Goal: Transaction & Acquisition: Purchase product/service

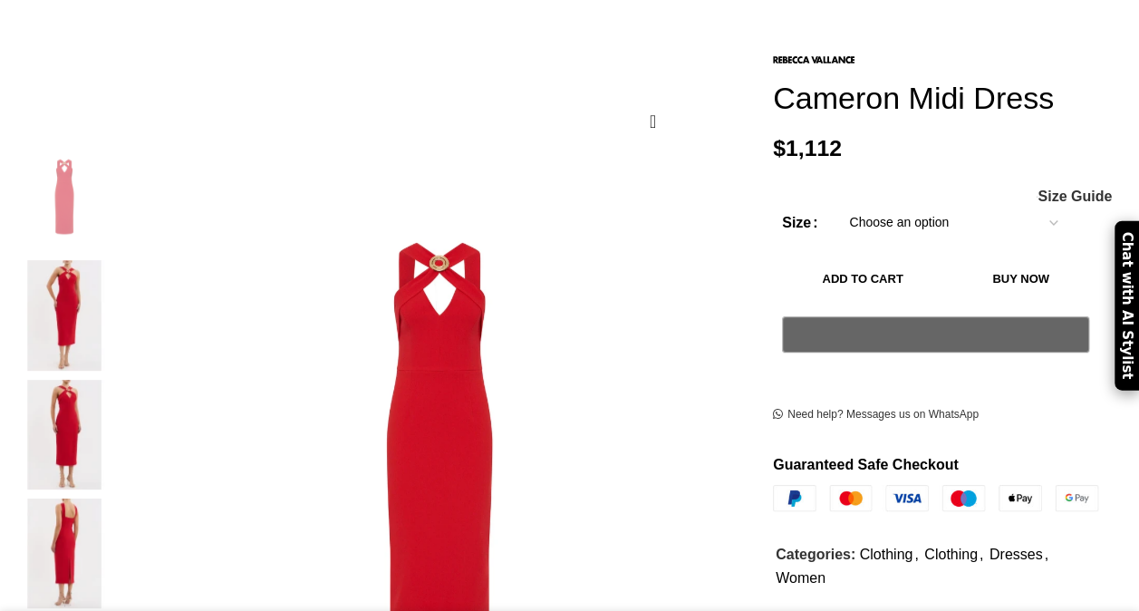
scroll to position [230, 0]
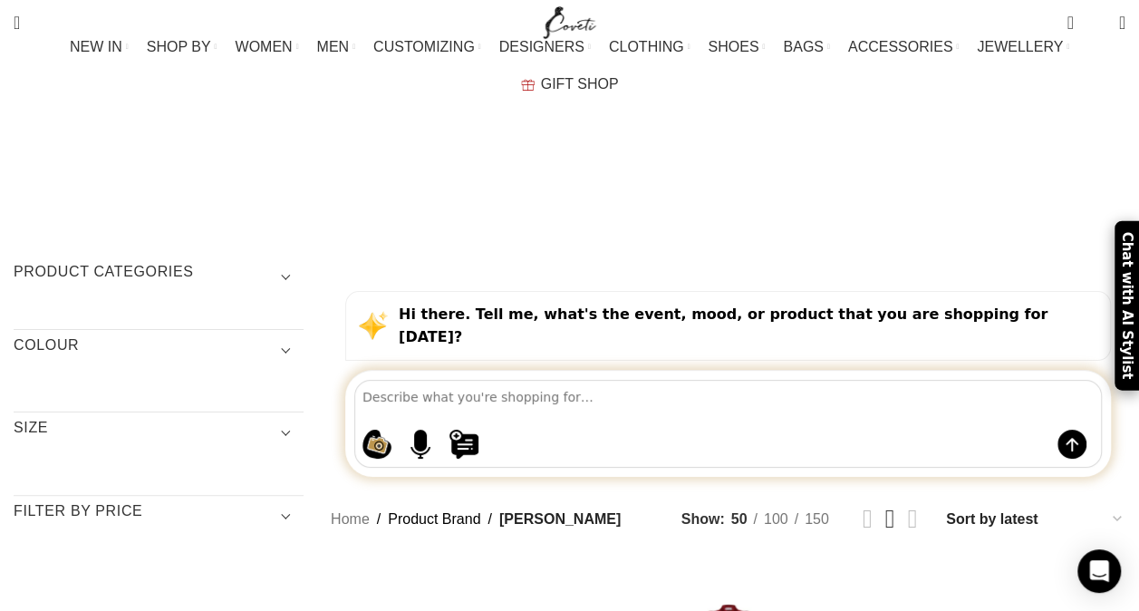
click at [82, 262] on h3 "Product categories" at bounding box center [159, 277] width 290 height 31
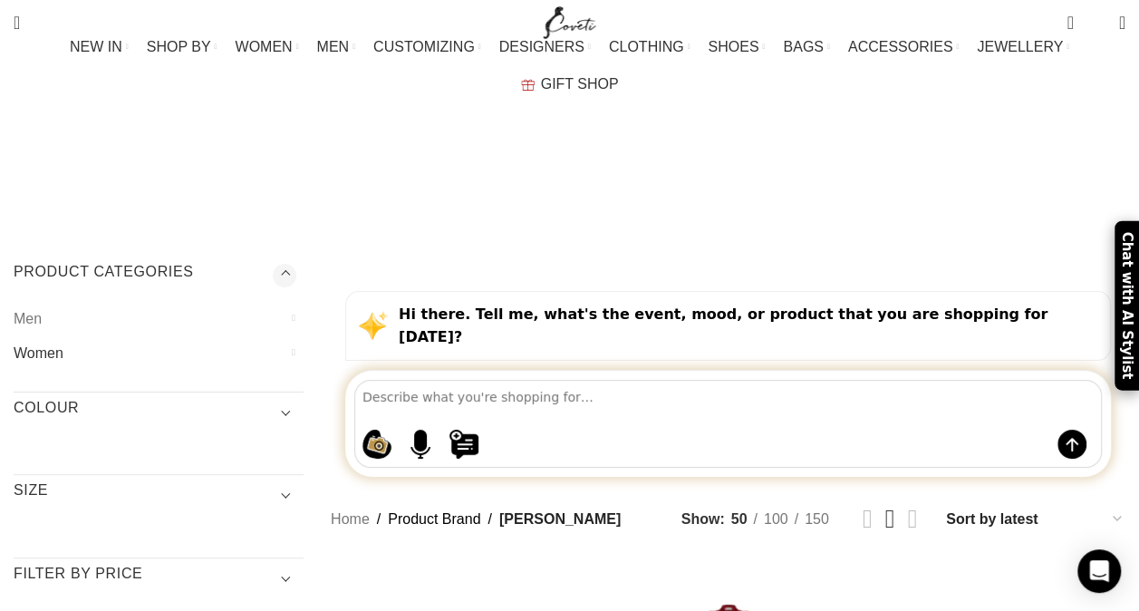
click at [41, 336] on link "Women" at bounding box center [147, 353] width 267 height 34
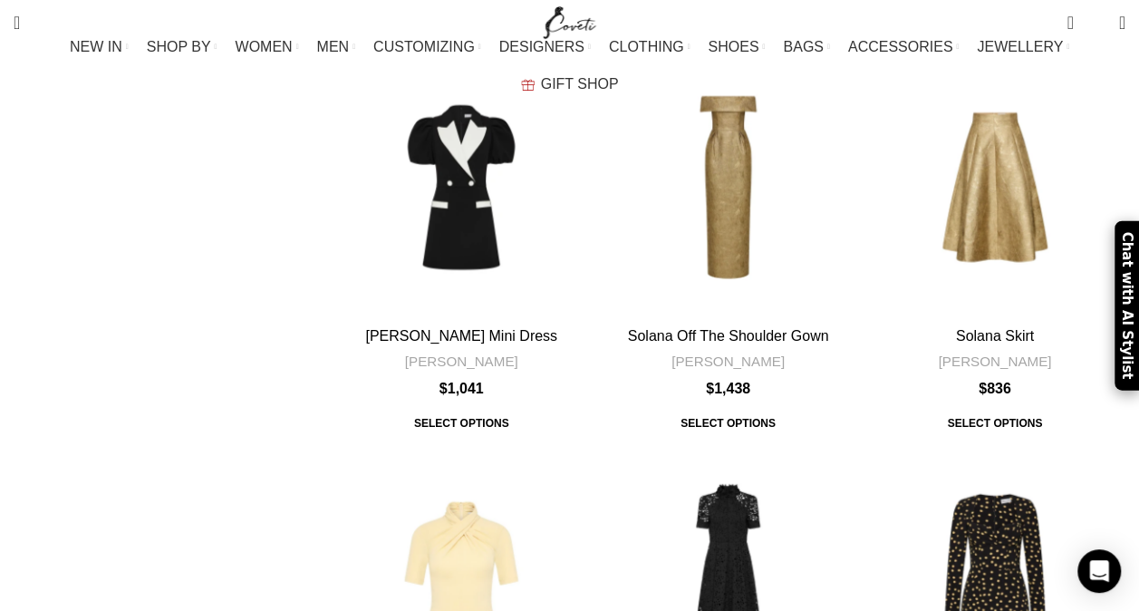
scroll to position [5714, 0]
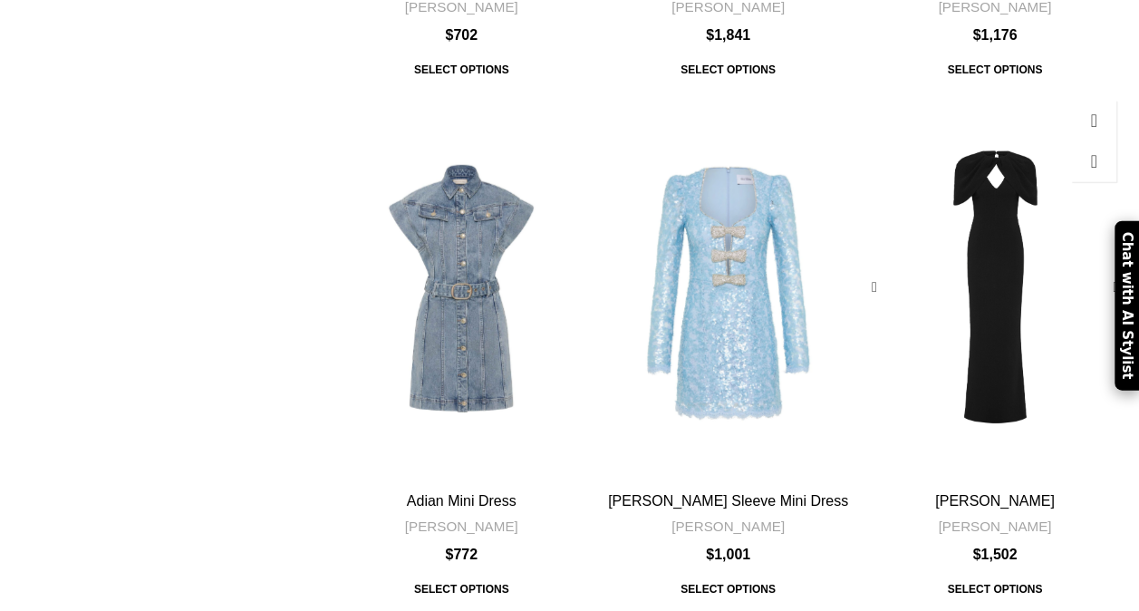
scroll to position [6069, 0]
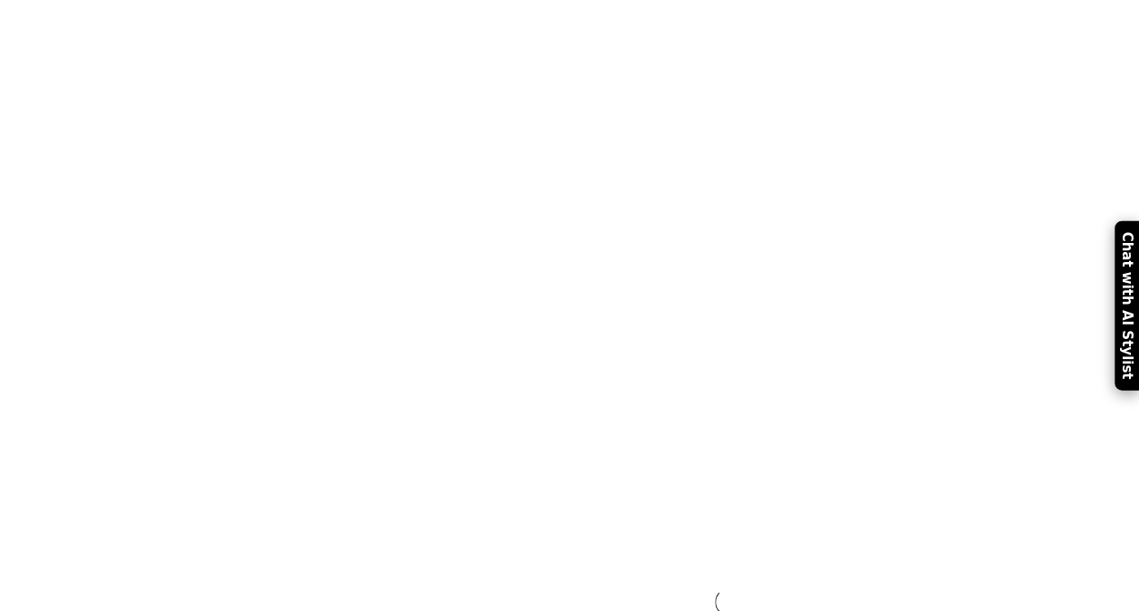
scroll to position [3405, 0]
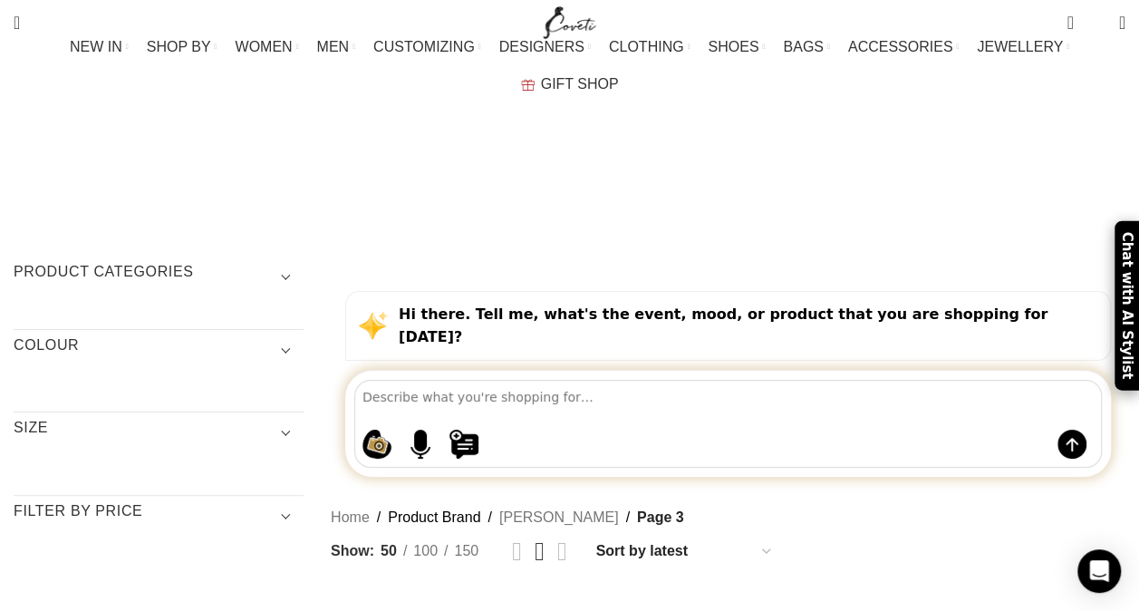
click at [72, 533] on span "Show sidebar" at bounding box center [44, 296] width 88 height 593
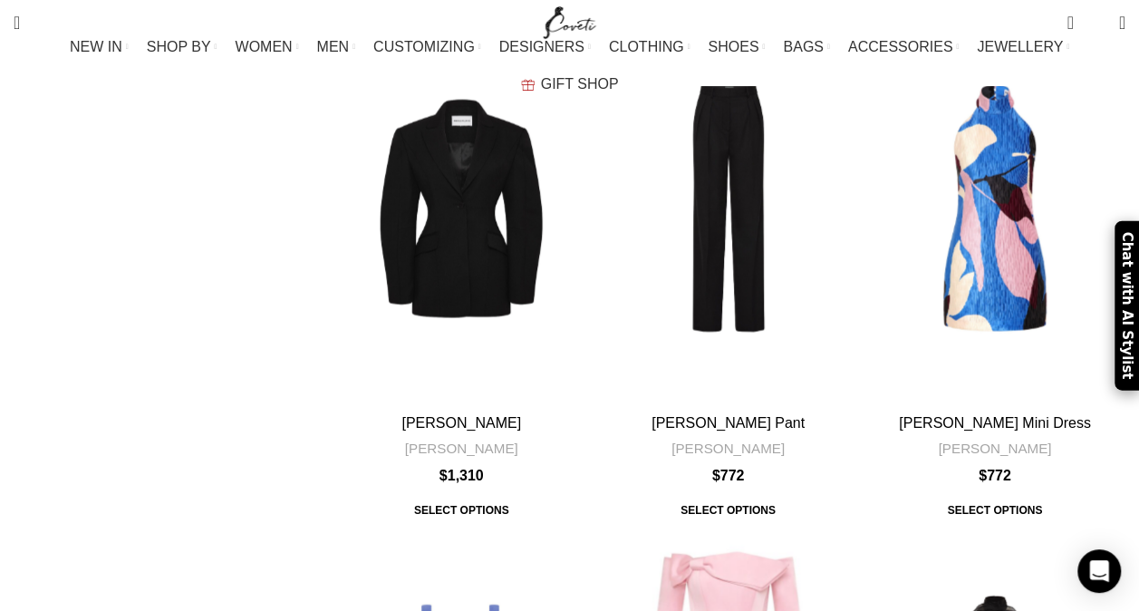
scroll to position [5252, 0]
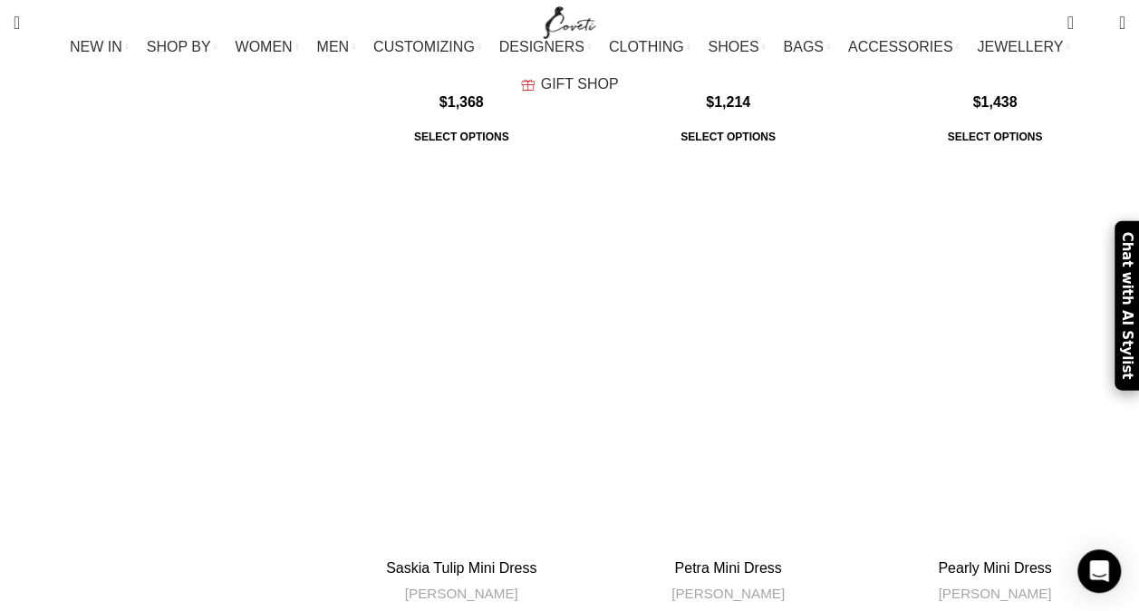
scroll to position [7716, 0]
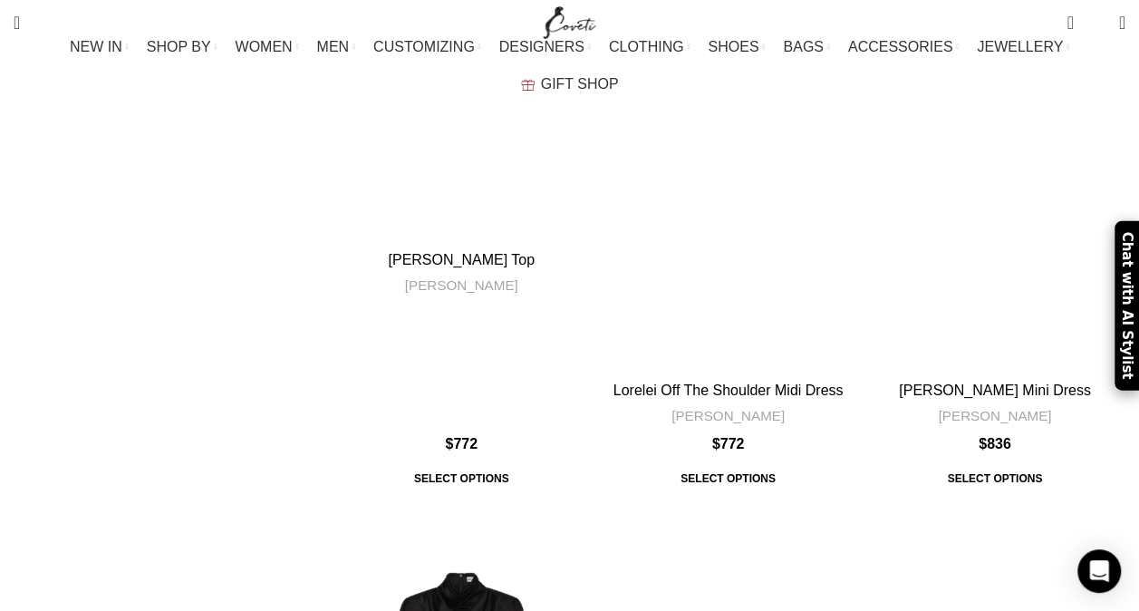
scroll to position [2992, 0]
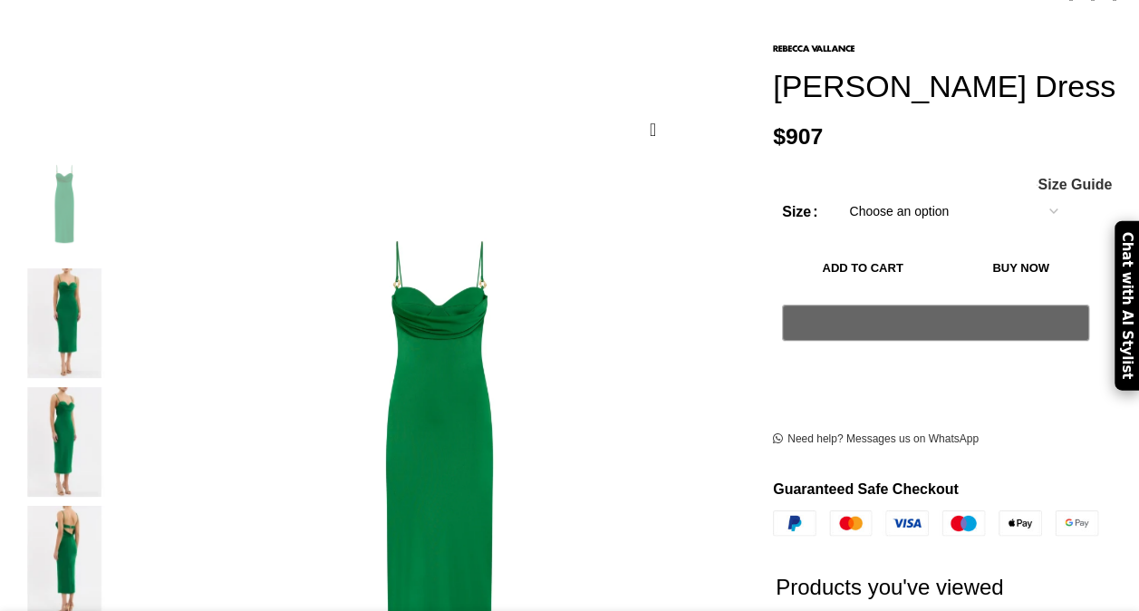
scroll to position [256, 0]
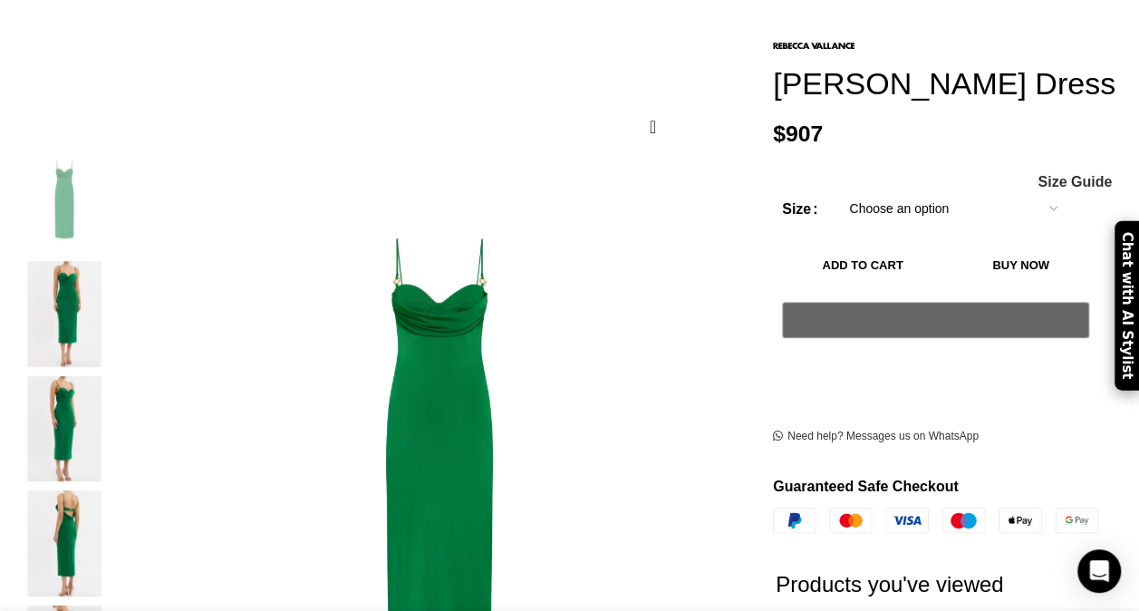
click at [81, 494] on img "4 / 5" at bounding box center [64, 543] width 111 height 106
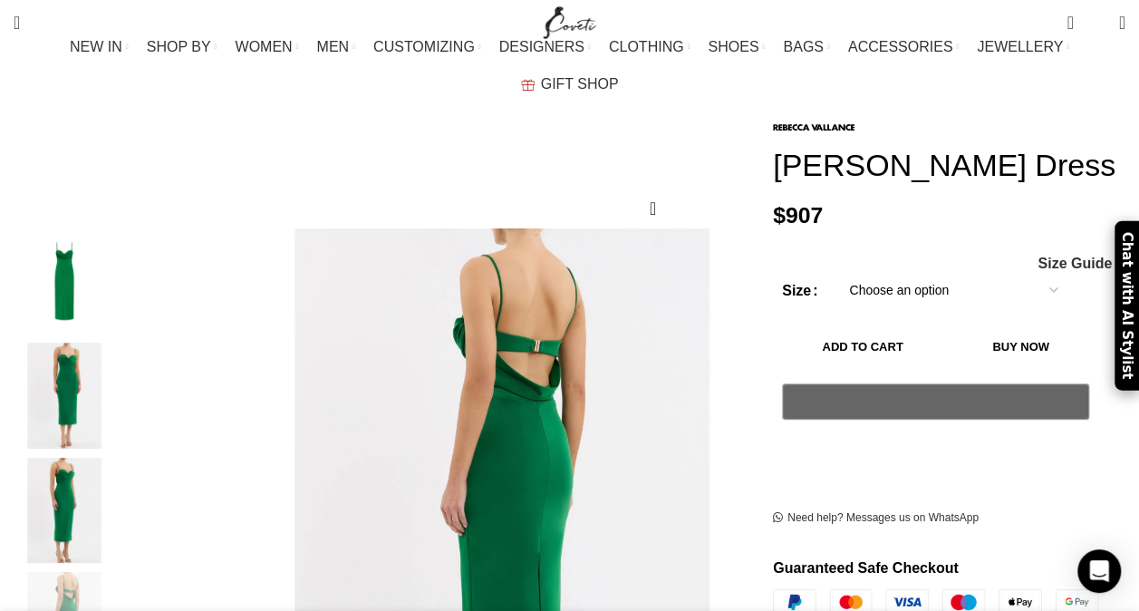
scroll to position [170, 0]
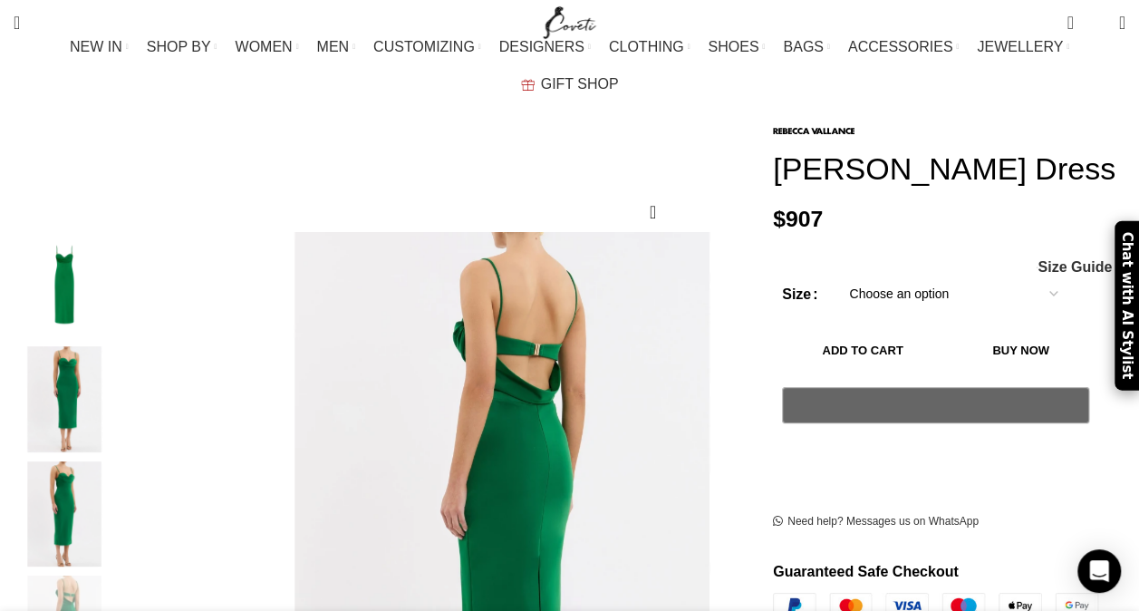
click at [55, 254] on img "1 / 5" at bounding box center [64, 285] width 111 height 106
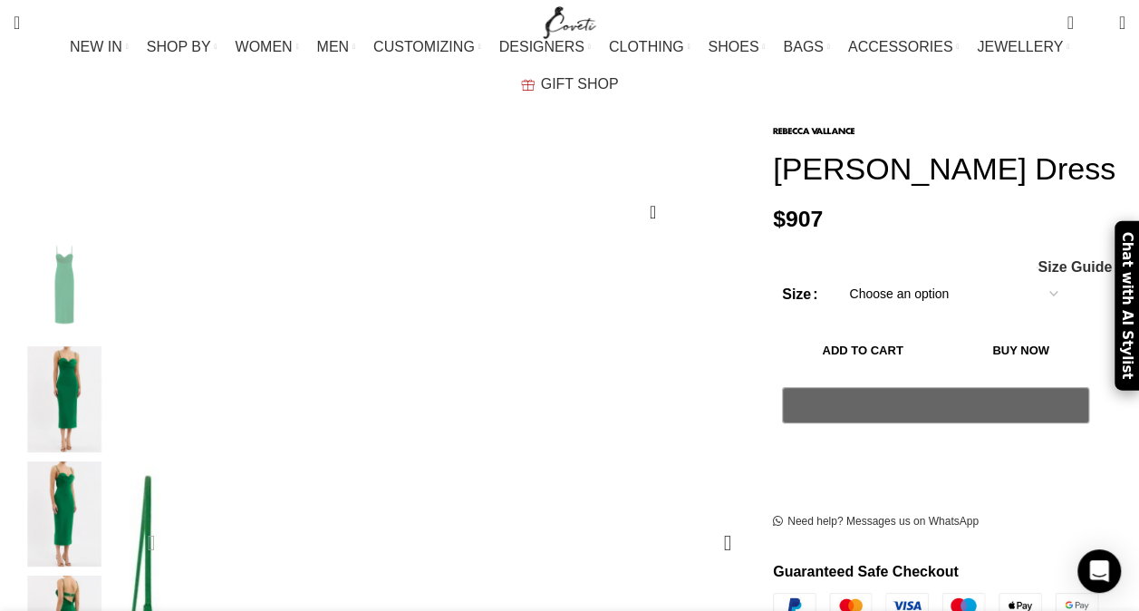
scroll to position [0, 381]
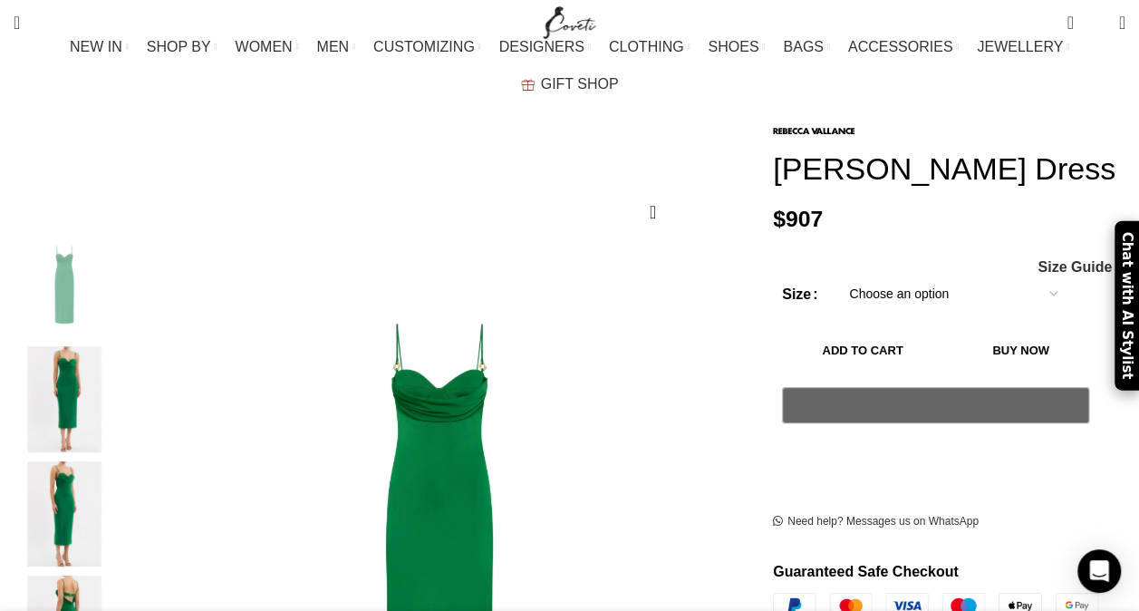
click at [875, 275] on select "Choose an option 4 UK 6 UK 8 [GEOGRAPHIC_DATA] 10 [GEOGRAPHIC_DATA] 12 [GEOGRAP…" at bounding box center [953, 294] width 236 height 38
click at [835, 275] on select "Choose an option 4 UK 6 UK 8 UK 10 UK 12 UK 14 UK 16 UK" at bounding box center [953, 294] width 236 height 38
select select "14-uk"
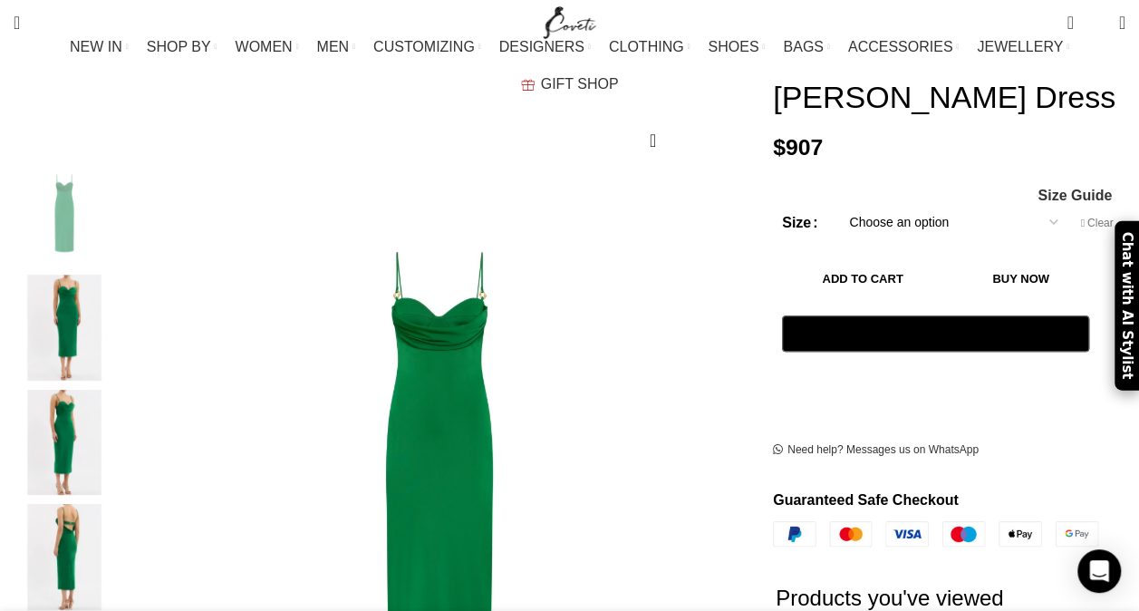
scroll to position [0, 572]
click at [839, 259] on button "Add to cart" at bounding box center [862, 278] width 161 height 38
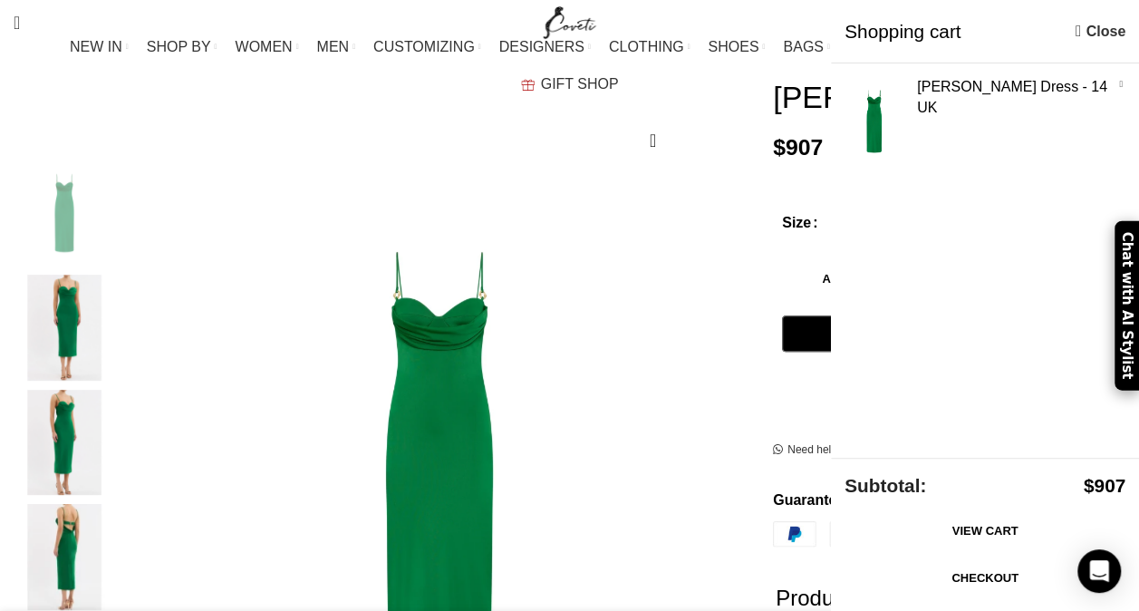
scroll to position [0, 763]
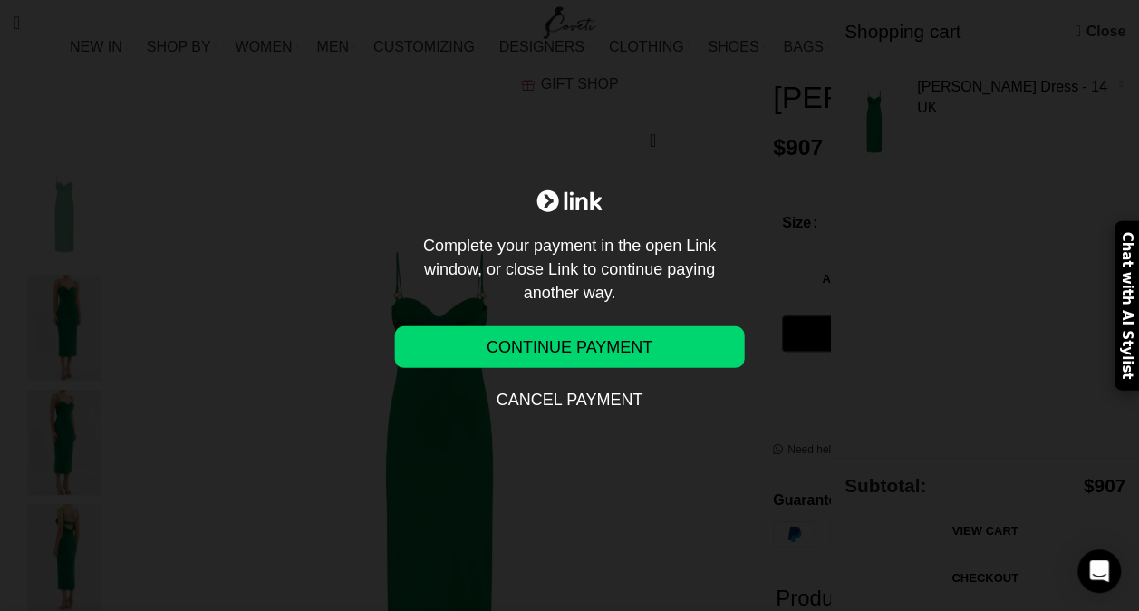
click at [921, 199] on div "Complete your payment in the open Link window, or close Link to continue paying…" at bounding box center [569, 305] width 1139 height 611
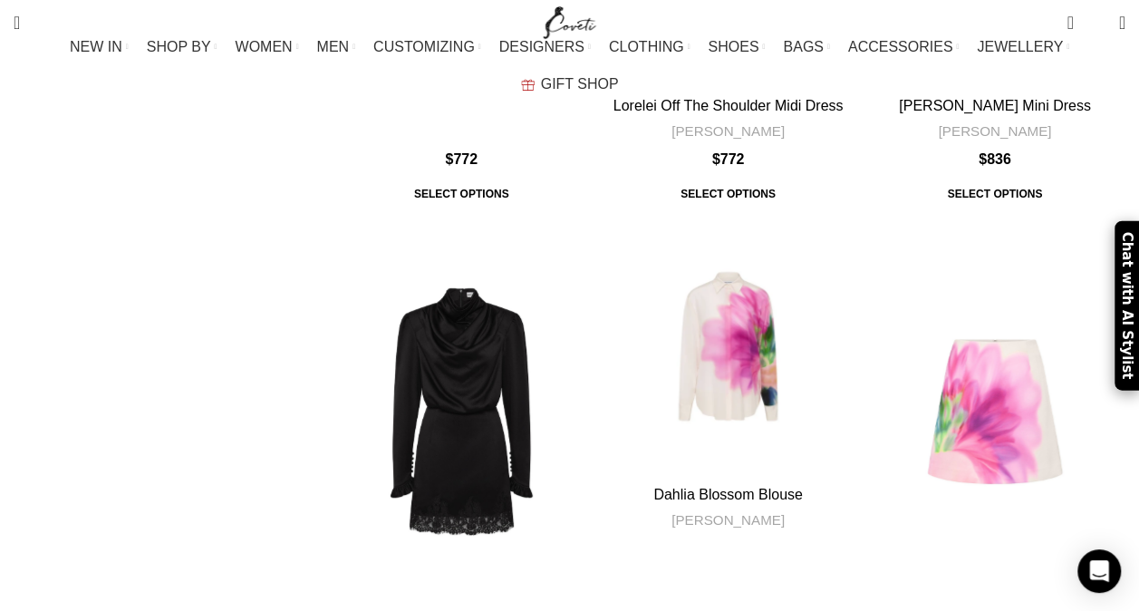
scroll to position [3490, 0]
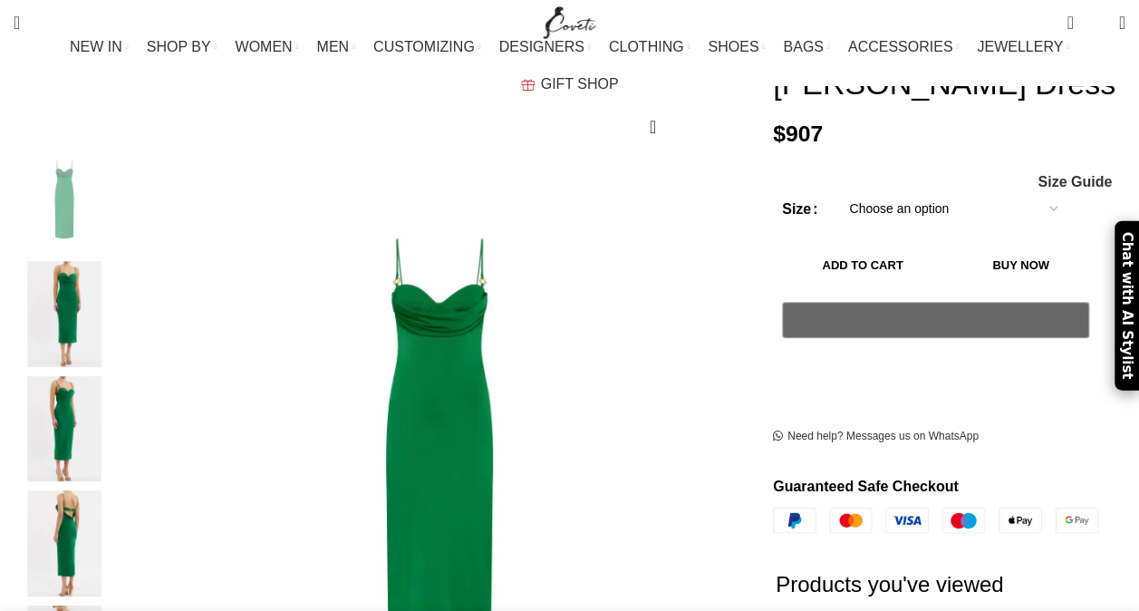
scroll to position [428, 0]
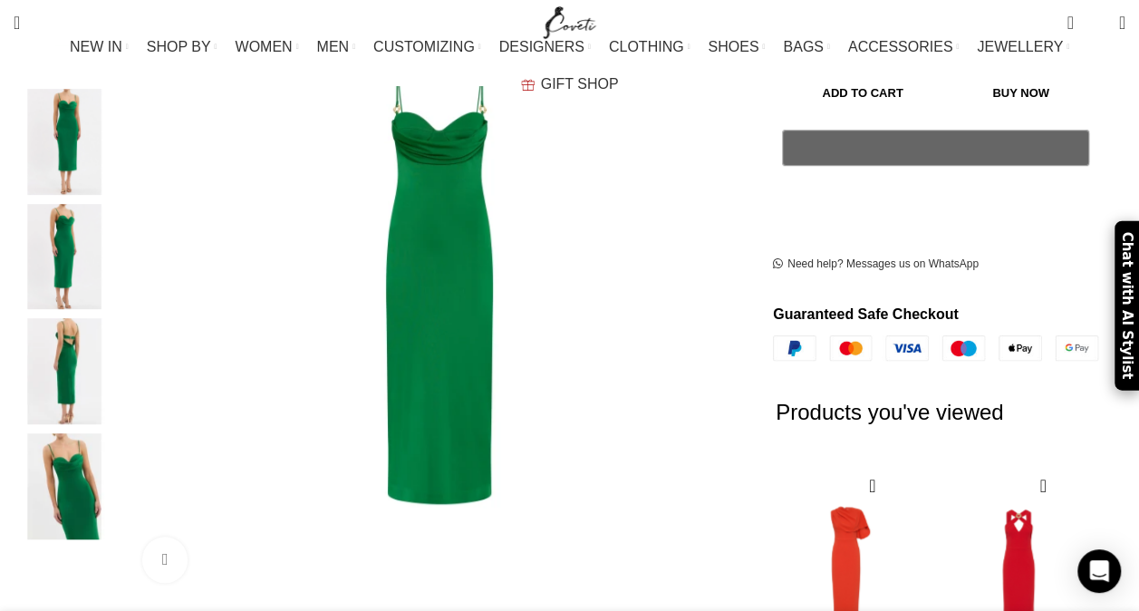
click at [87, 476] on img "5 / 5" at bounding box center [64, 486] width 111 height 106
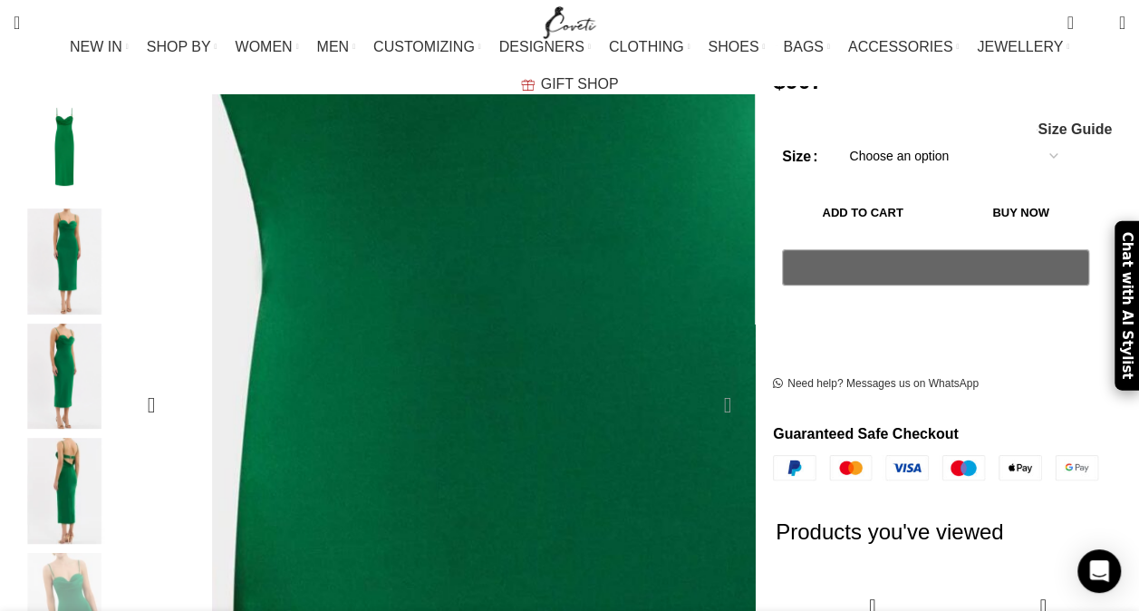
scroll to position [272, 0]
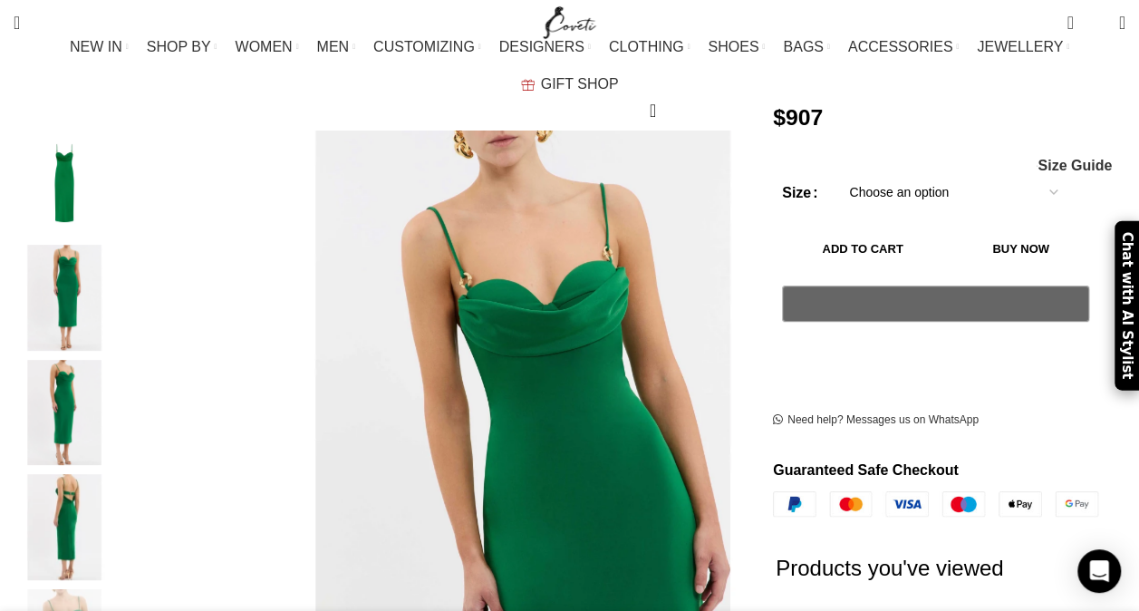
click at [82, 474] on img "4 / 5" at bounding box center [64, 527] width 111 height 106
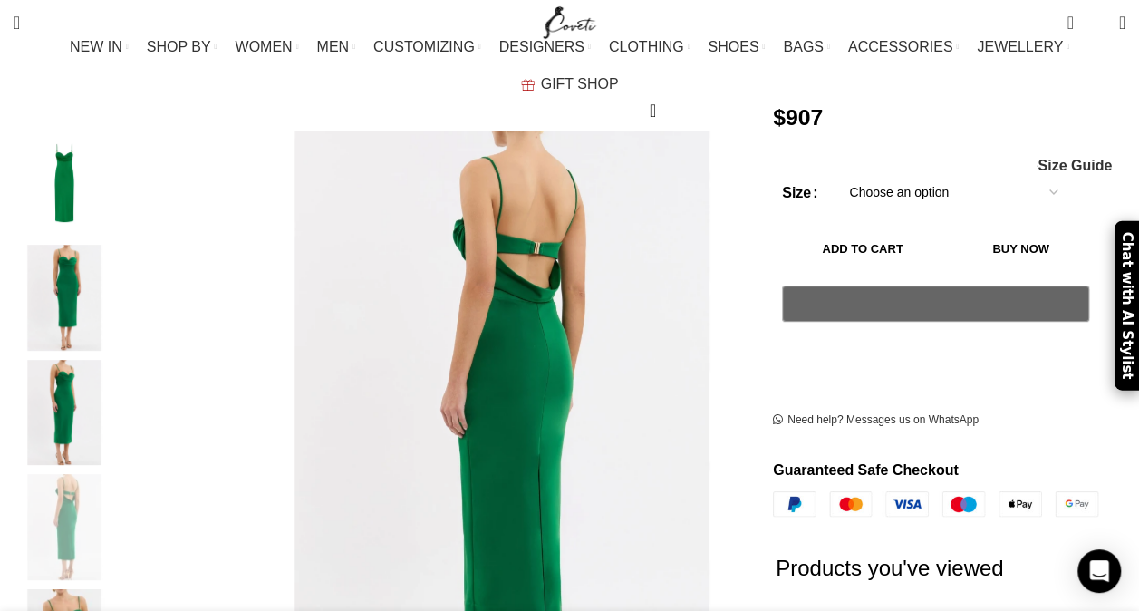
click at [89, 387] on img "3 / 5" at bounding box center [64, 413] width 111 height 106
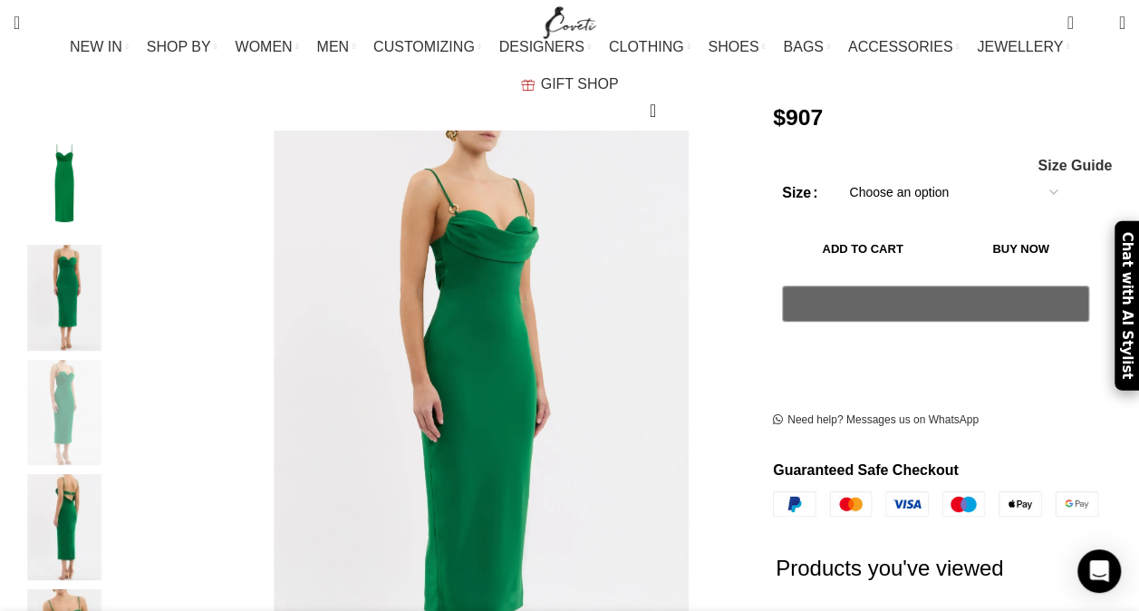
scroll to position [0, 381]
click at [82, 245] on img "2 / 5" at bounding box center [64, 298] width 111 height 106
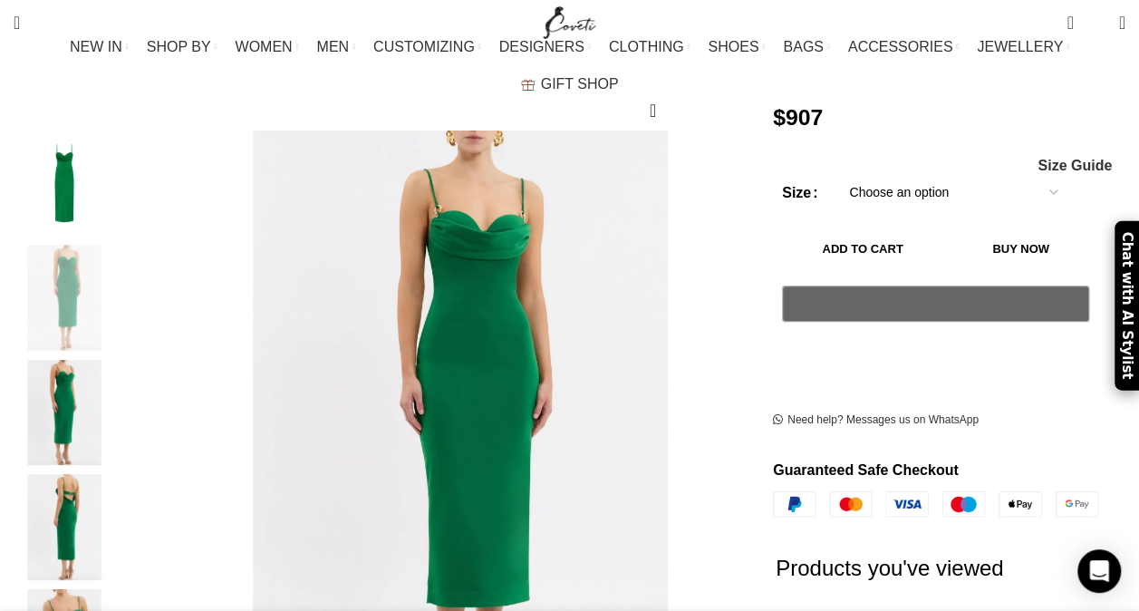
click at [92, 144] on img "1 / 5" at bounding box center [64, 183] width 111 height 106
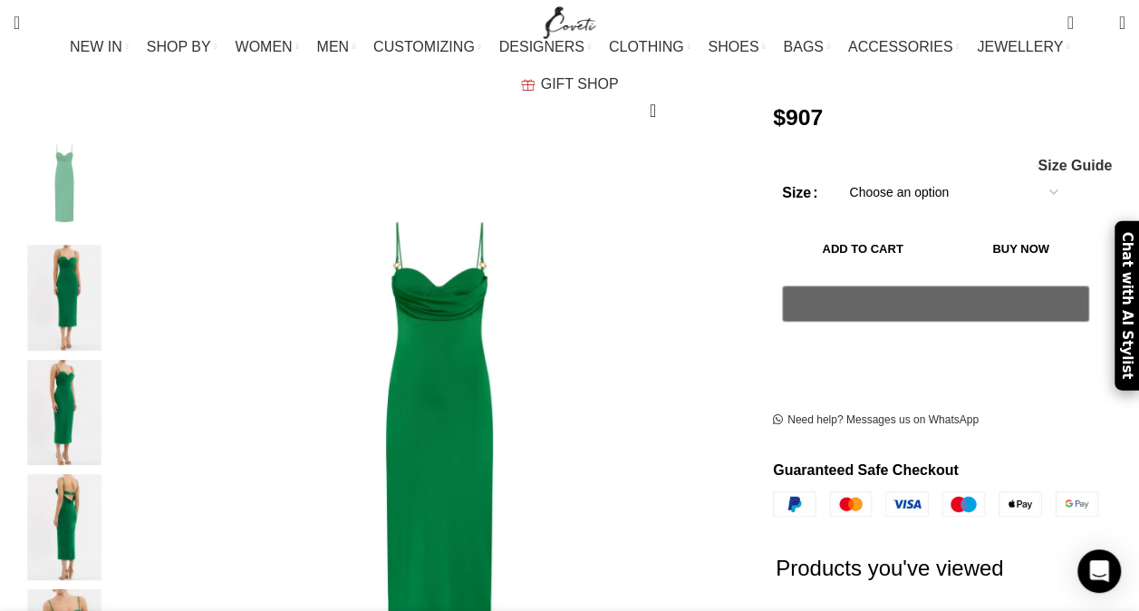
scroll to position [0, 572]
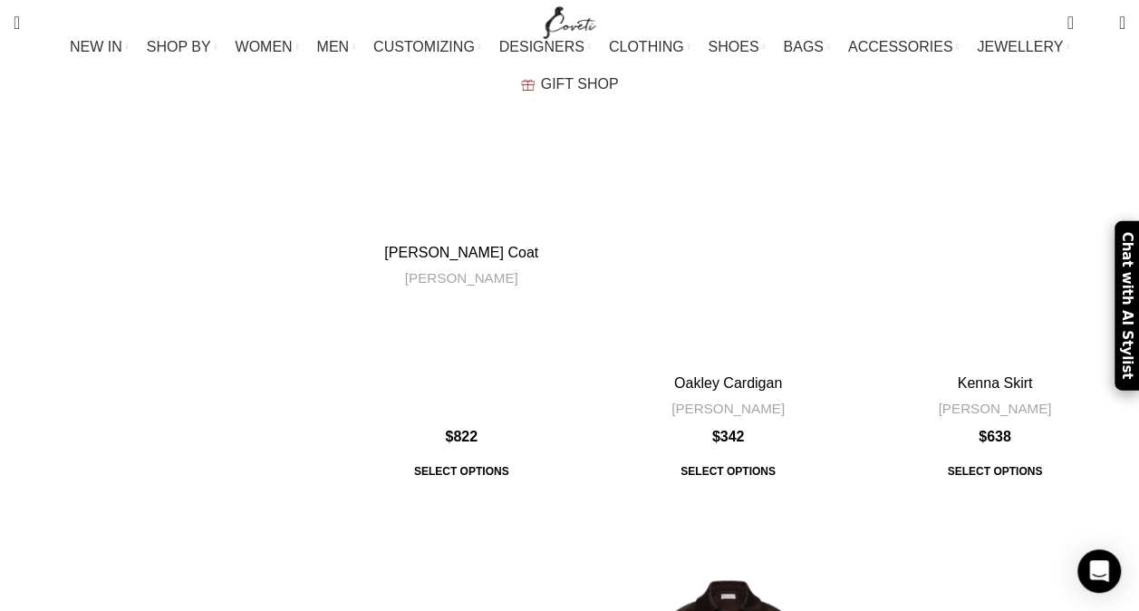
scroll to position [7886, 0]
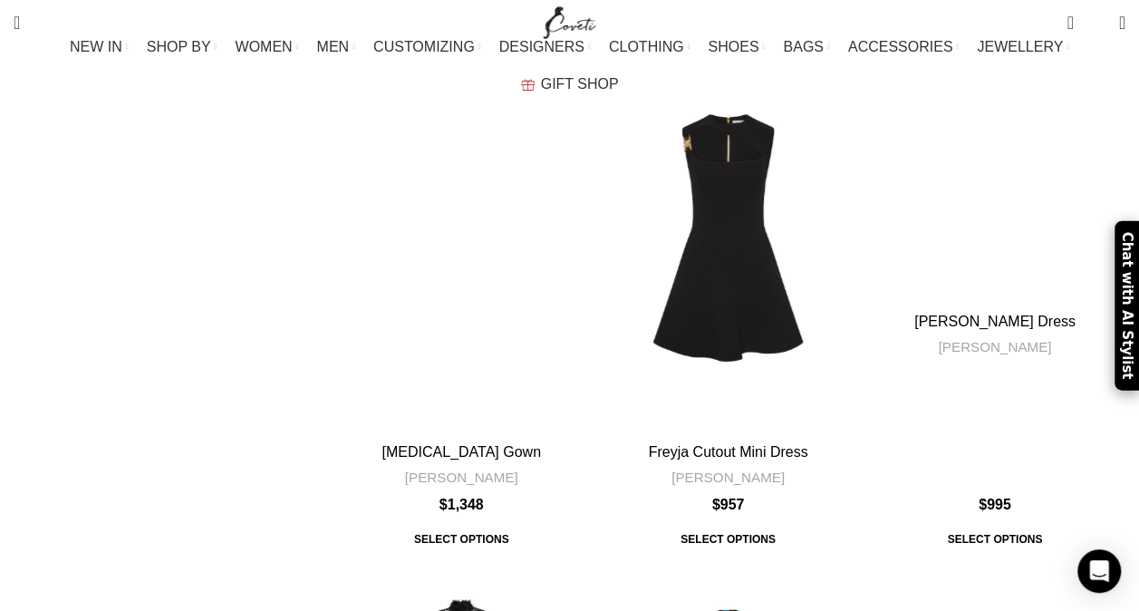
scroll to position [6429, 0]
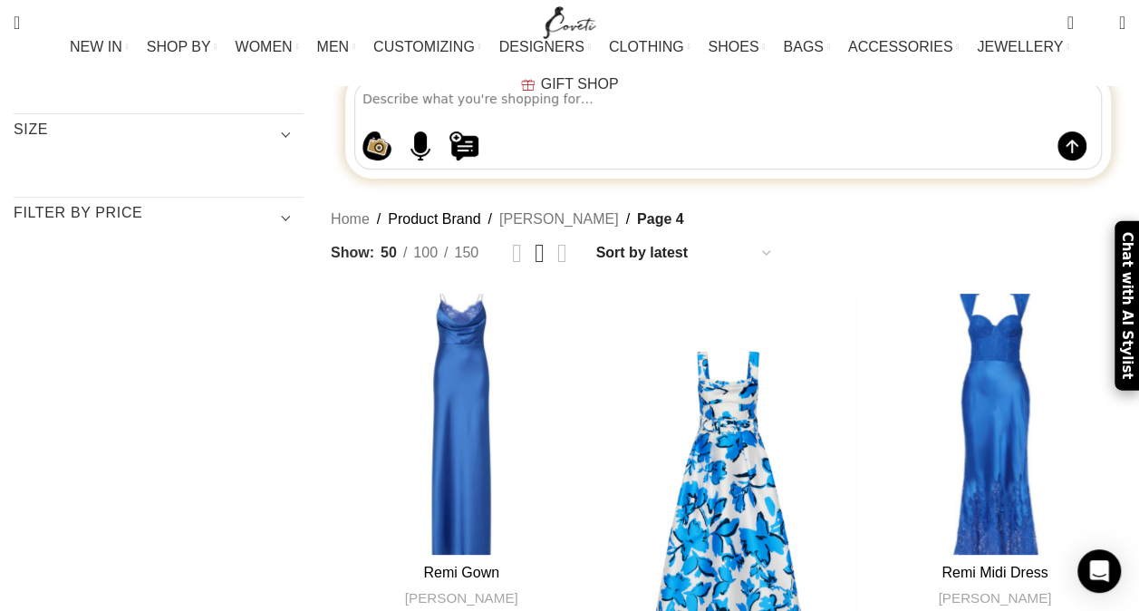
scroll to position [299, 0]
click at [476, 293] on div "Remi Gown" at bounding box center [461, 423] width 53 height 261
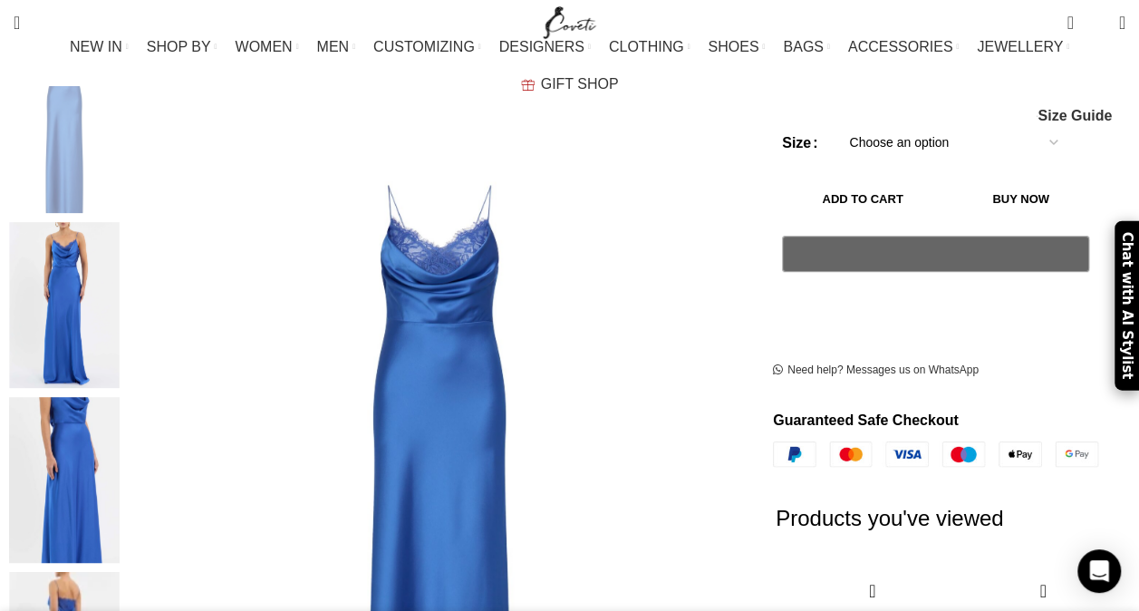
scroll to position [357, 0]
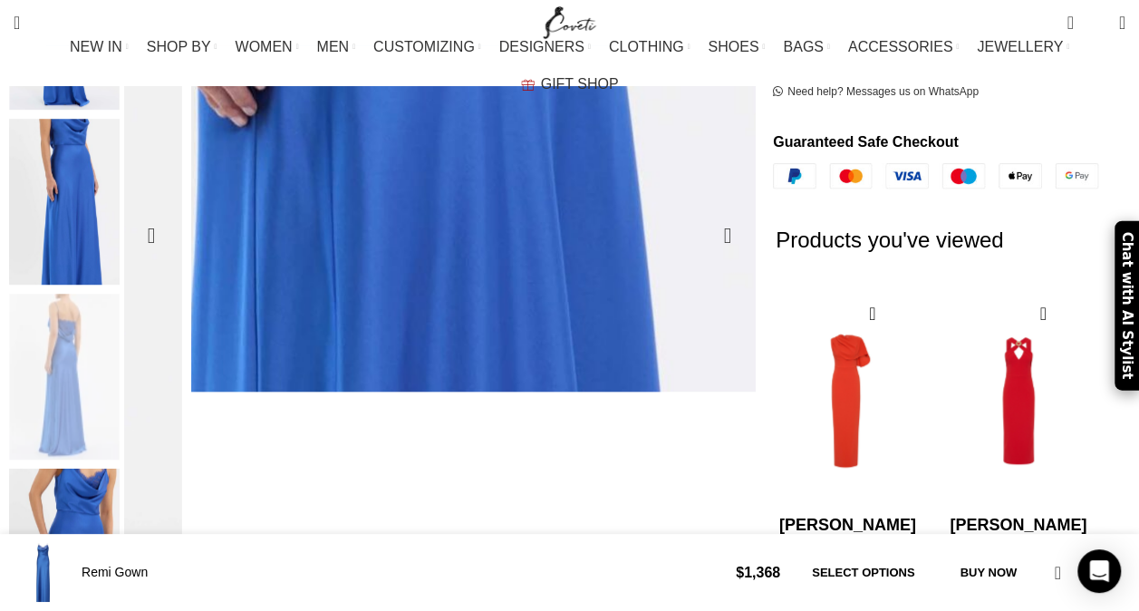
scroll to position [642, 0]
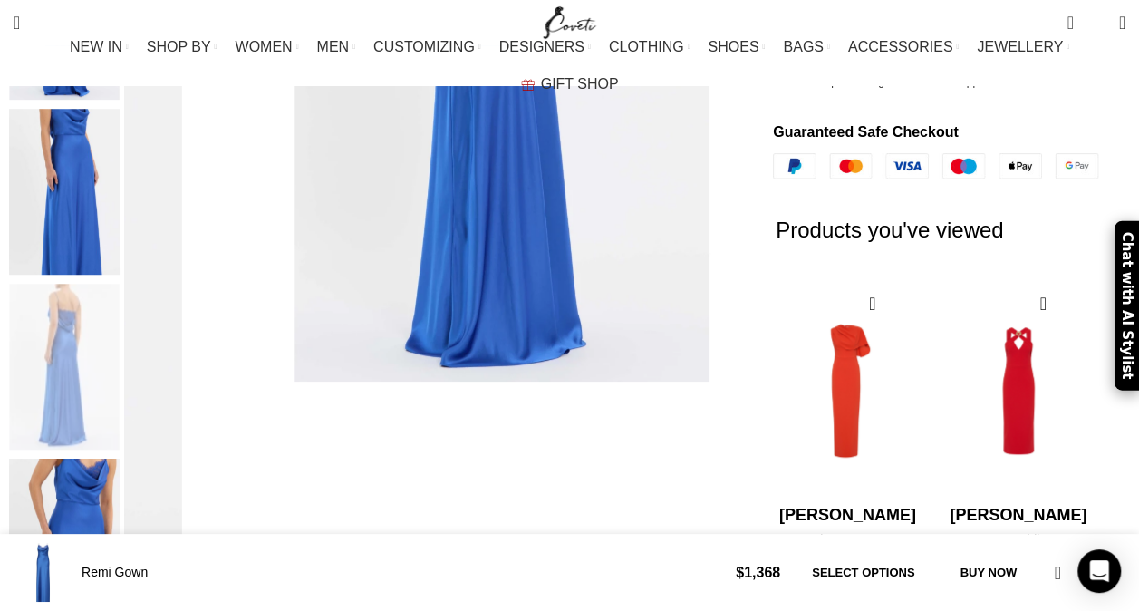
click at [80, 468] on img "5 / 5" at bounding box center [64, 541] width 111 height 166
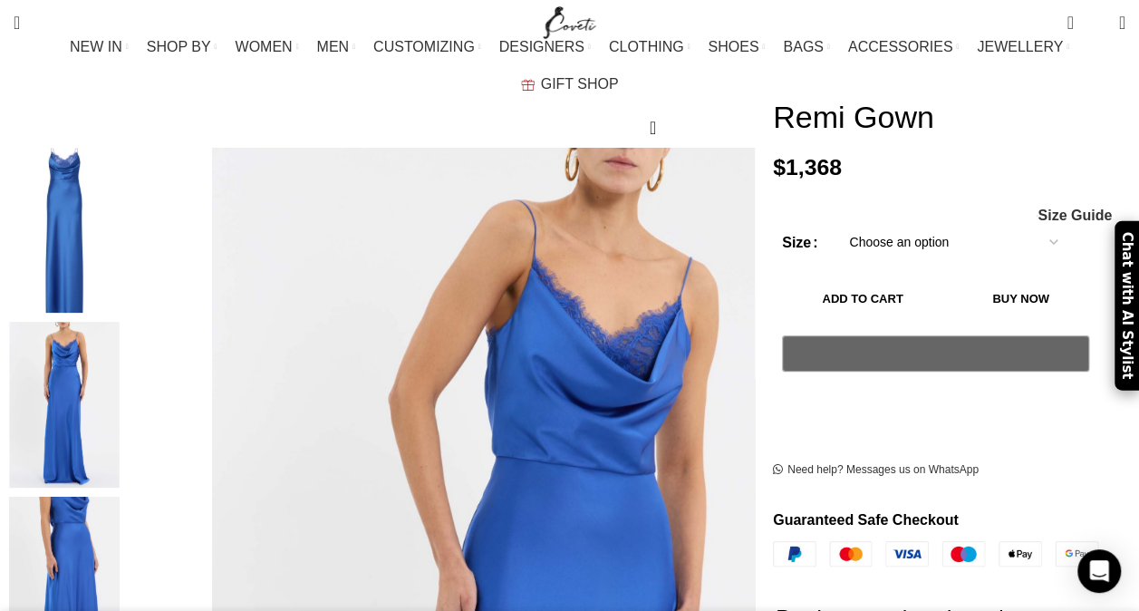
scroll to position [0, 381]
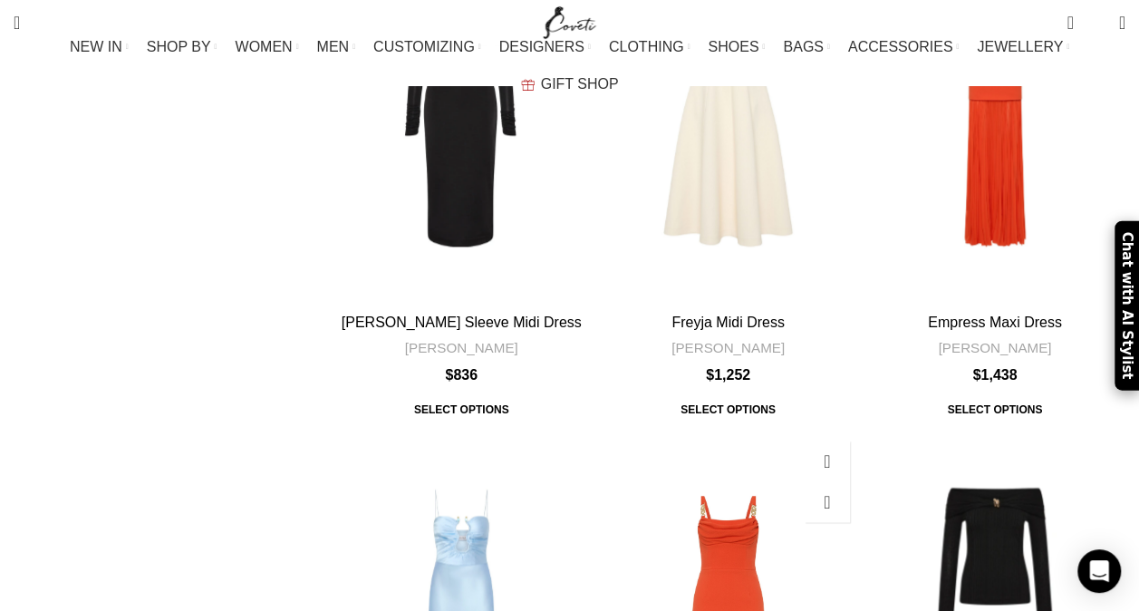
scroll to position [1213, 0]
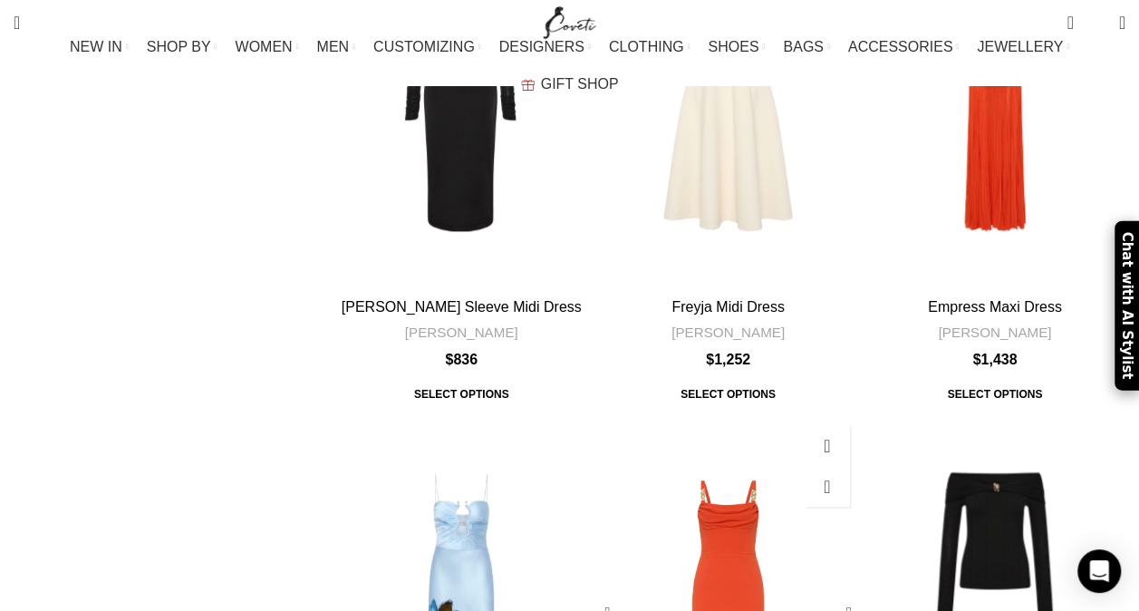
click at [727, 416] on div "Empress Midi Dress" at bounding box center [705, 611] width 43 height 391
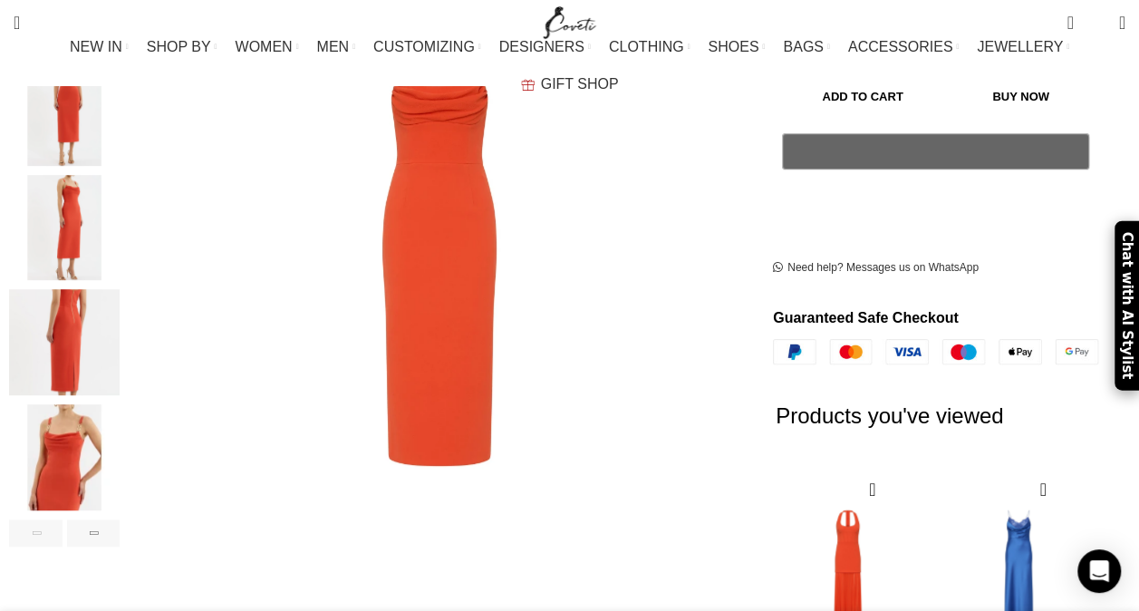
scroll to position [0, 190]
click at [89, 430] on img "5 / 6" at bounding box center [64, 457] width 111 height 106
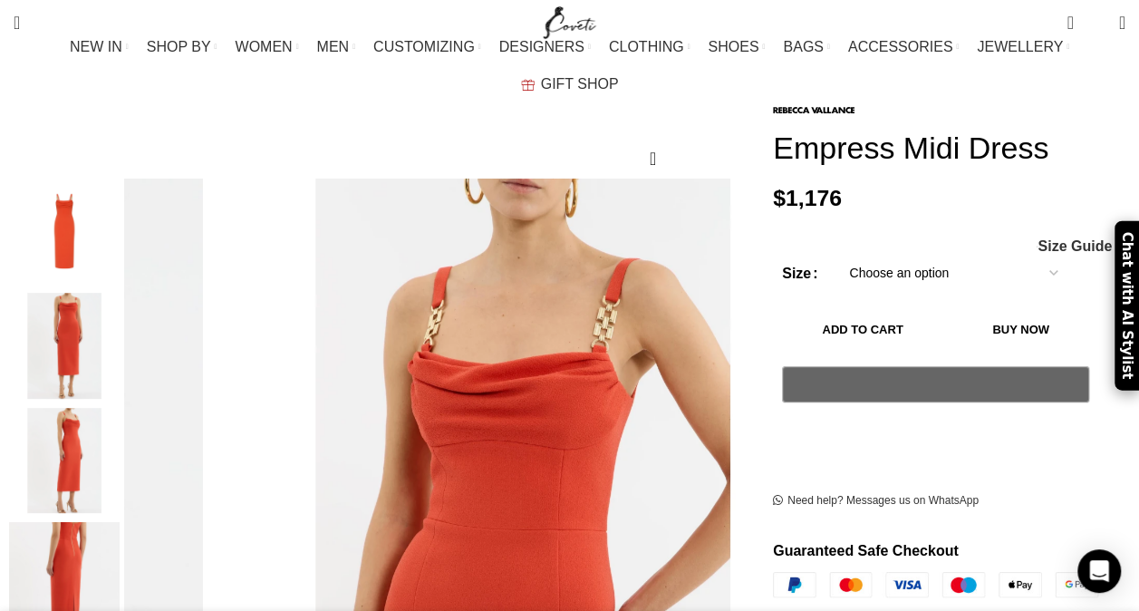
scroll to position [188, 0]
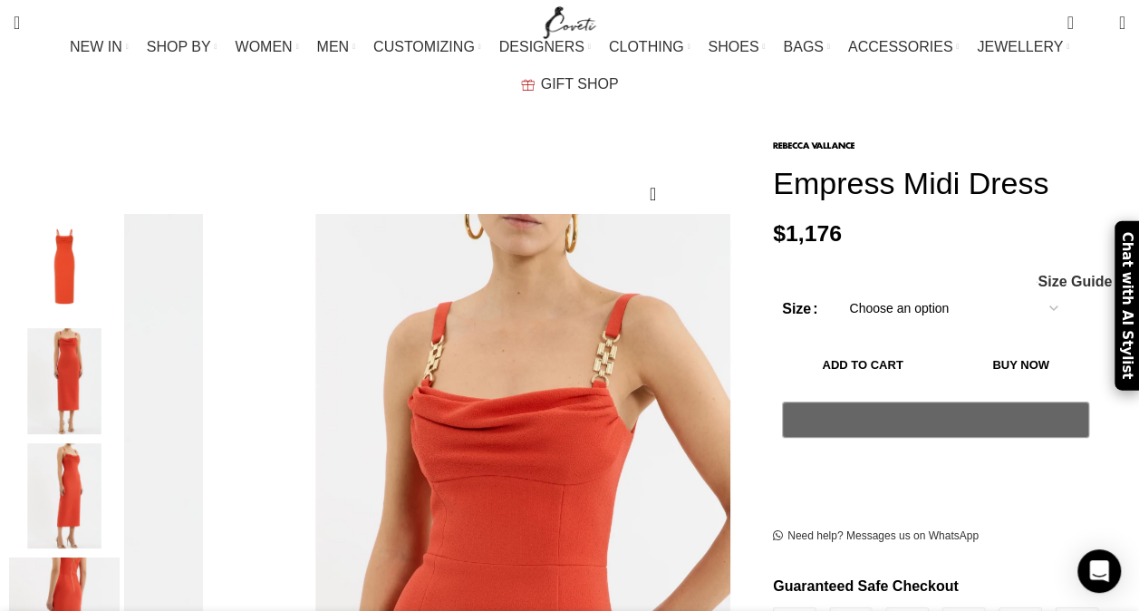
click at [878, 290] on select "Choose an option 4 UK 6 UK 8 UK 10 UK 12 UK 14 UK 16 UK" at bounding box center [953, 309] width 236 height 38
click at [835, 290] on select "Choose an option 4 UK 6 UK 8 UK 10 UK 12 UK 14 UK 16 UK" at bounding box center [953, 309] width 236 height 38
select select "14-uk"
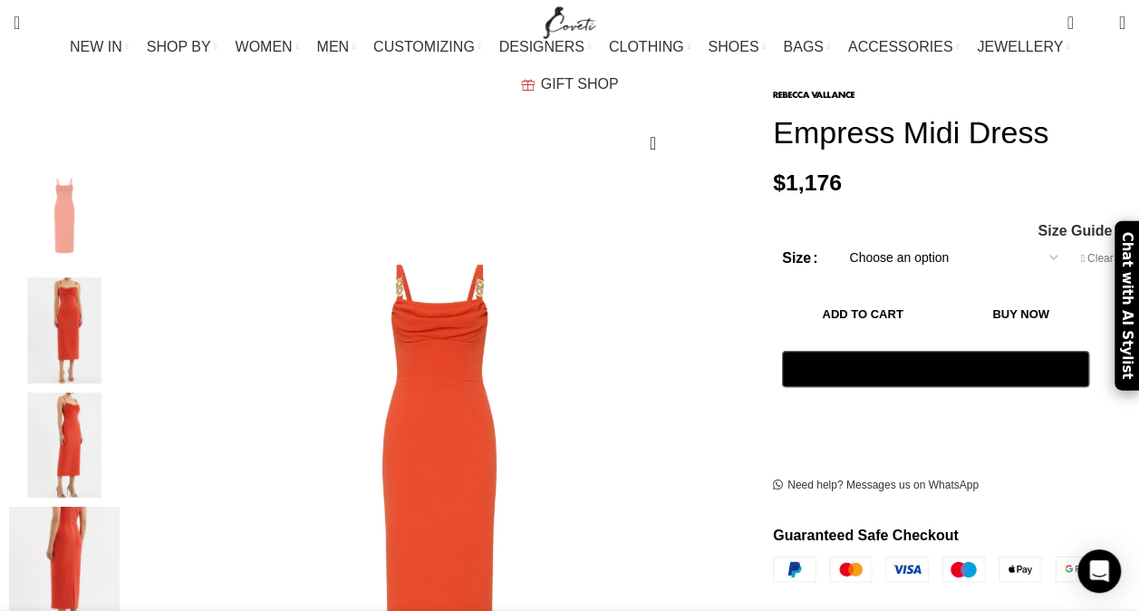
scroll to position [242, 0]
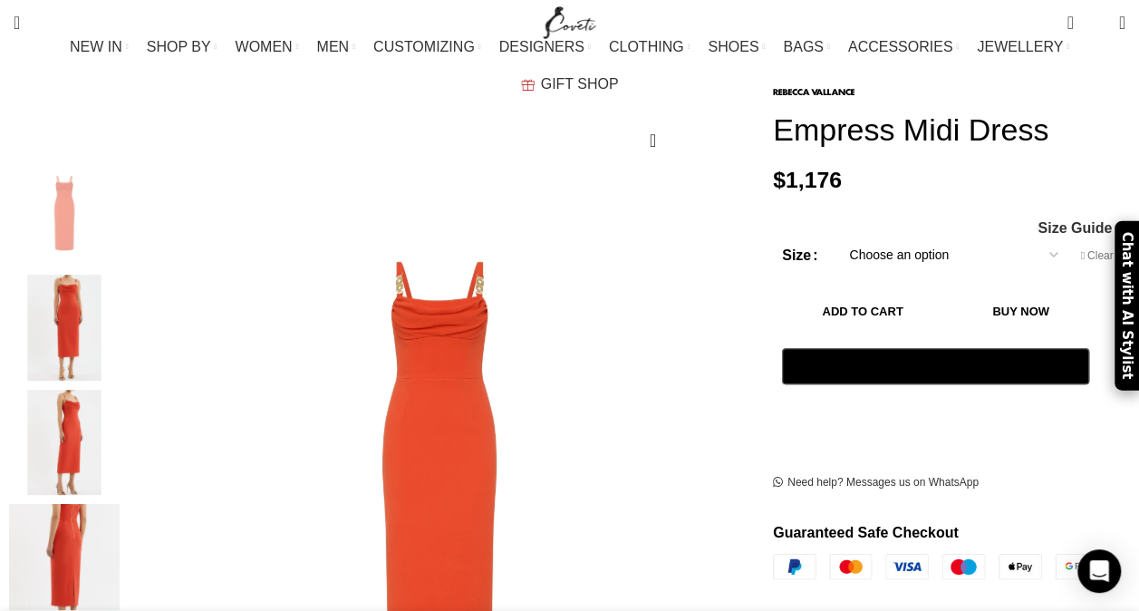
click at [842, 293] on button "Add to cart" at bounding box center [862, 312] width 161 height 38
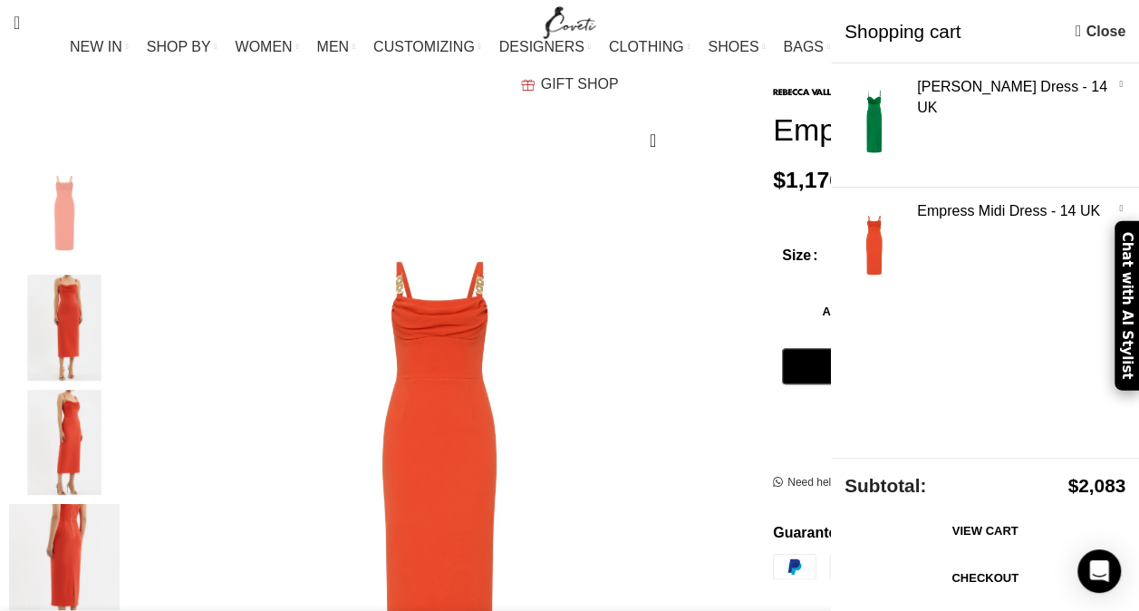
scroll to position [0, 1144]
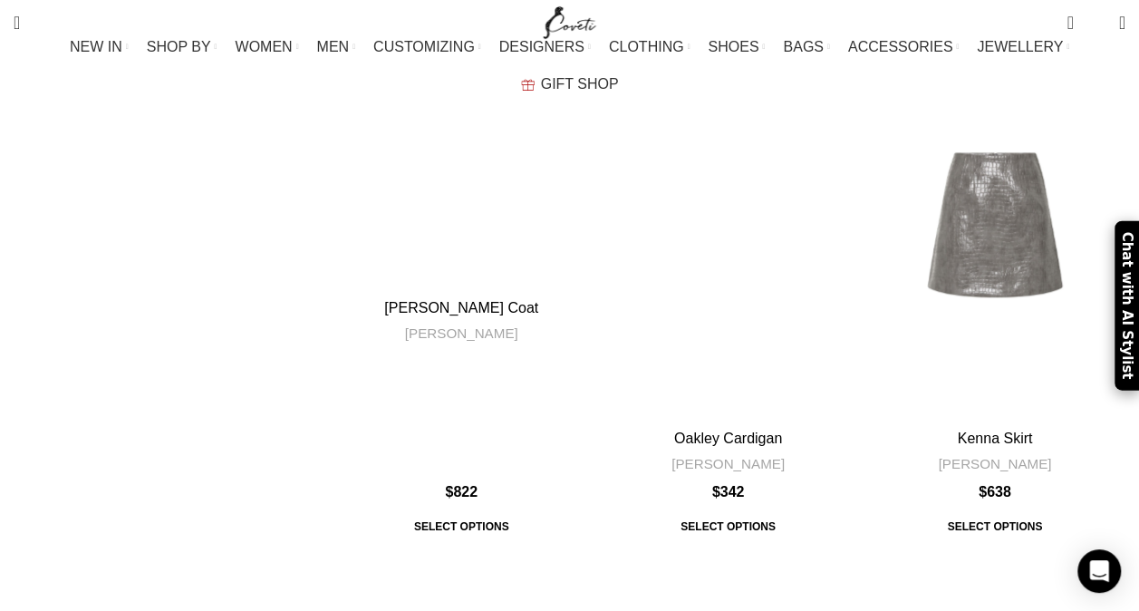
scroll to position [7865, 0]
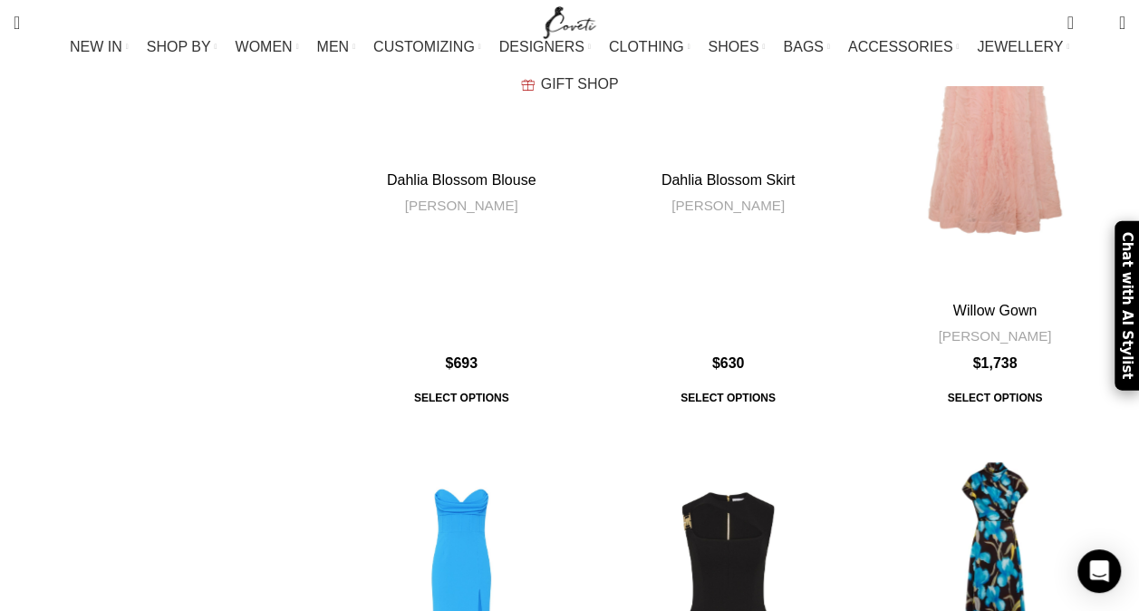
scroll to position [6049, 0]
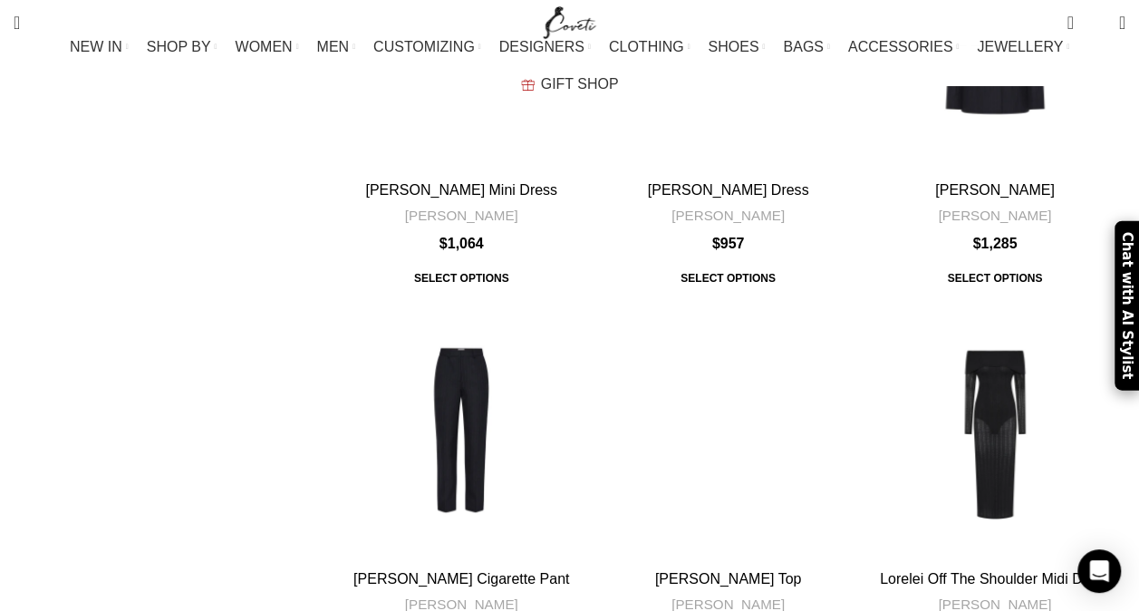
scroll to position [5907, 0]
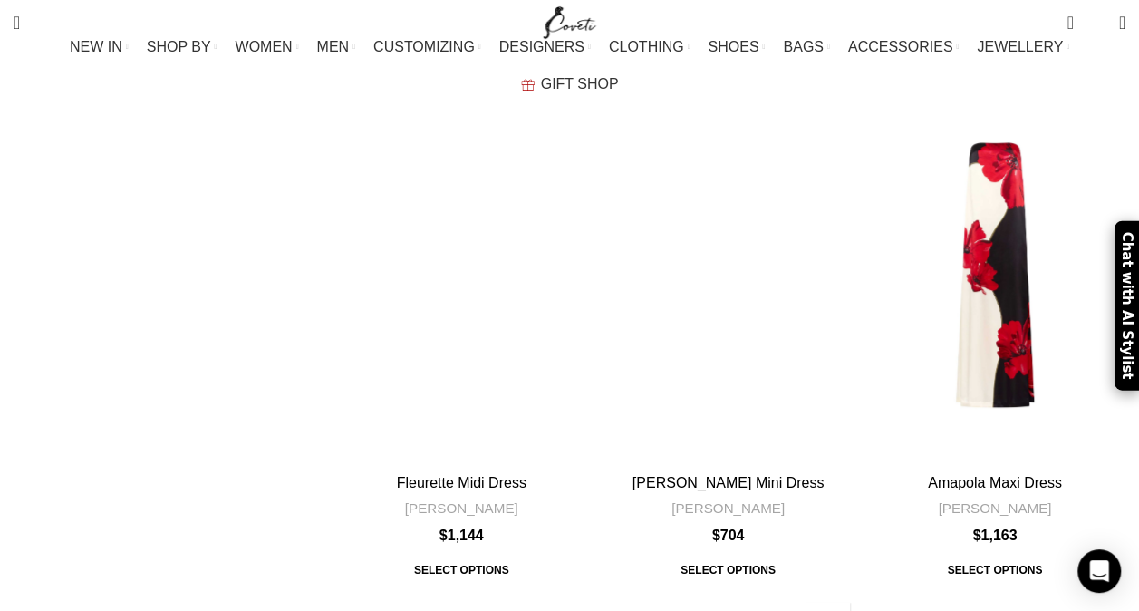
scroll to position [7205, 0]
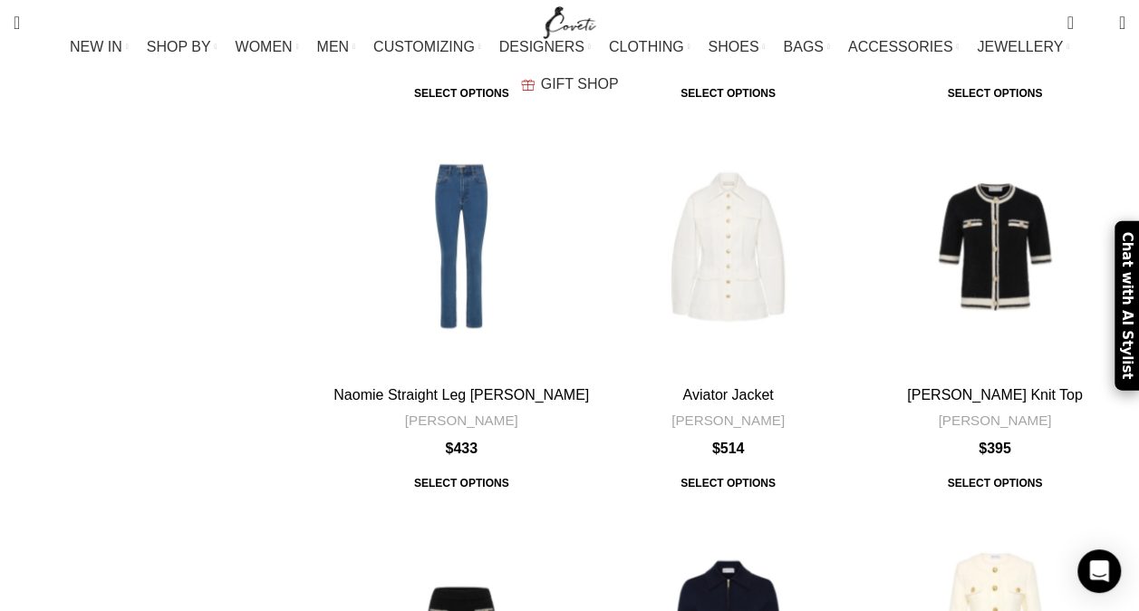
scroll to position [4665, 0]
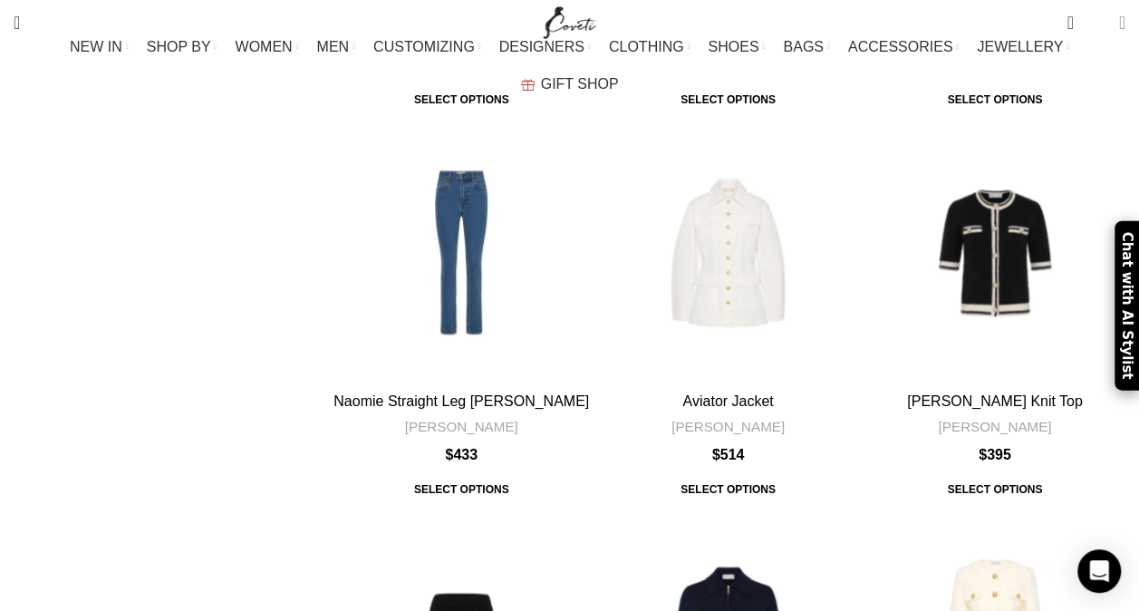
click at [1119, 16] on span at bounding box center [1122, 23] width 6 height 18
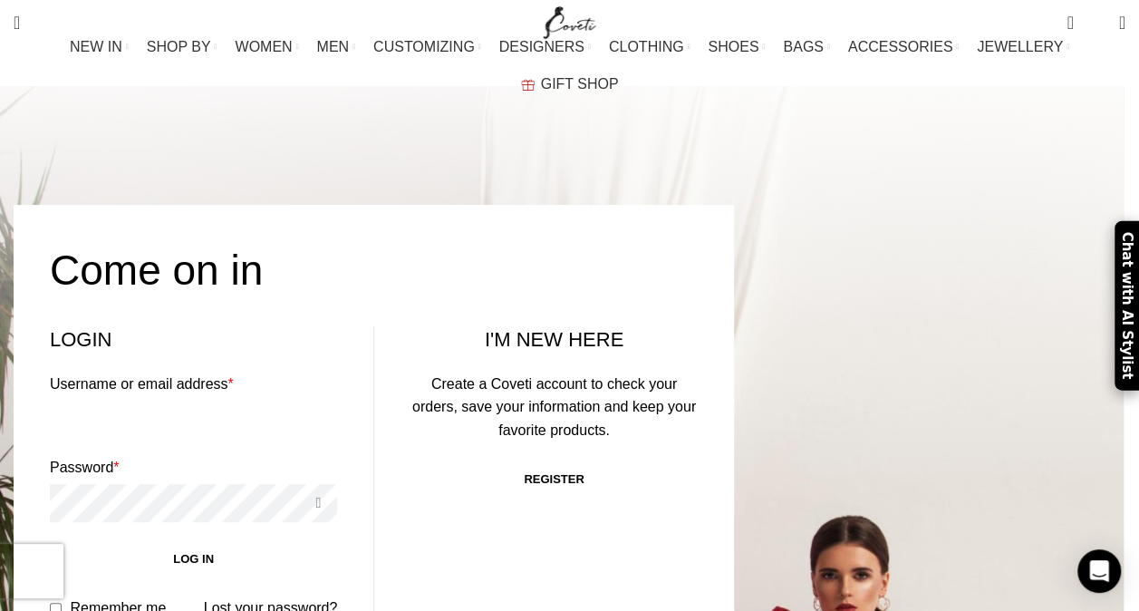
scroll to position [129, 0]
click at [566, 458] on link "Register" at bounding box center [554, 477] width 96 height 38
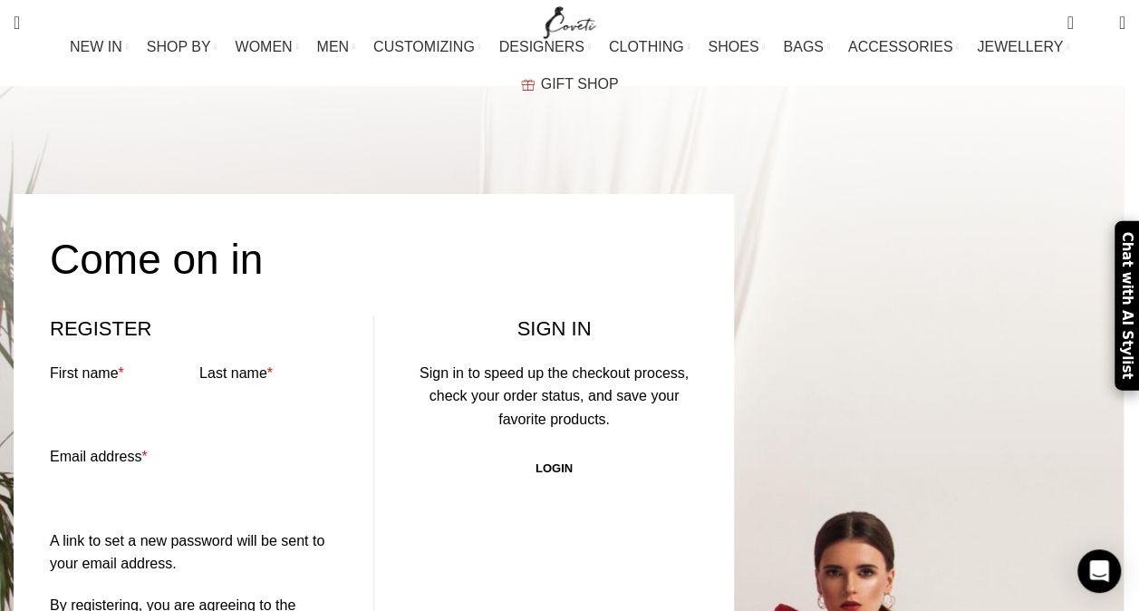
scroll to position [140, 0]
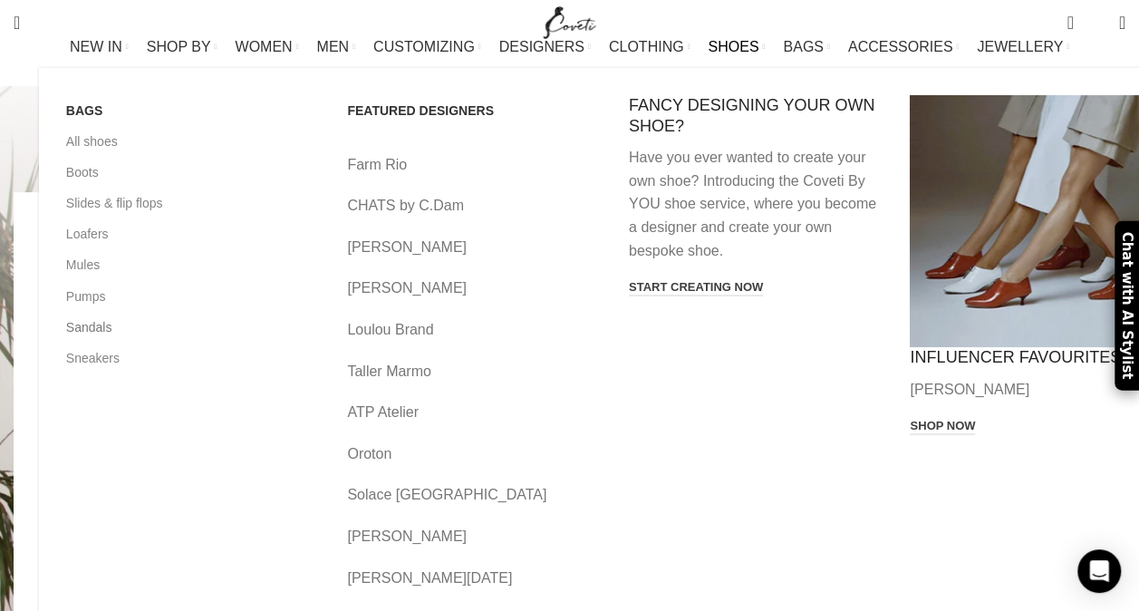
click at [66, 342] on link "Sandals" at bounding box center [193, 327] width 255 height 31
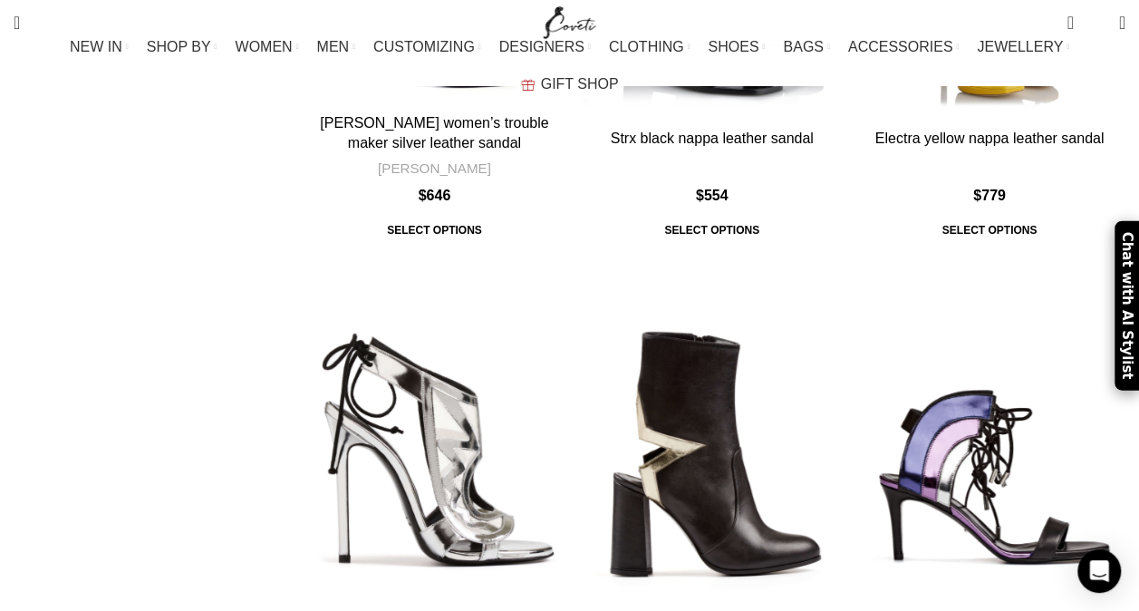
scroll to position [6668, 0]
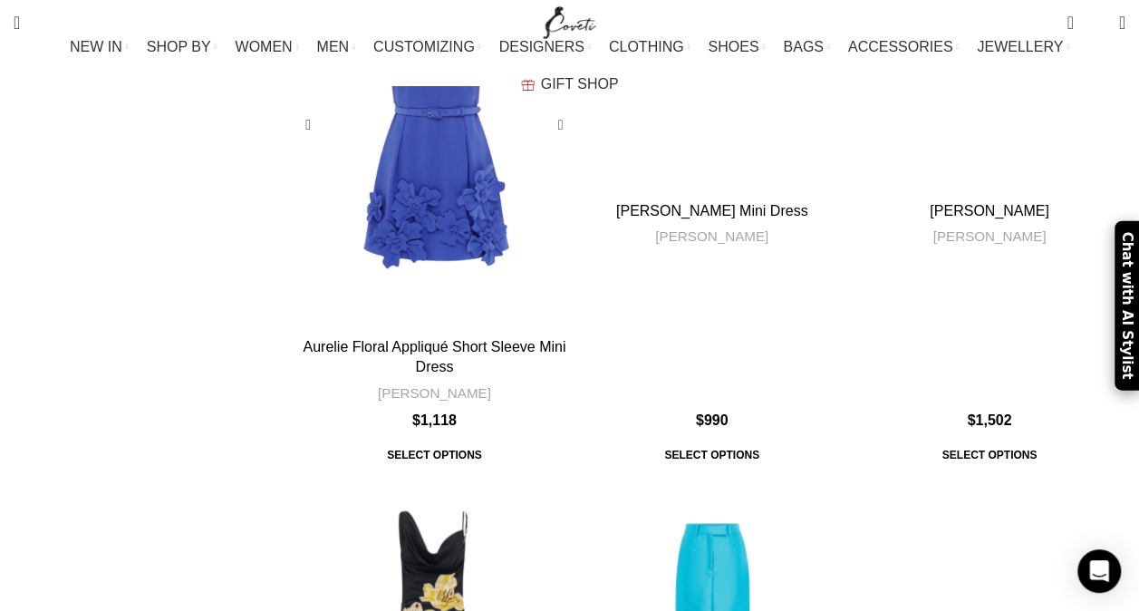
scroll to position [7508, 0]
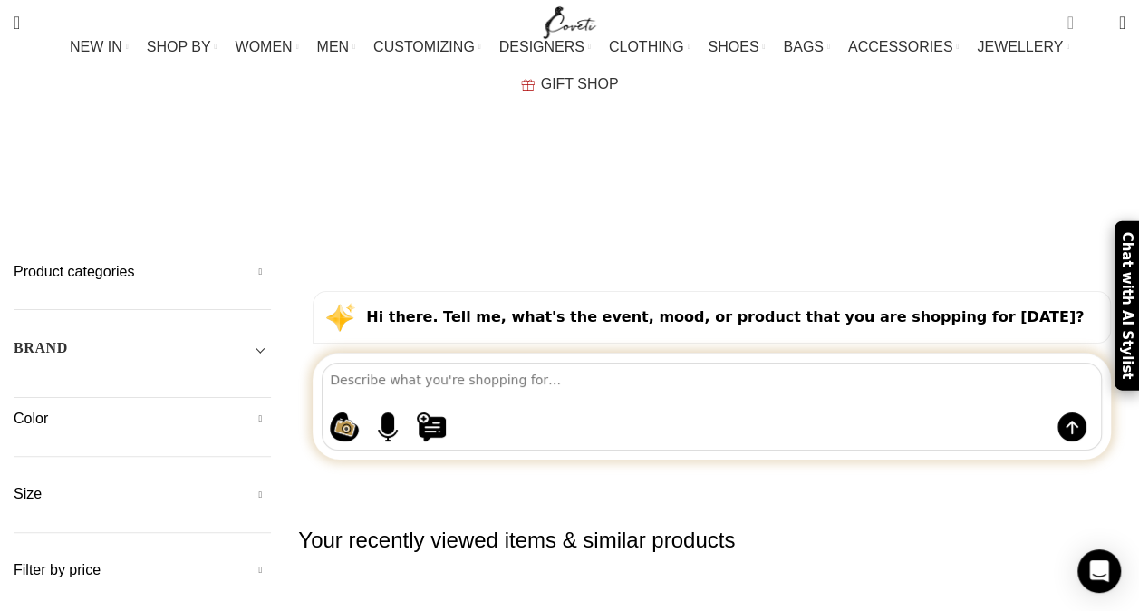
click at [1066, 17] on span "2 items" at bounding box center [1069, 23] width 6 height 18
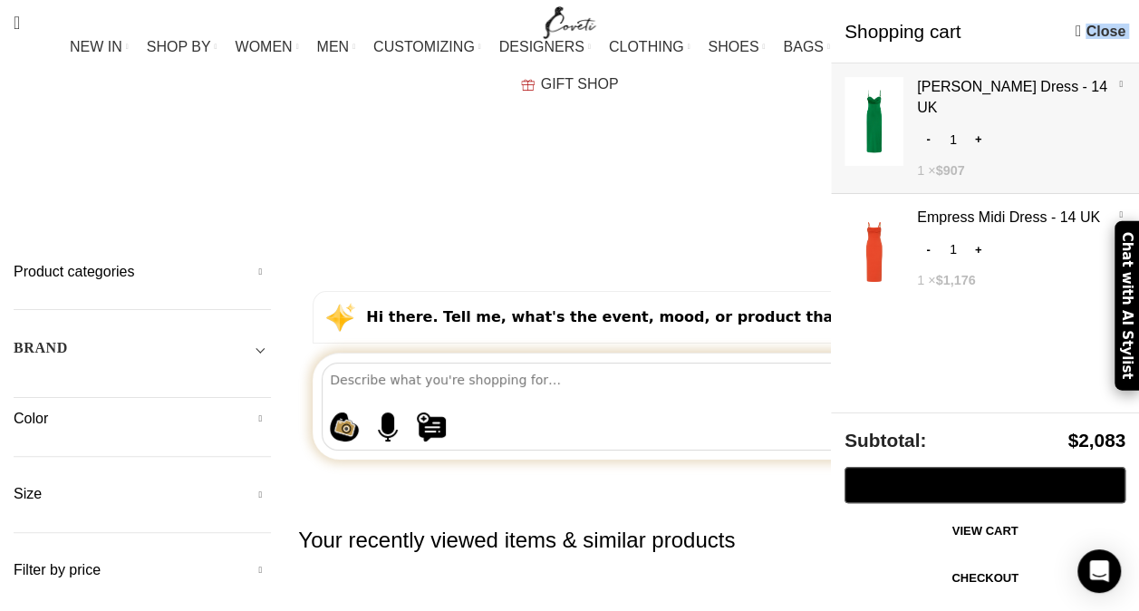
drag, startPoint x: 1017, startPoint y: 17, endPoint x: 884, endPoint y: 130, distance: 174.1
click at [884, 130] on div "Shopping cart Close Show × Erin Midi Dress - 14 UK - Erin Midi Dress quantity 1…" at bounding box center [985, 305] width 308 height 611
click at [884, 130] on link "Show" at bounding box center [985, 124] width 308 height 122
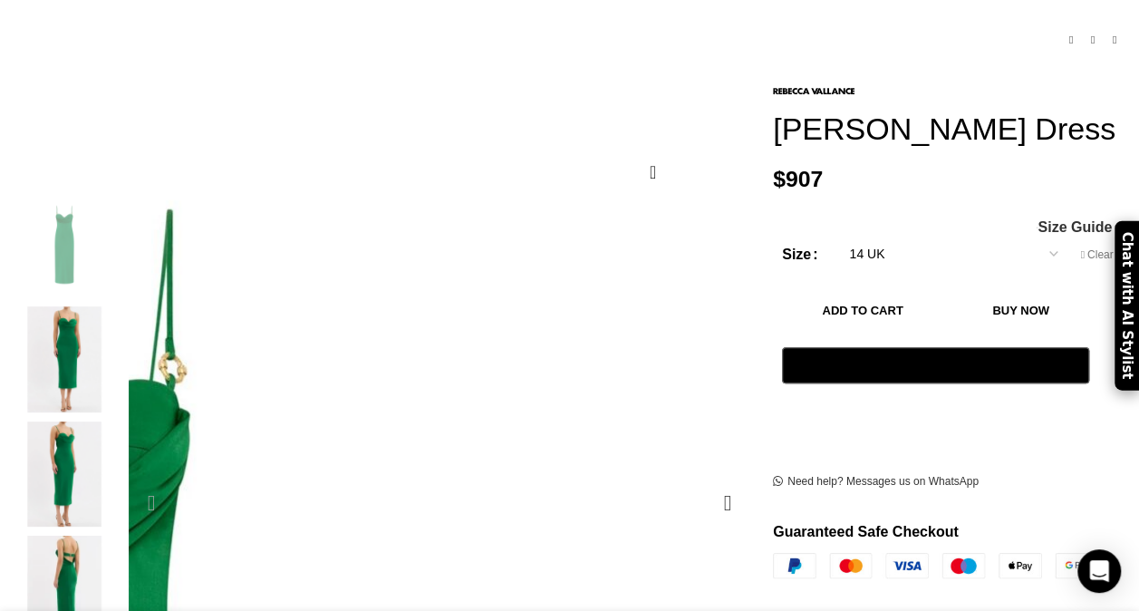
scroll to position [0, 190]
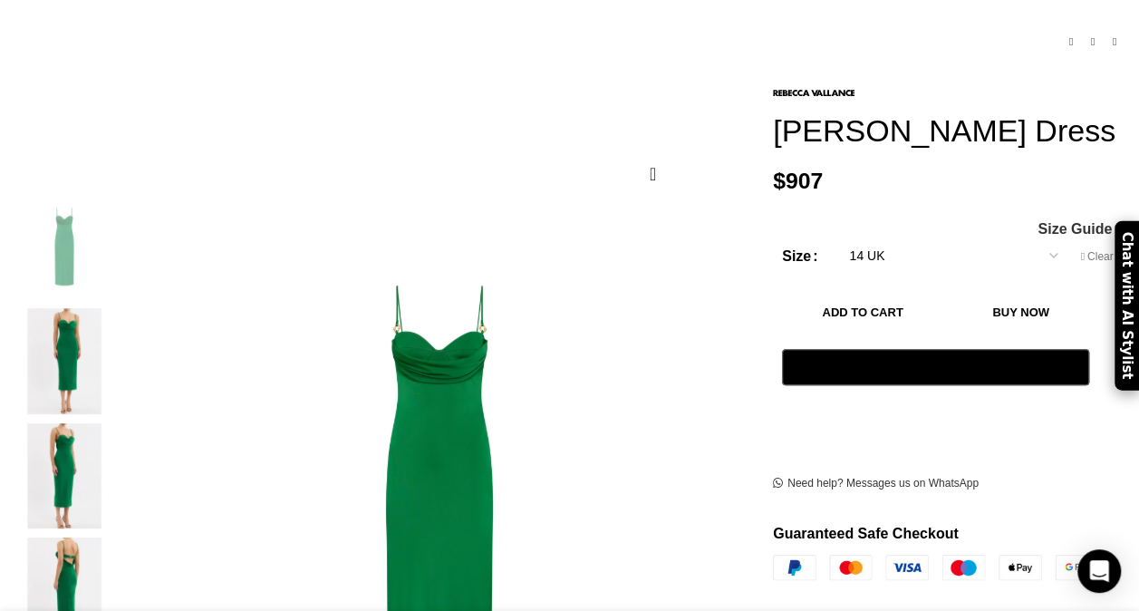
click at [78, 424] on img "3 / 5" at bounding box center [64, 476] width 111 height 106
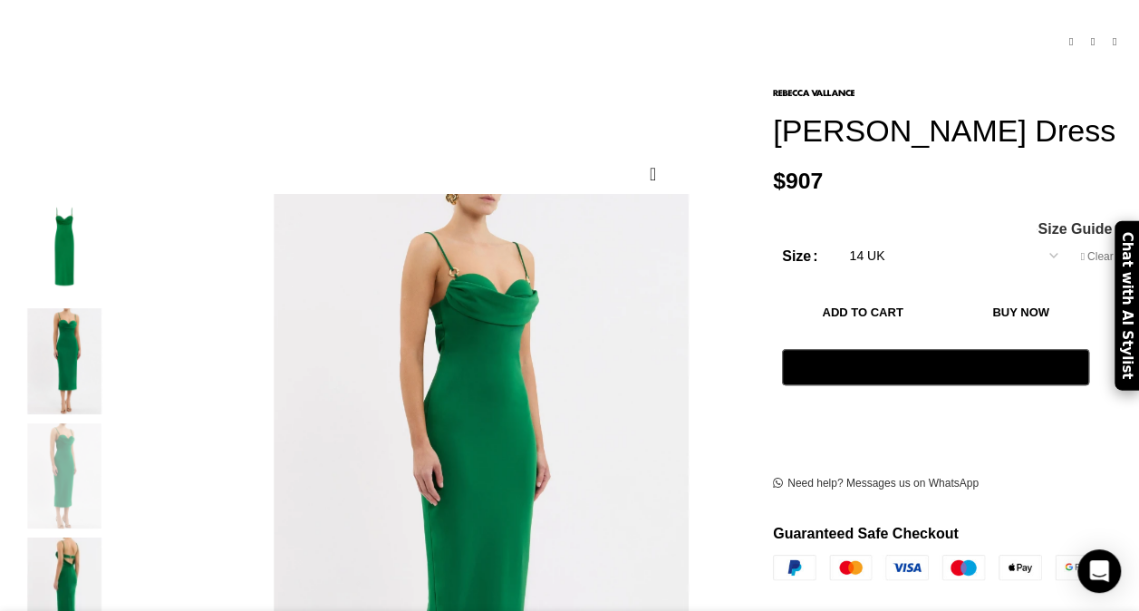
click at [72, 308] on img "2 / 5" at bounding box center [64, 361] width 111 height 106
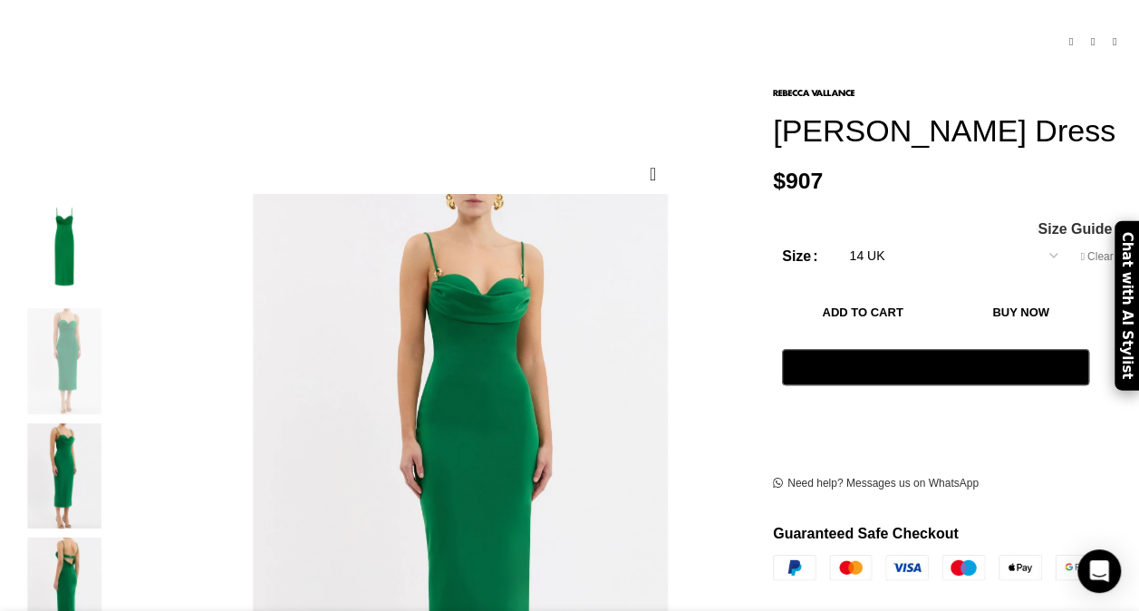
click at [70, 233] on img "1 / 5" at bounding box center [64, 247] width 111 height 106
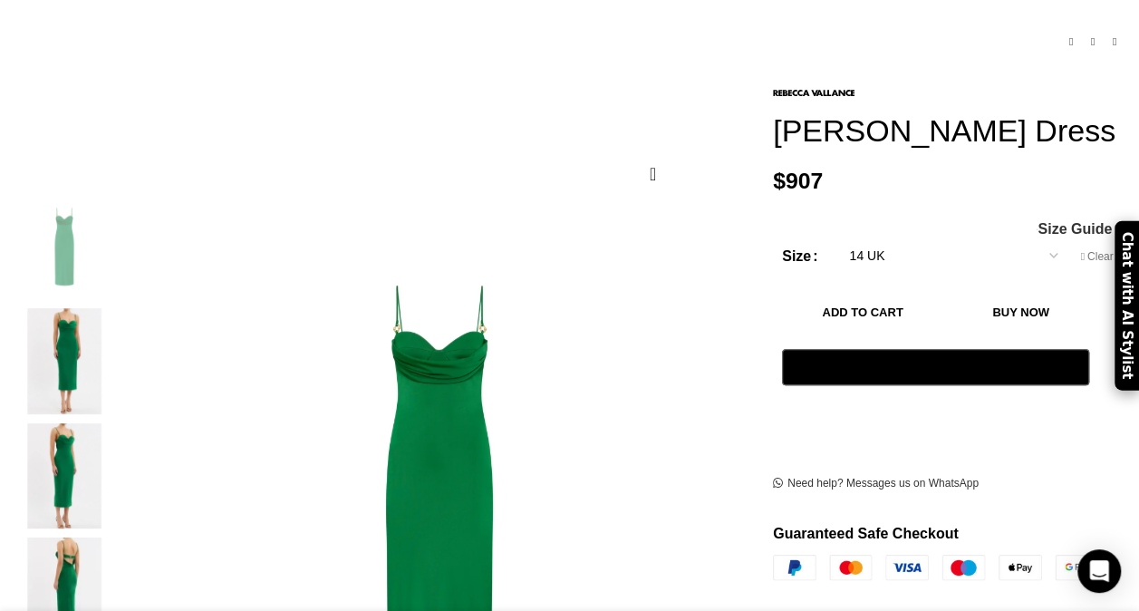
scroll to position [0, 572]
click at [77, 537] on img "4 / 5" at bounding box center [64, 590] width 111 height 106
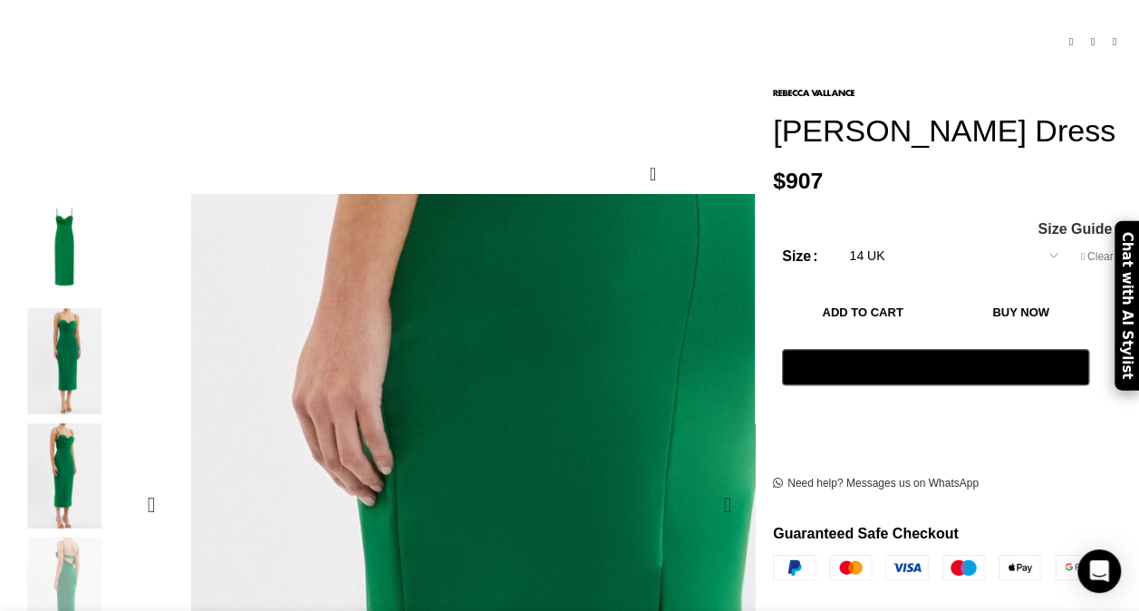
scroll to position [0, 763]
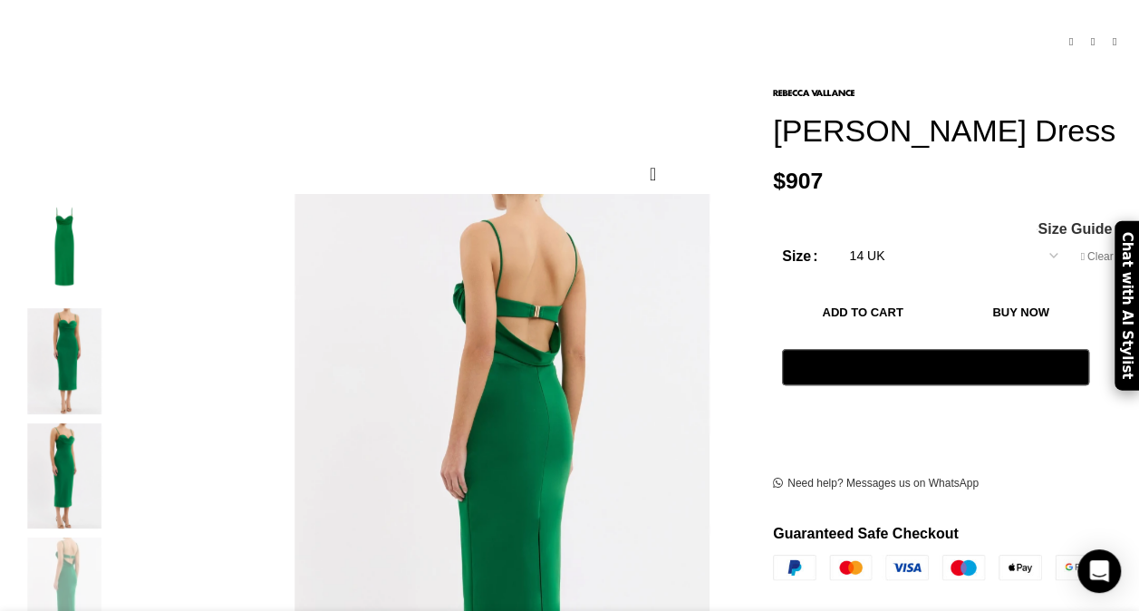
click at [100, 355] on img "2 / 5" at bounding box center [64, 361] width 111 height 106
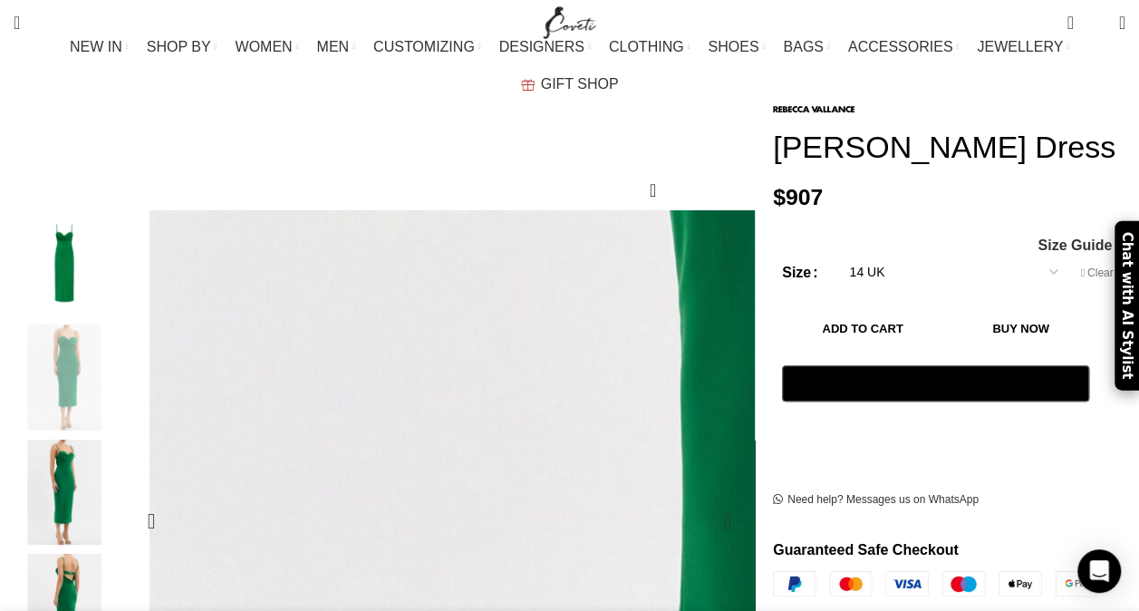
scroll to position [190, 0]
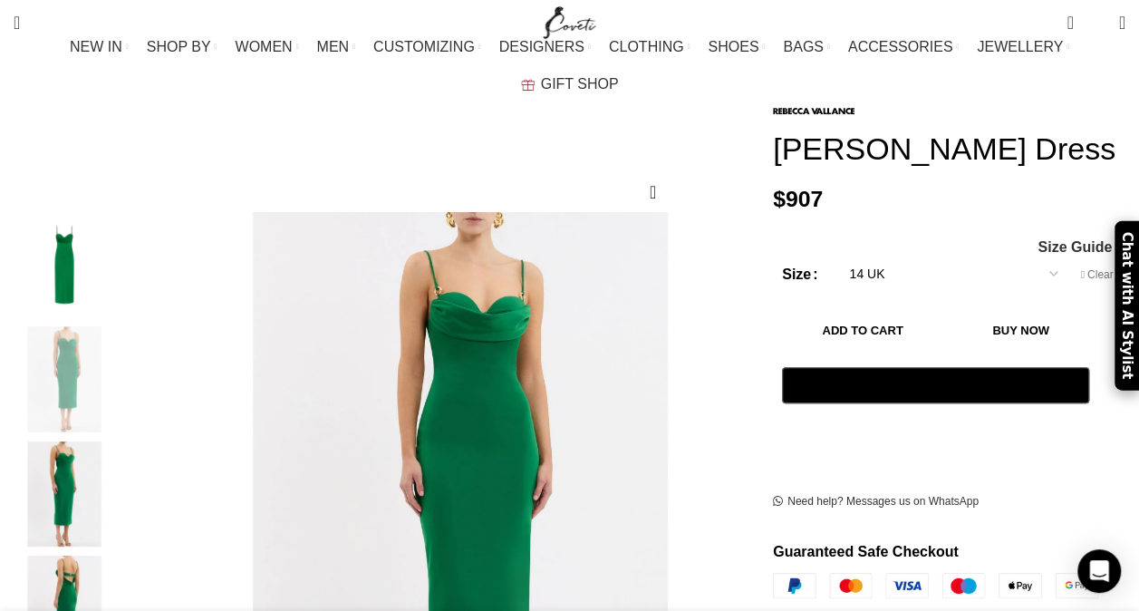
click at [85, 351] on img "2 / 5" at bounding box center [64, 379] width 111 height 106
click at [78, 225] on img "1 / 5" at bounding box center [64, 265] width 111 height 106
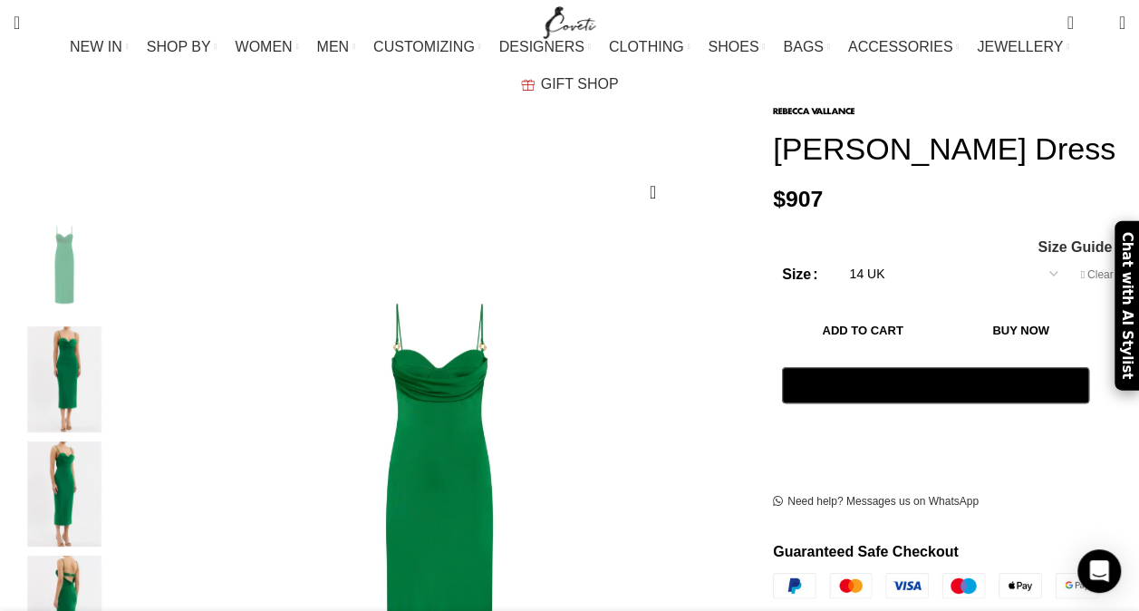
scroll to position [0, 2670]
click at [82, 461] on img "3 / 5" at bounding box center [64, 494] width 111 height 106
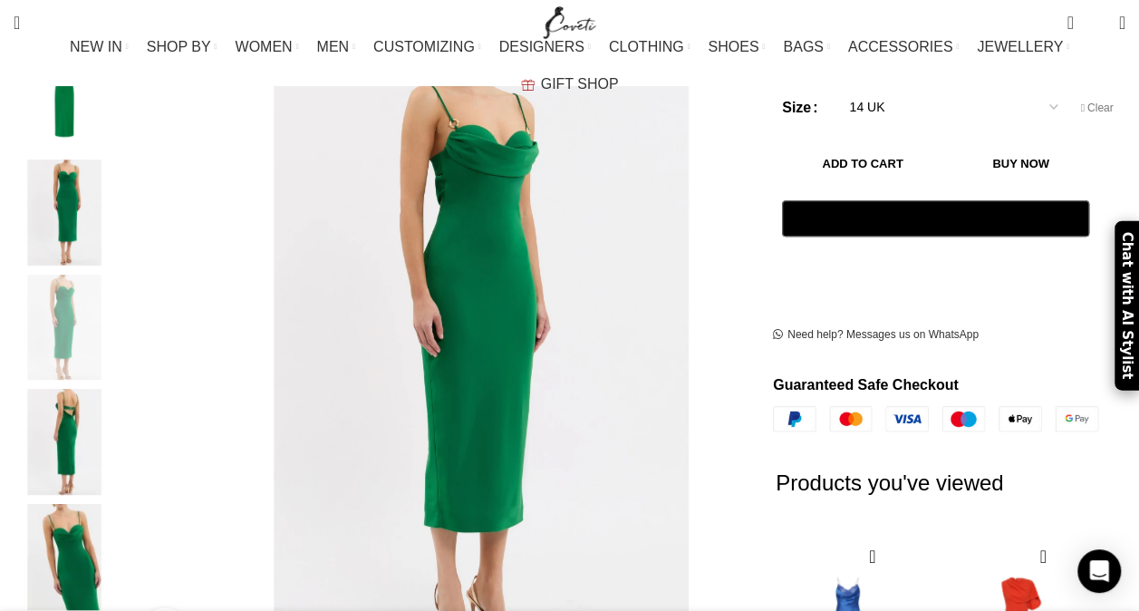
scroll to position [0, 3052]
click at [69, 406] on img "4 / 5" at bounding box center [64, 442] width 111 height 106
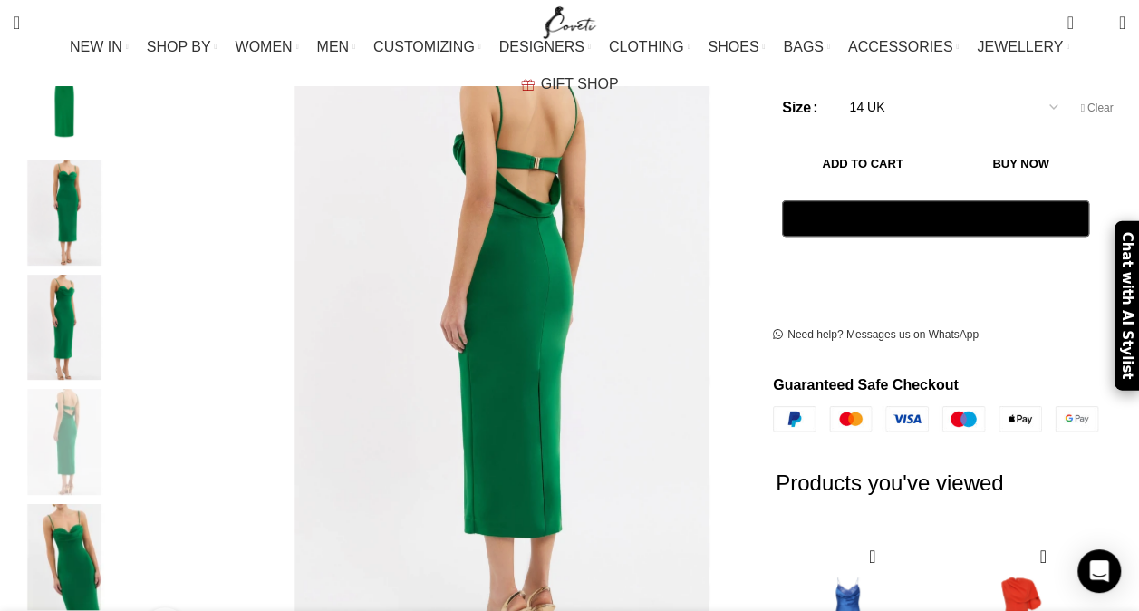
click at [89, 291] on img "3 / 5" at bounding box center [64, 328] width 111 height 106
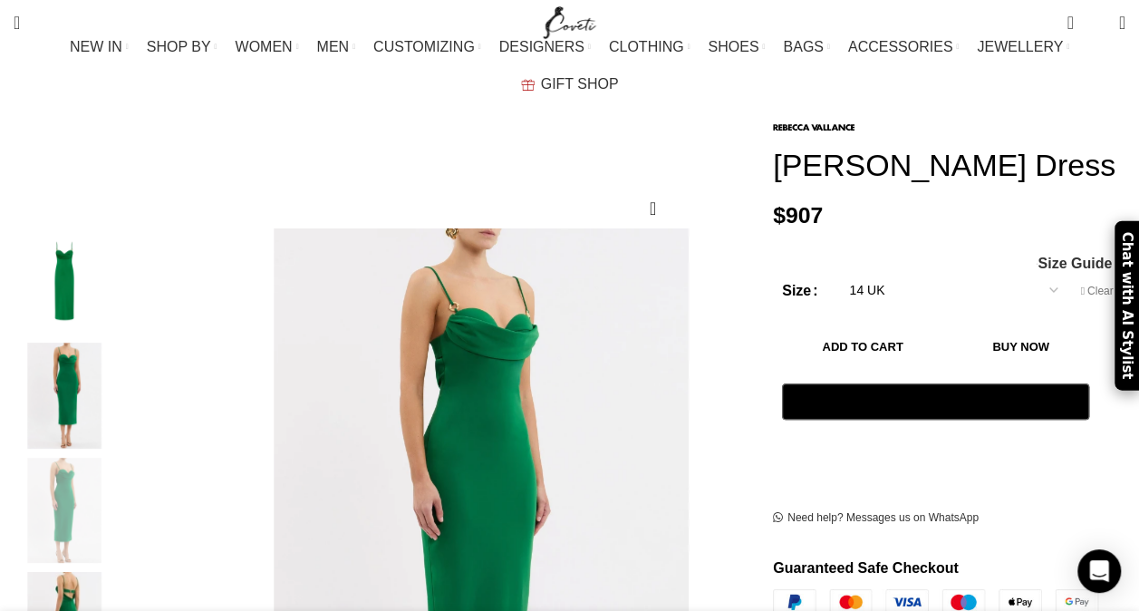
scroll to position [170, 0]
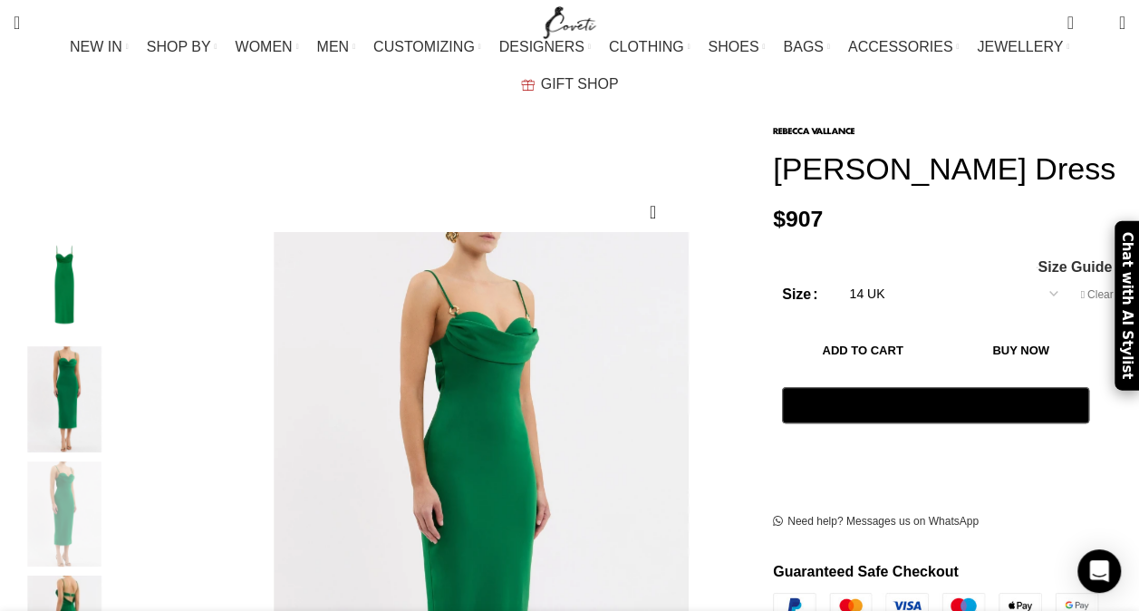
click at [78, 364] on img "2 / 5" at bounding box center [64, 399] width 111 height 106
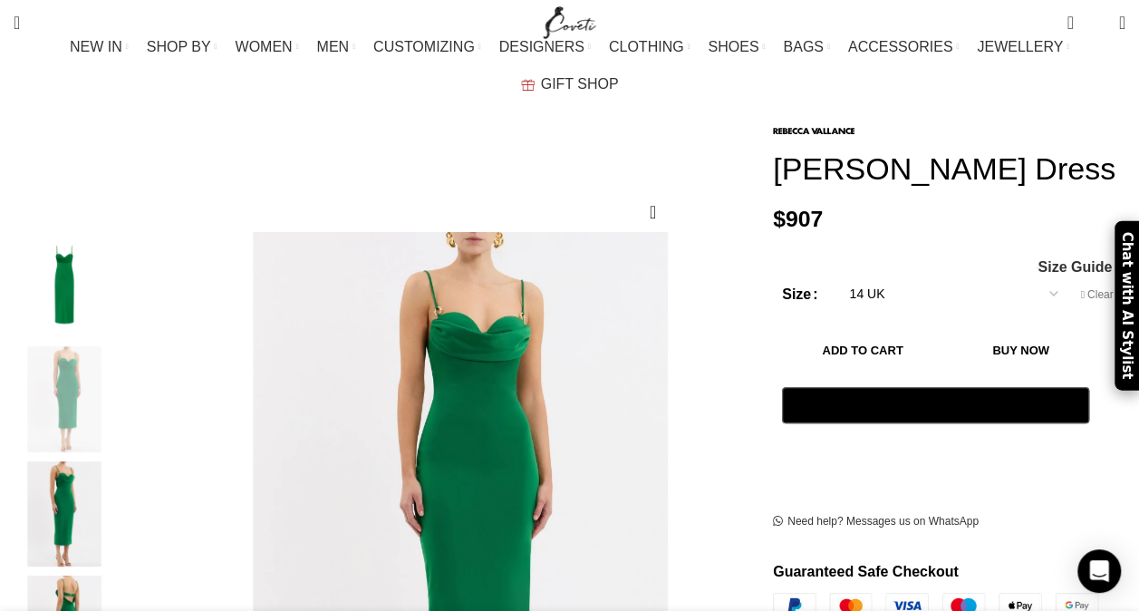
click at [71, 461] on img "3 / 5" at bounding box center [64, 514] width 111 height 106
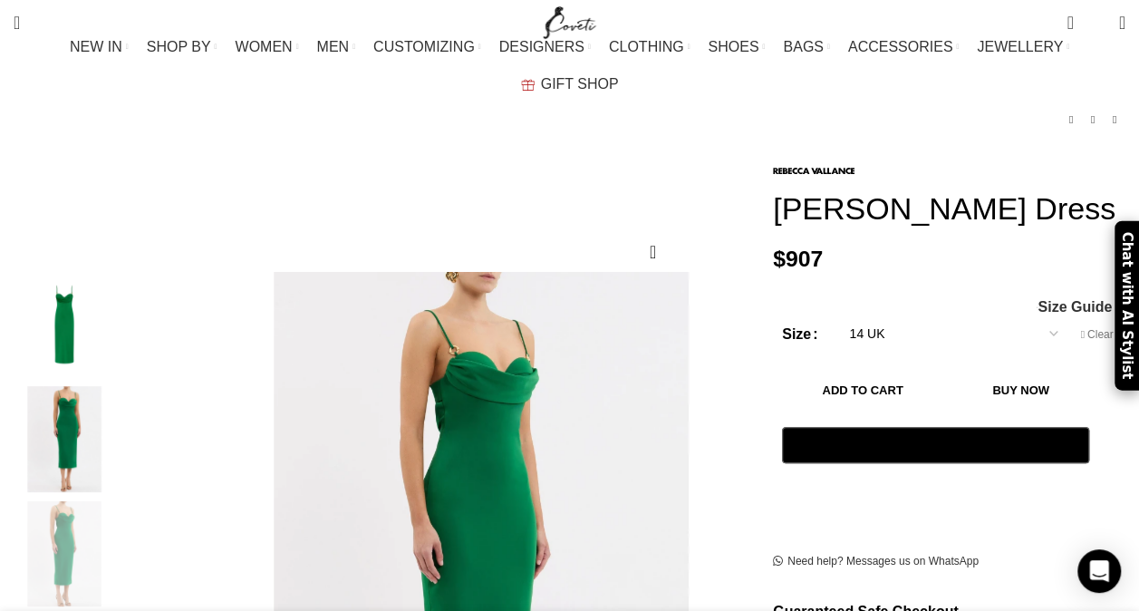
scroll to position [165, 0]
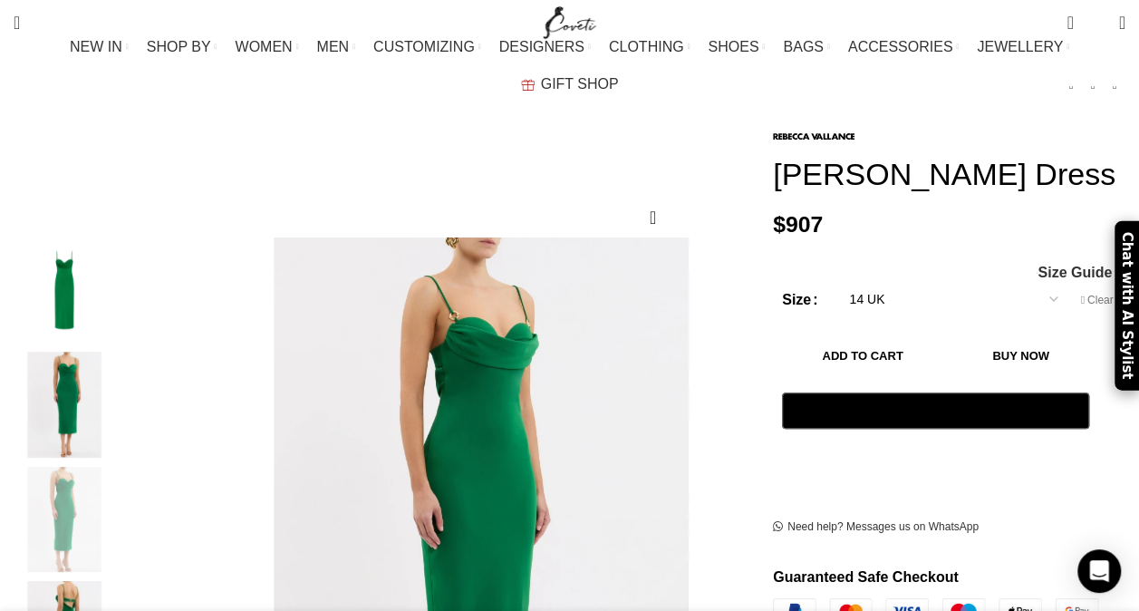
click at [78, 373] on img "2 / 5" at bounding box center [64, 405] width 111 height 106
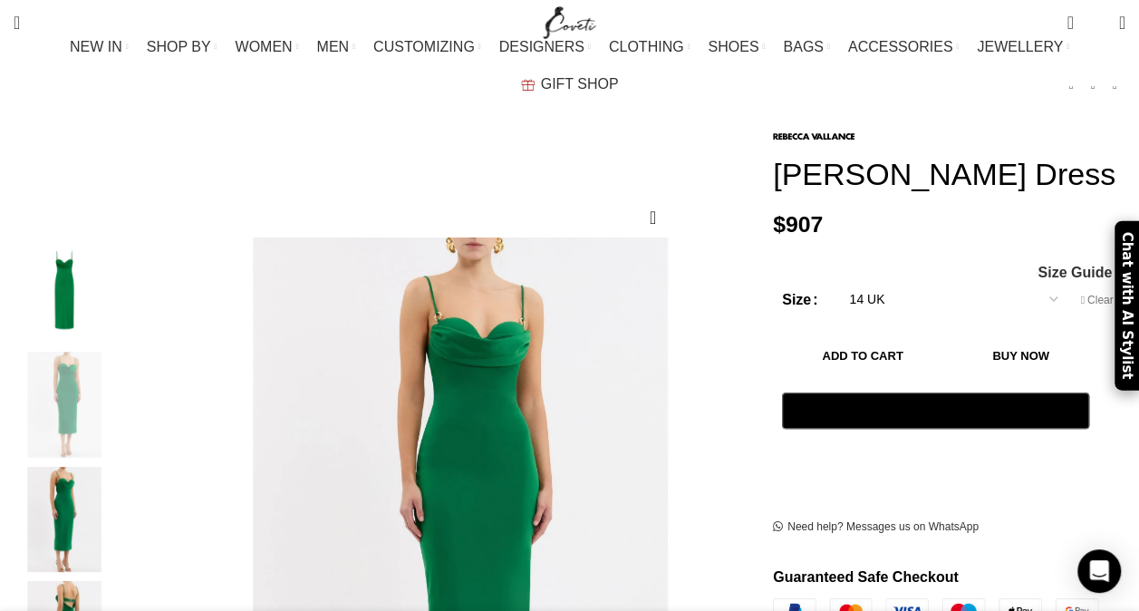
click at [66, 487] on img "3 / 5" at bounding box center [64, 520] width 111 height 106
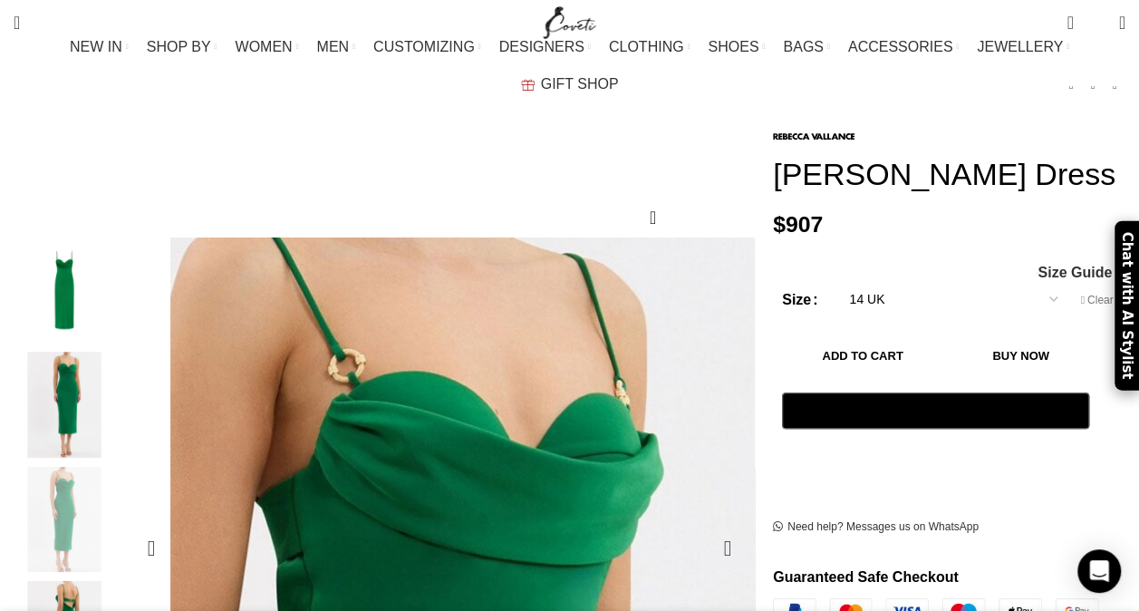
scroll to position [0, 2289]
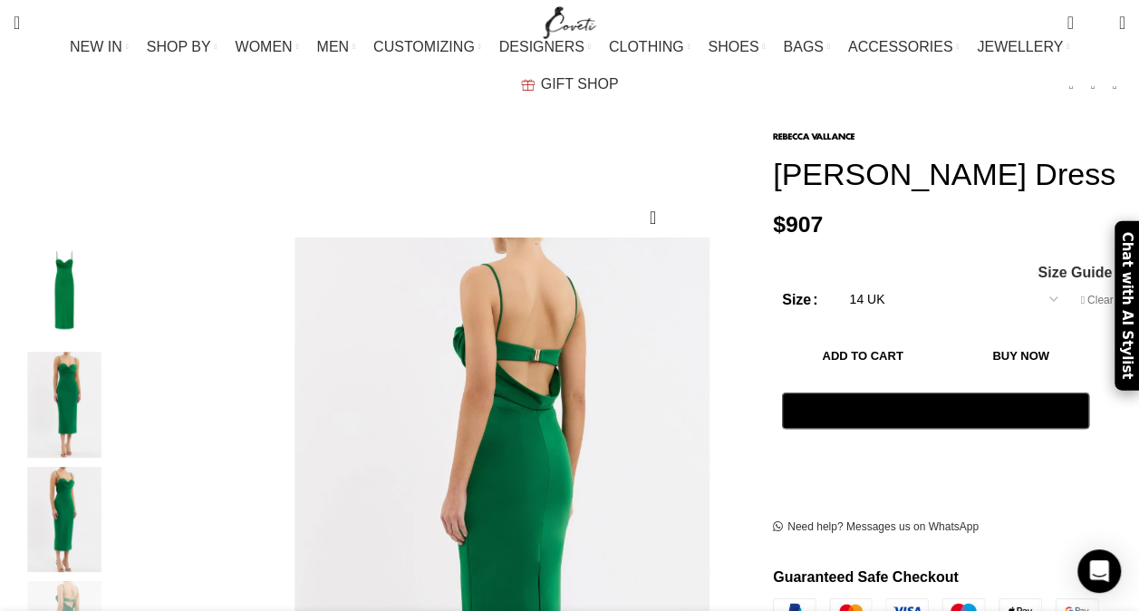
scroll to position [0, 2860]
click at [1068, 12] on span "2 items" at bounding box center [1075, 16] width 14 height 14
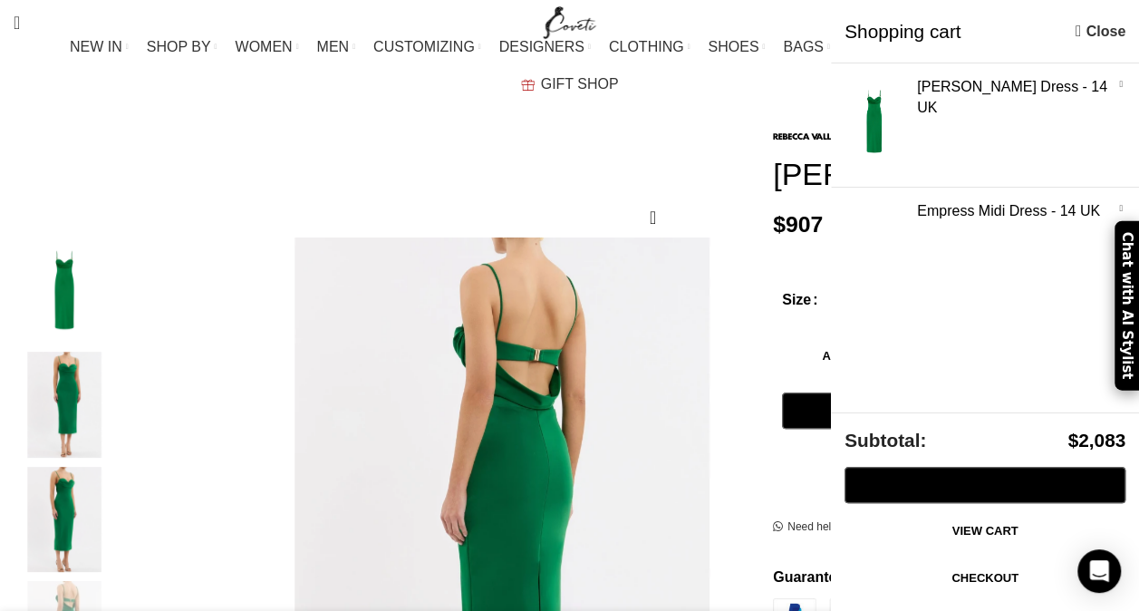
scroll to position [0, 3052]
click at [873, 242] on link "Show" at bounding box center [985, 245] width 308 height 115
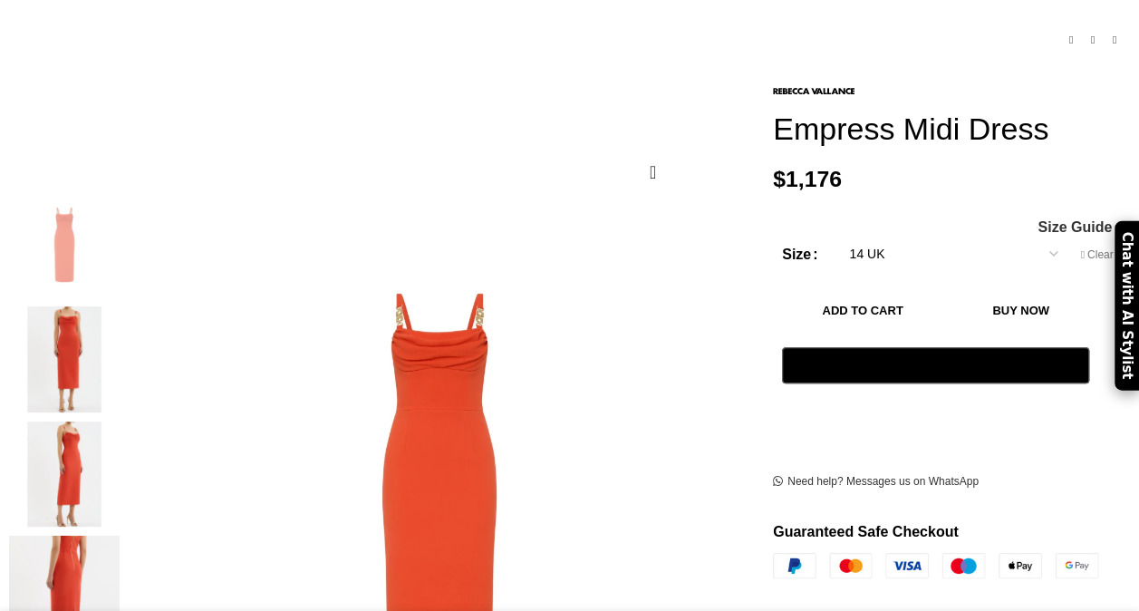
click at [67, 425] on img "3 / 6" at bounding box center [64, 474] width 111 height 106
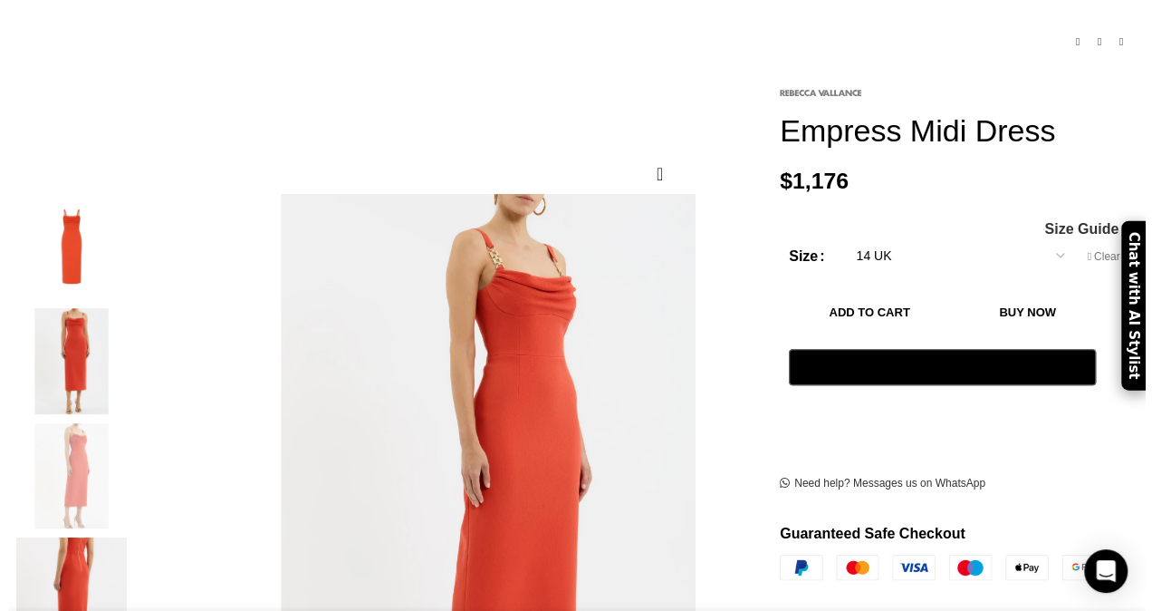
scroll to position [0, 190]
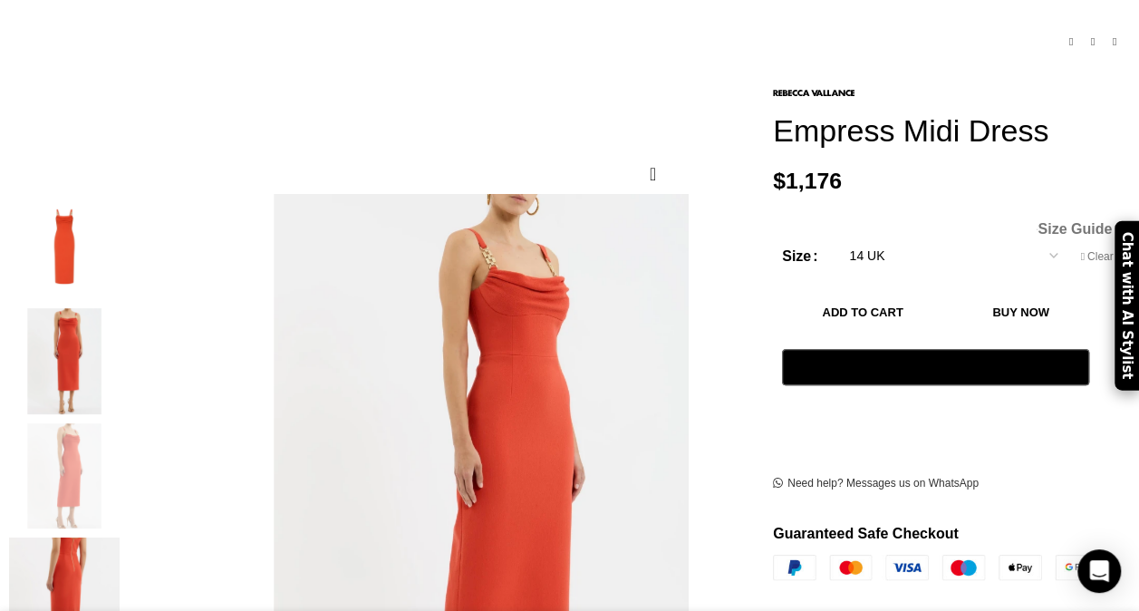
click at [1064, 222] on span "Size Guide" at bounding box center [1074, 229] width 74 height 14
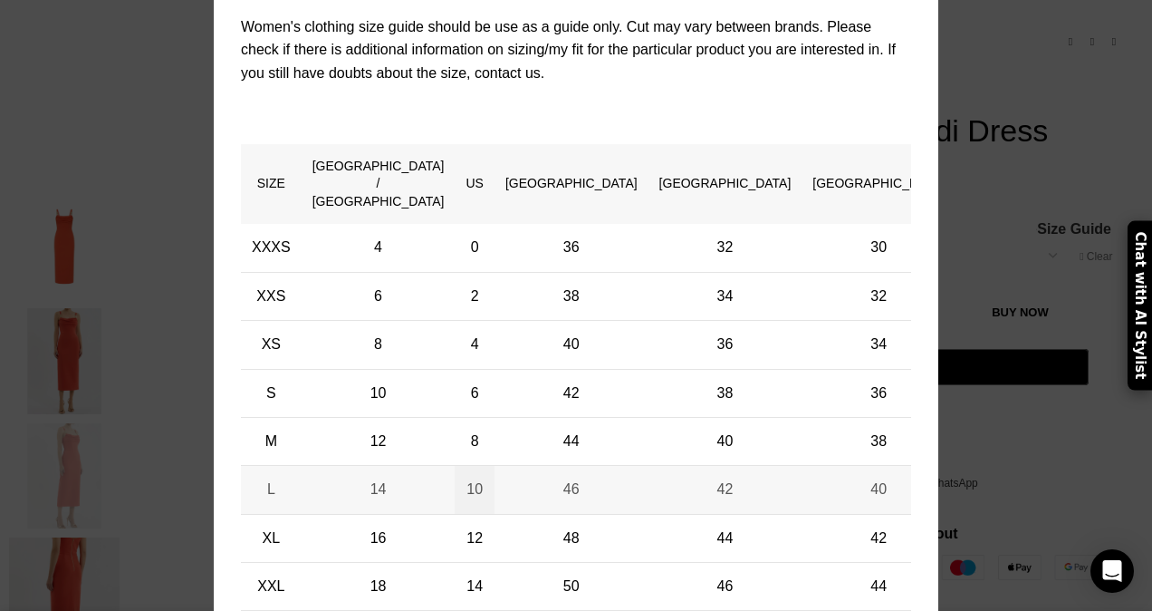
scroll to position [0, 953]
click at [494, 466] on td "10" at bounding box center [474, 490] width 39 height 48
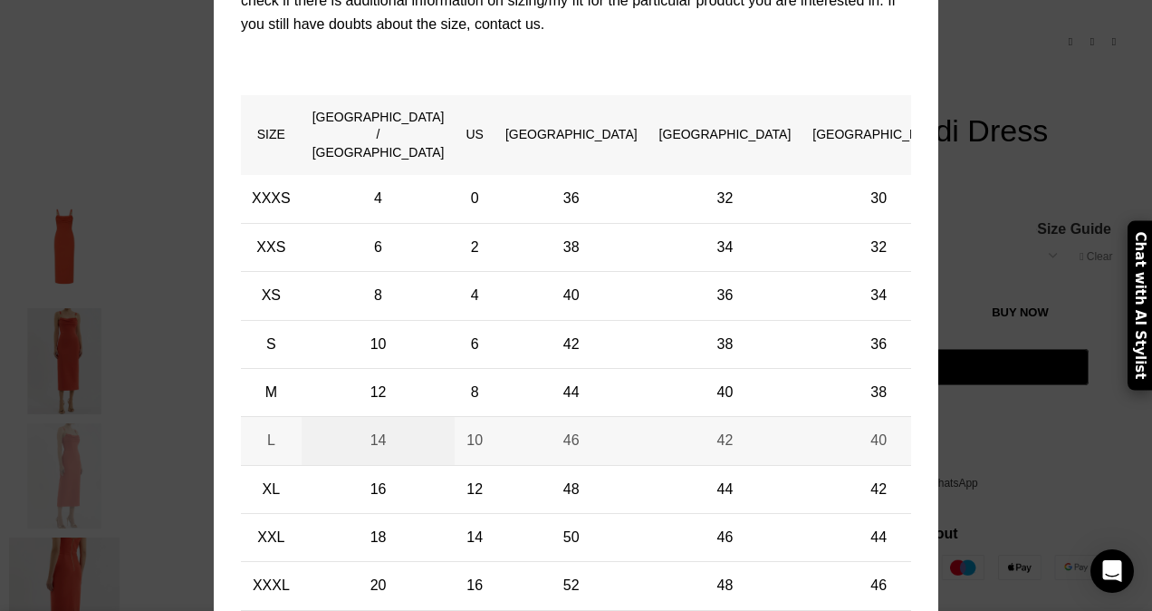
scroll to position [0, 2860]
click at [953, 196] on div "× Women's clothing size guide Women Clothing Size Guide Women's clothing size g…" at bounding box center [576, 221] width 1125 height 924
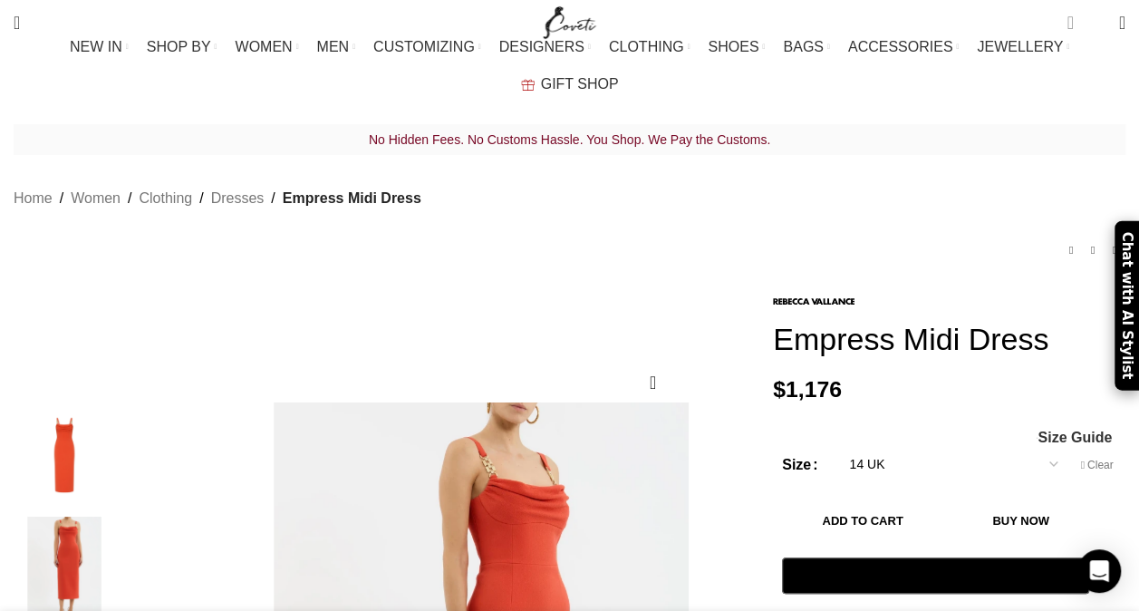
scroll to position [0, 0]
click at [1066, 20] on span "2 items" at bounding box center [1069, 23] width 6 height 18
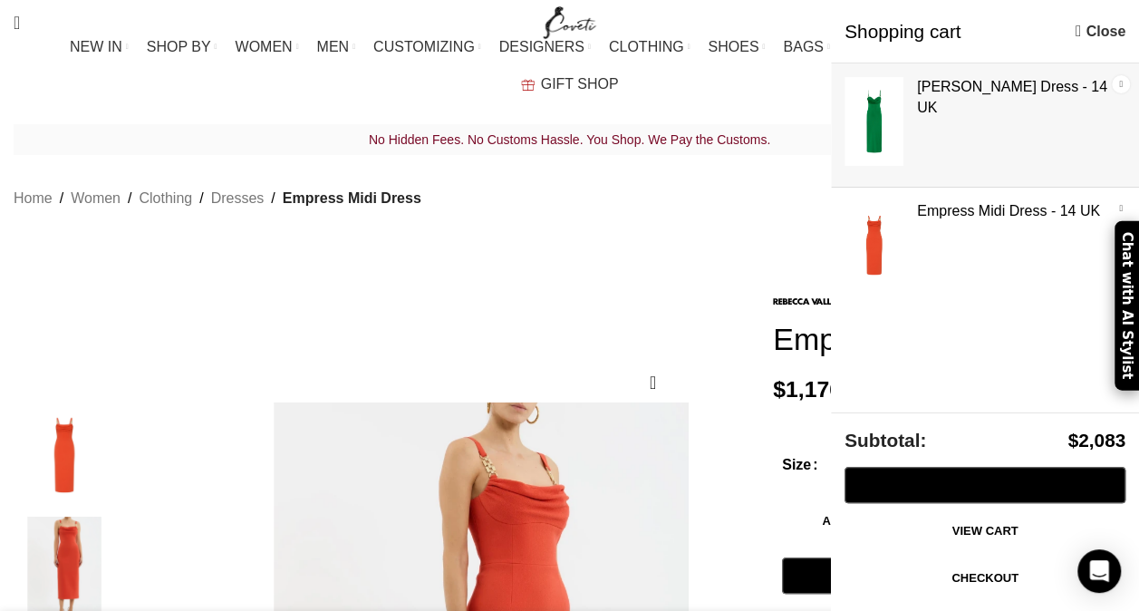
click at [1121, 77] on link "×" at bounding box center [1121, 84] width 18 height 18
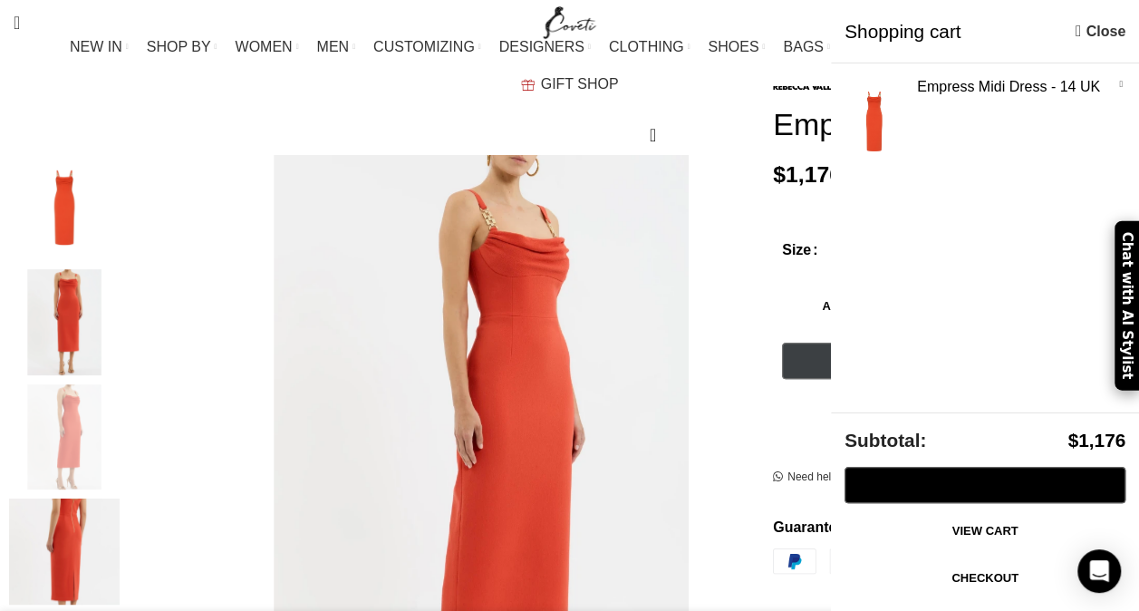
scroll to position [0, 190]
click at [801, 343] on div "@import url(//fonts.googleapis.com/css?family=Google+Sans_old:500) ••••••" at bounding box center [935, 361] width 307 height 36
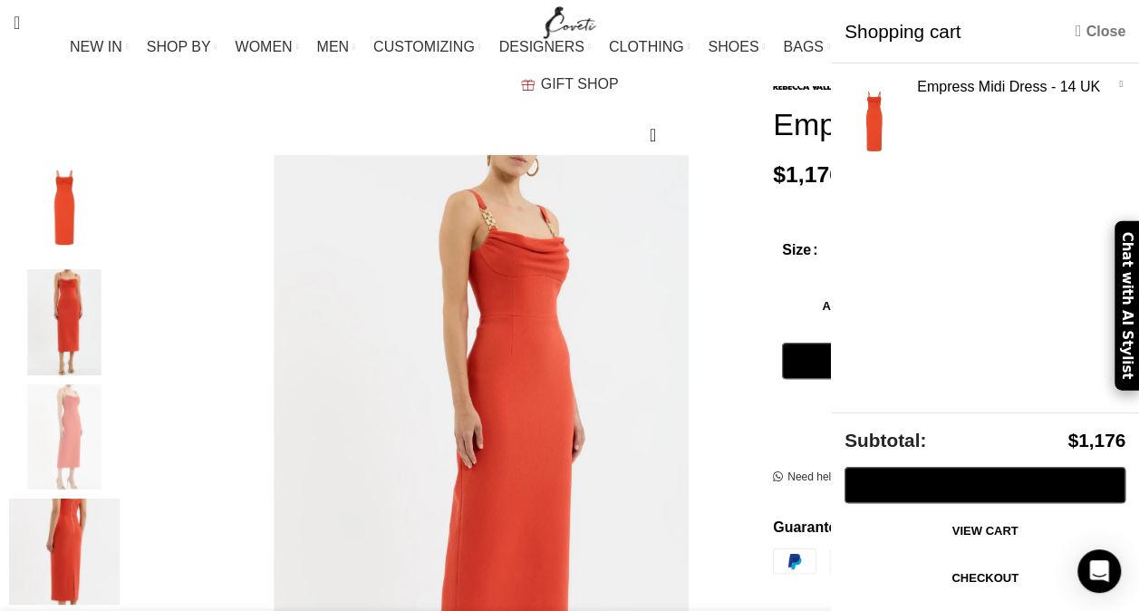
click at [1092, 29] on link "Close" at bounding box center [1100, 31] width 50 height 23
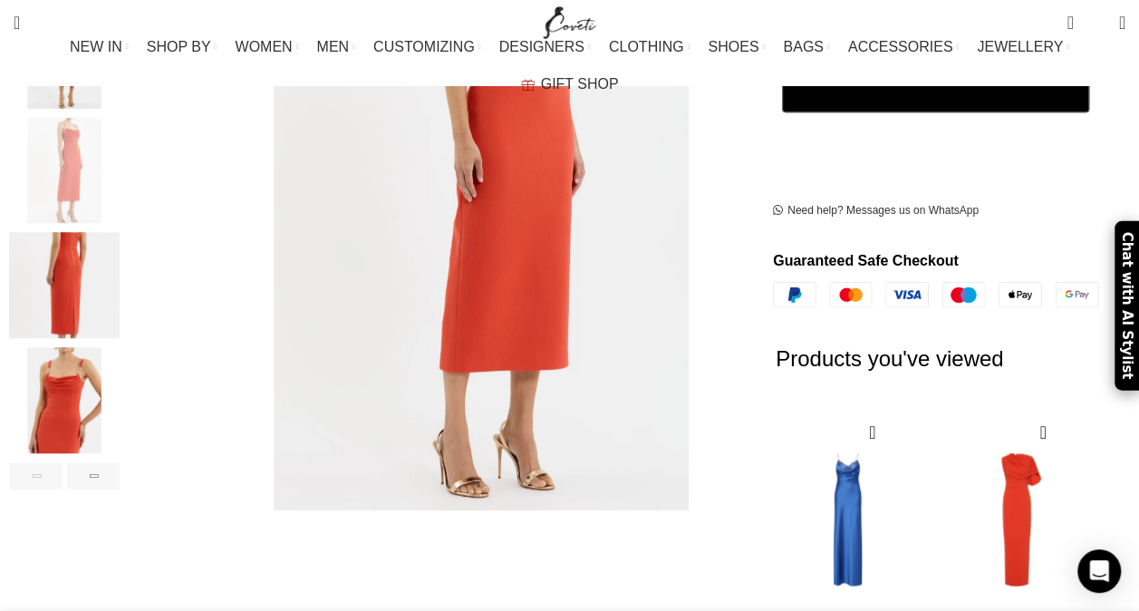
scroll to position [0, 763]
click at [792, 282] on img at bounding box center [935, 295] width 325 height 26
click at [790, 282] on img at bounding box center [935, 295] width 325 height 26
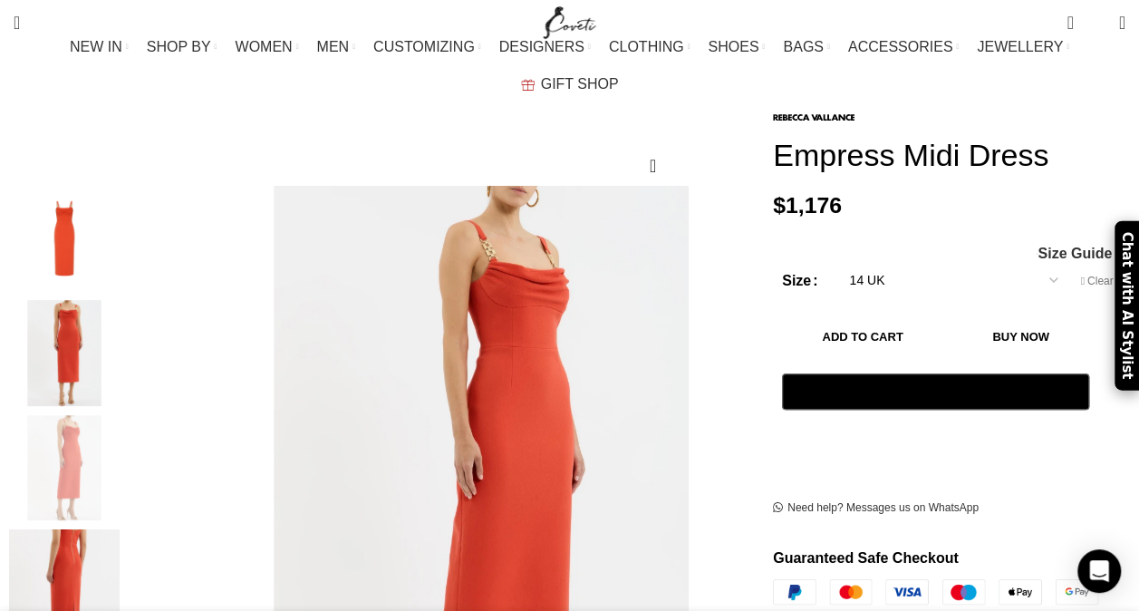
scroll to position [0, 953]
click at [1057, 11] on link "1 item $ 1,176" at bounding box center [1069, 23] width 24 height 36
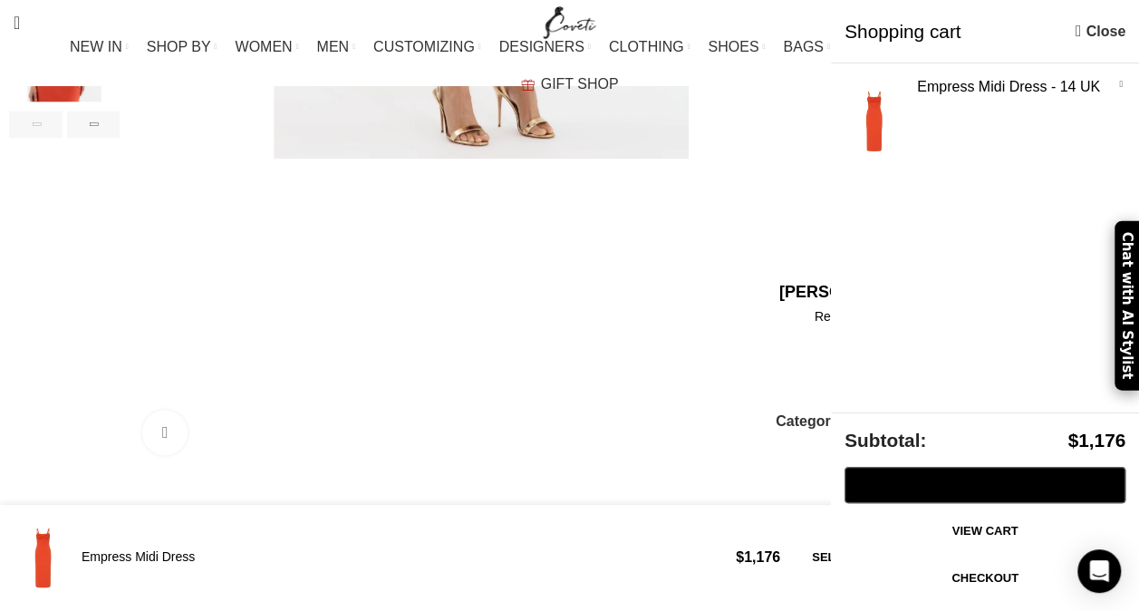
scroll to position [0, 1907]
click at [923, 578] on link "Checkout" at bounding box center [984, 578] width 281 height 38
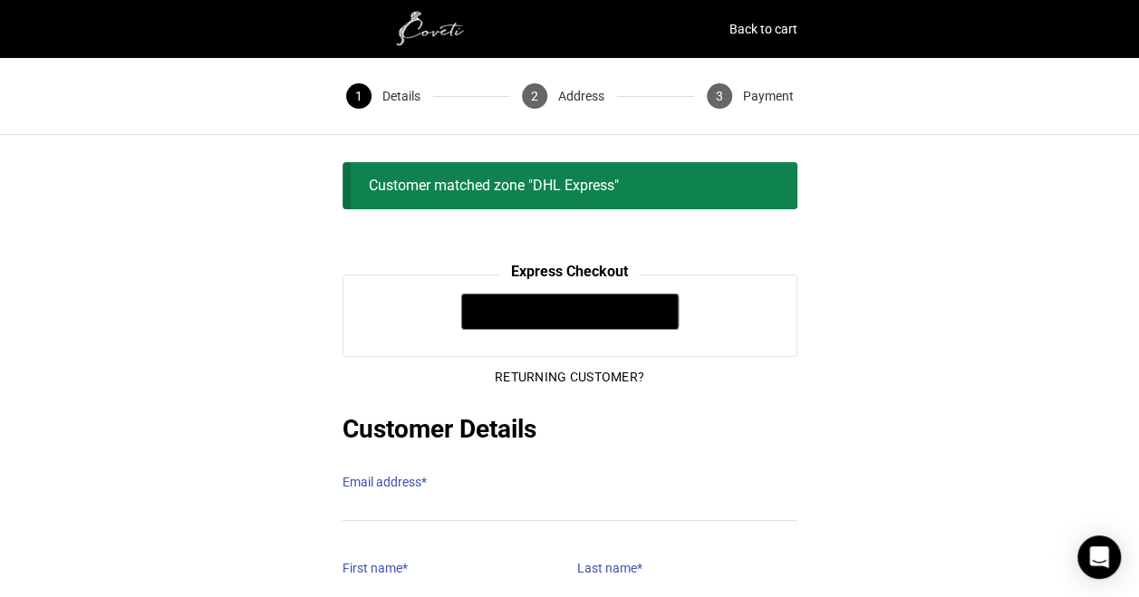
click at [634, 469] on label "Email address *" at bounding box center [569, 481] width 455 height 25
click at [634, 495] on input "Email address *" at bounding box center [569, 508] width 455 height 26
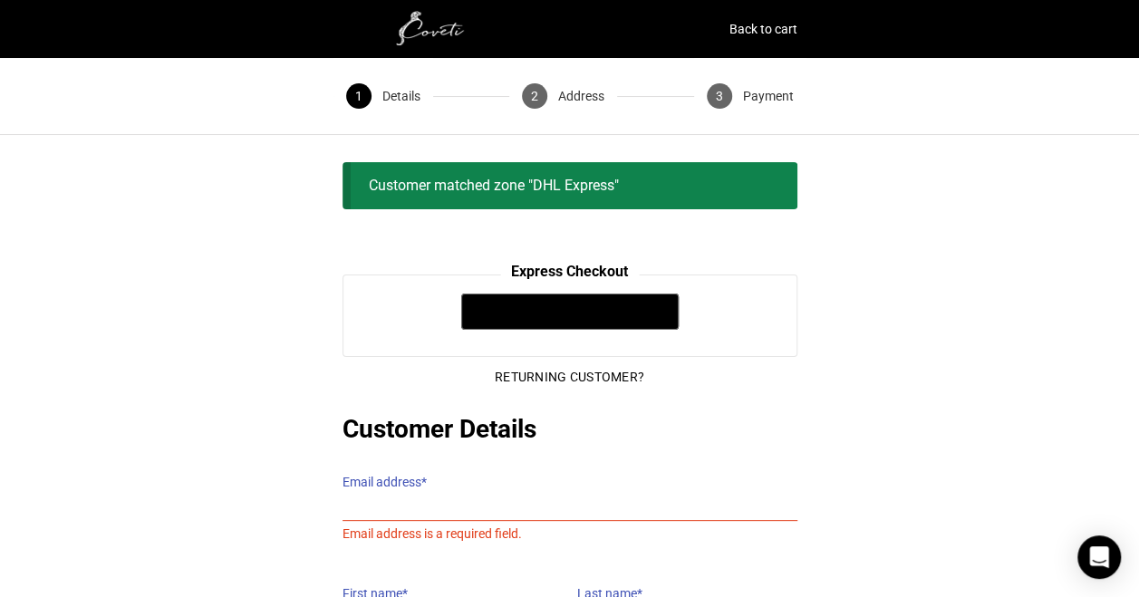
click at [411, 470] on label "Email address *" at bounding box center [569, 481] width 455 height 25
click at [411, 495] on input "Email address *" at bounding box center [569, 508] width 455 height 26
type input "[EMAIL_ADDRESS][DOMAIN_NAME]"
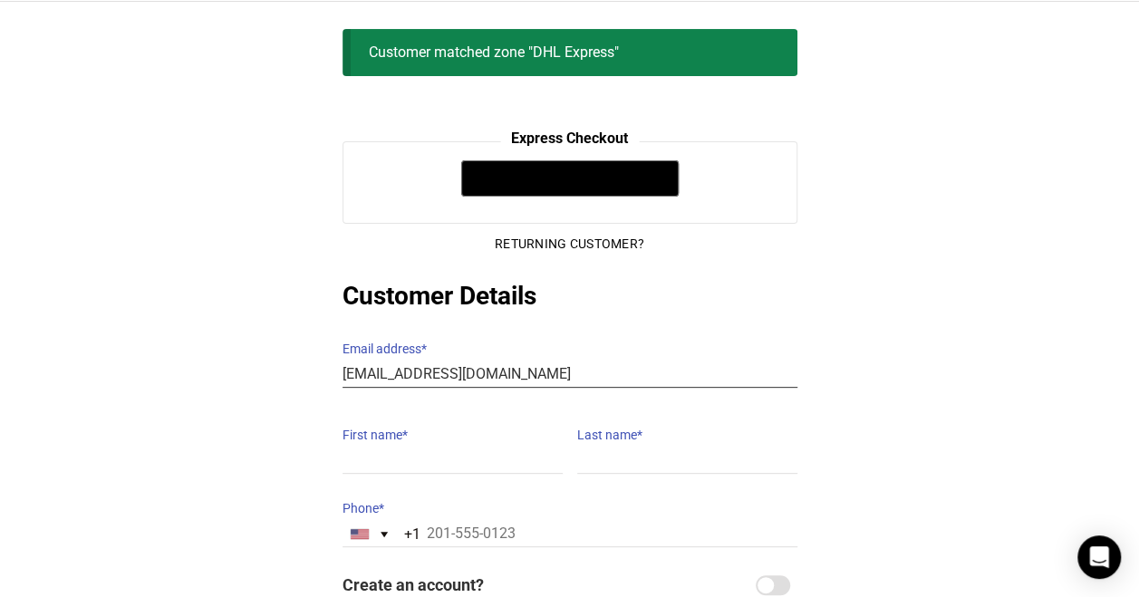
scroll to position [158, 0]
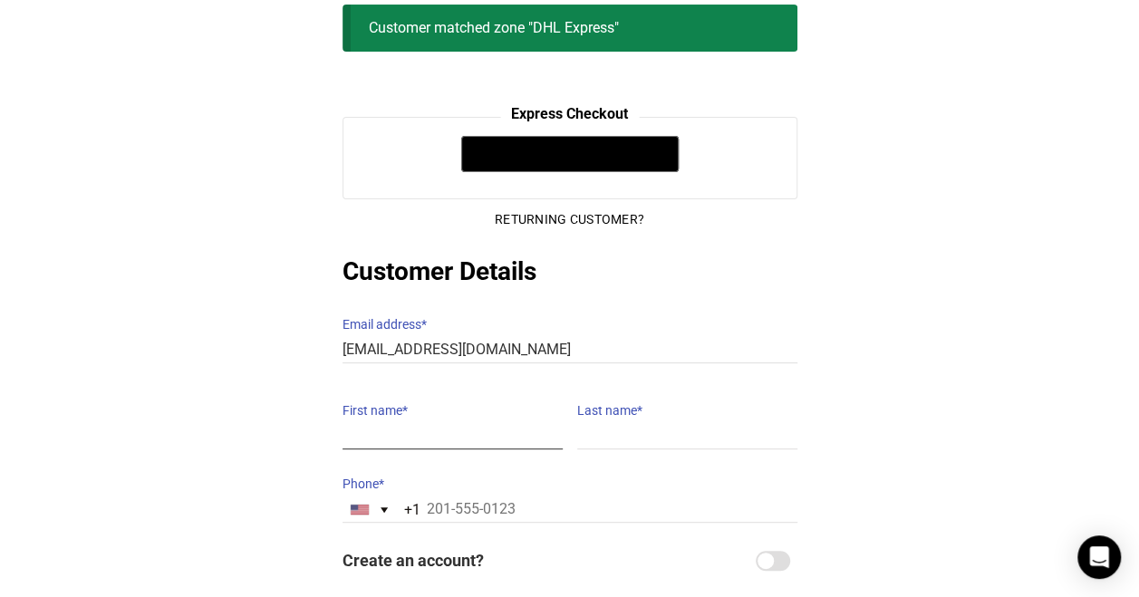
click at [384, 423] on input "First name *" at bounding box center [452, 436] width 220 height 26
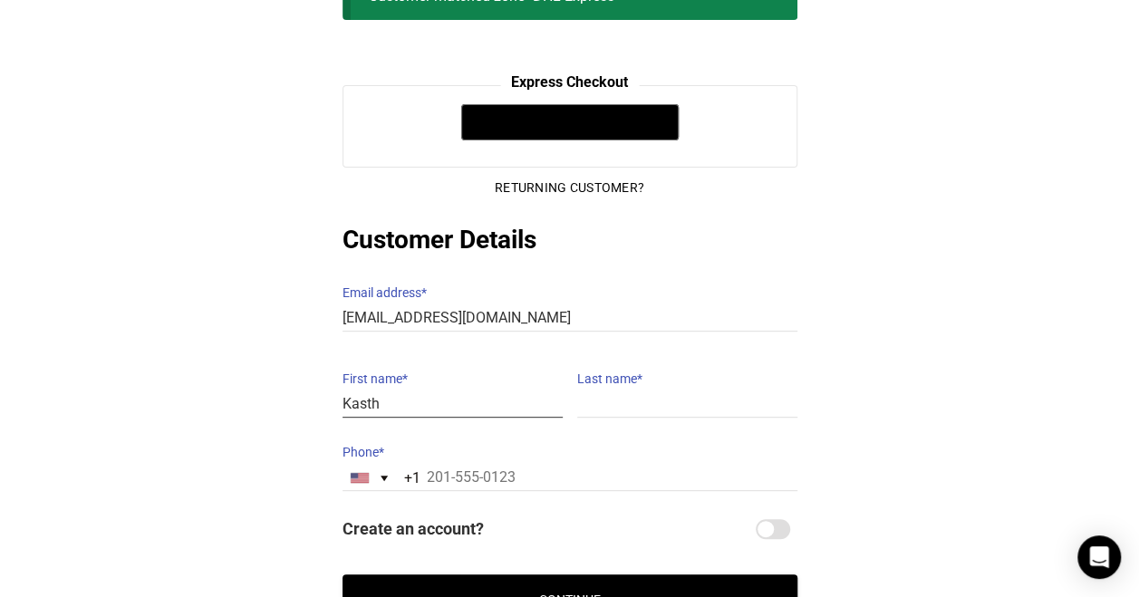
scroll to position [198, 0]
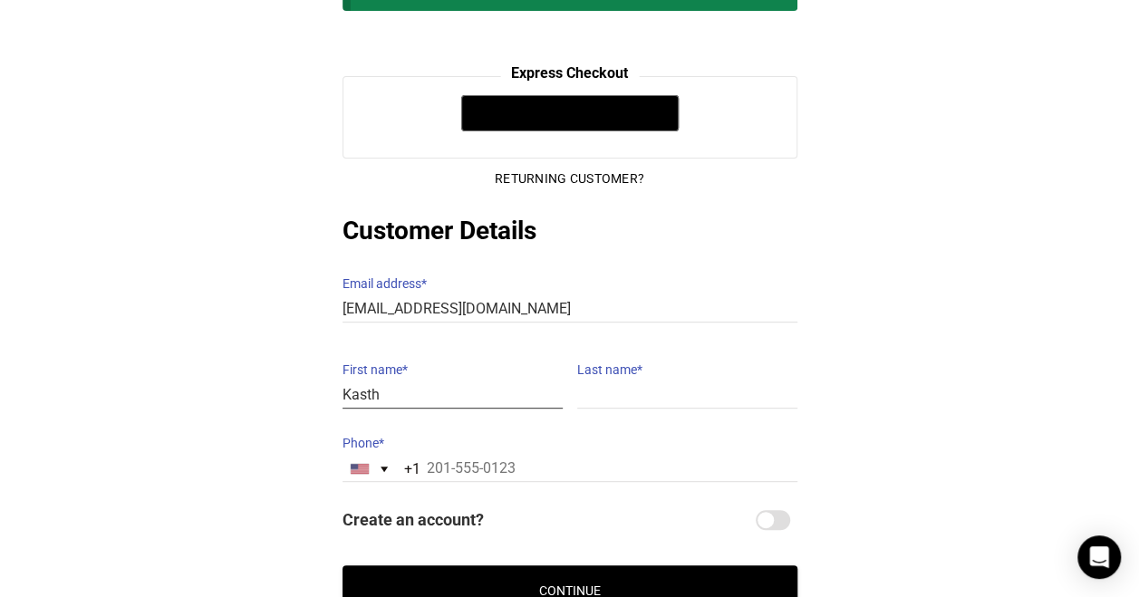
click at [380, 382] on input "Kasth" at bounding box center [452, 395] width 220 height 26
type input "[PERSON_NAME]"
click at [577, 382] on input "Clair" at bounding box center [687, 395] width 220 height 26
type input "St Clair"
click at [460, 439] on label "Phone *" at bounding box center [569, 442] width 455 height 25
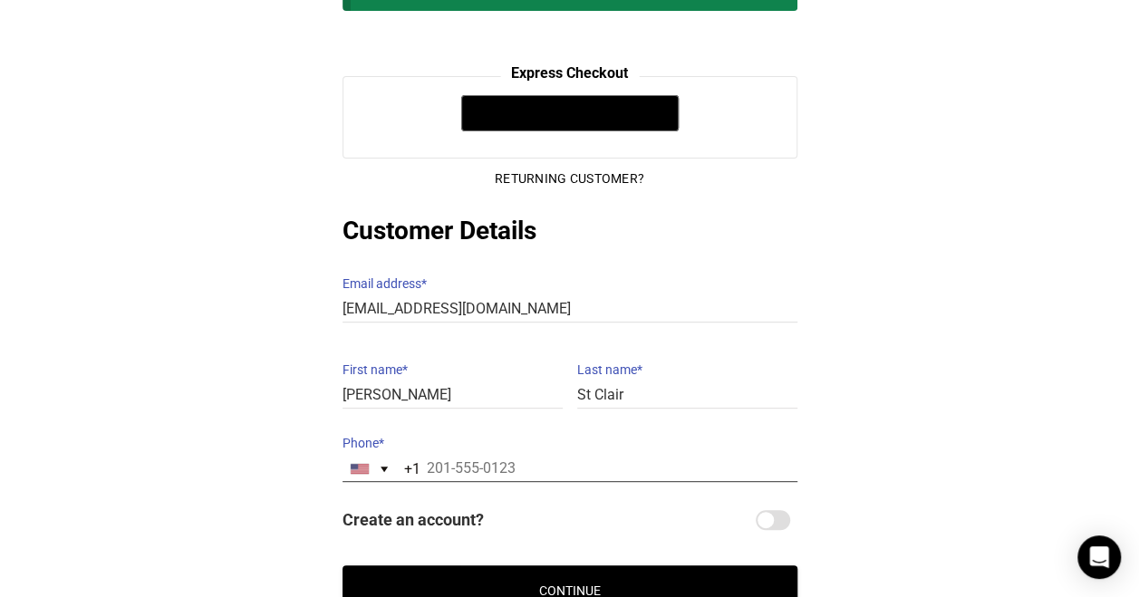
click at [460, 456] on input "Phone *" at bounding box center [569, 469] width 455 height 26
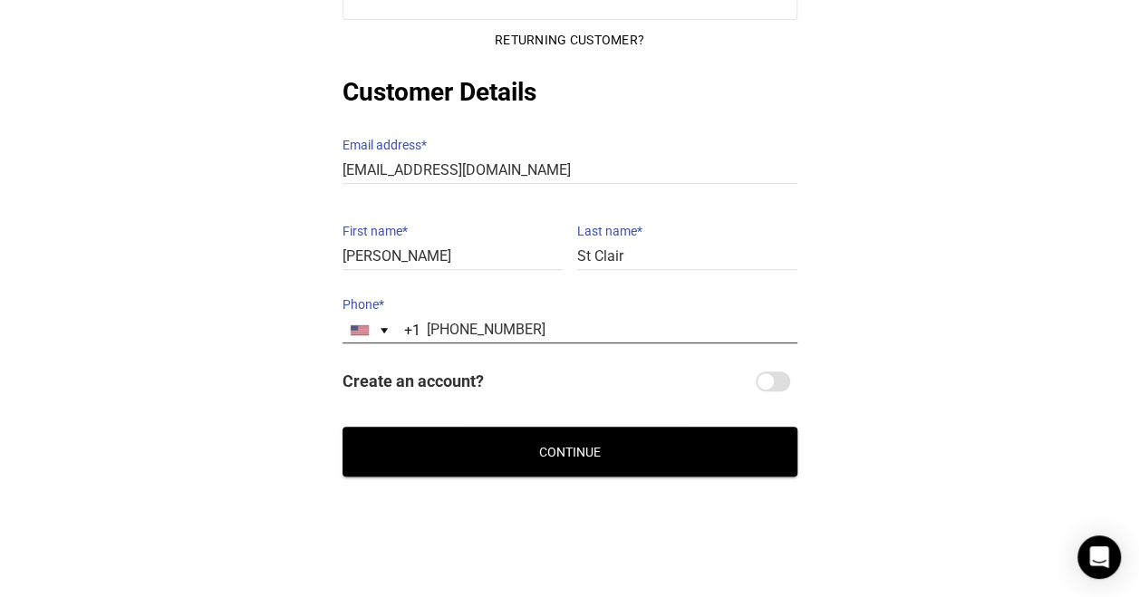
scroll to position [344, 0]
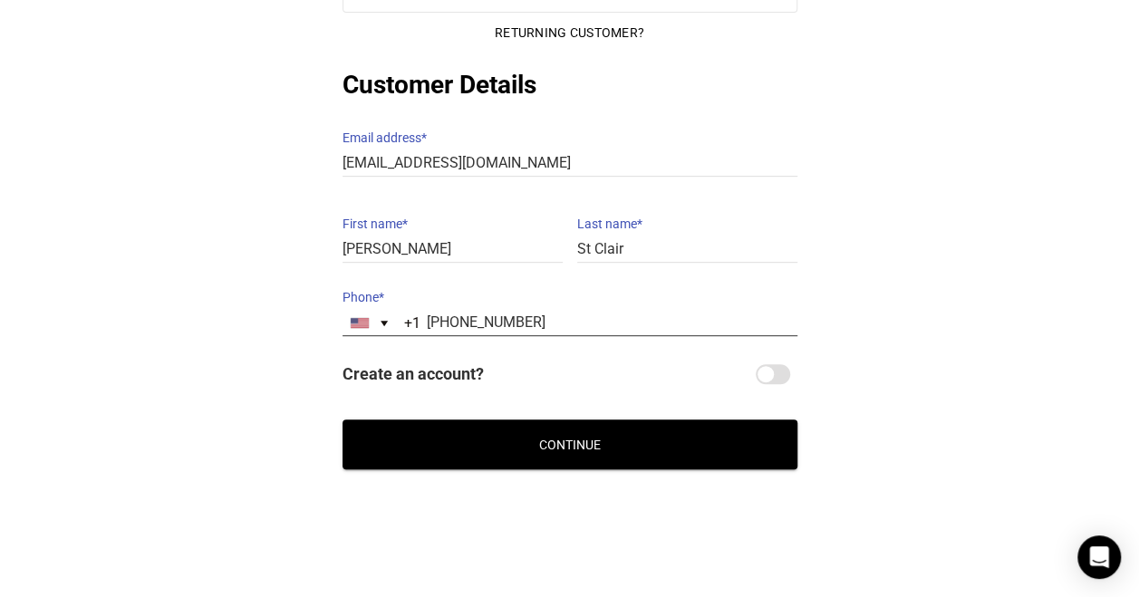
type input "[PHONE_NUMBER]"
click at [483, 432] on button "Continue" at bounding box center [569, 445] width 455 height 50
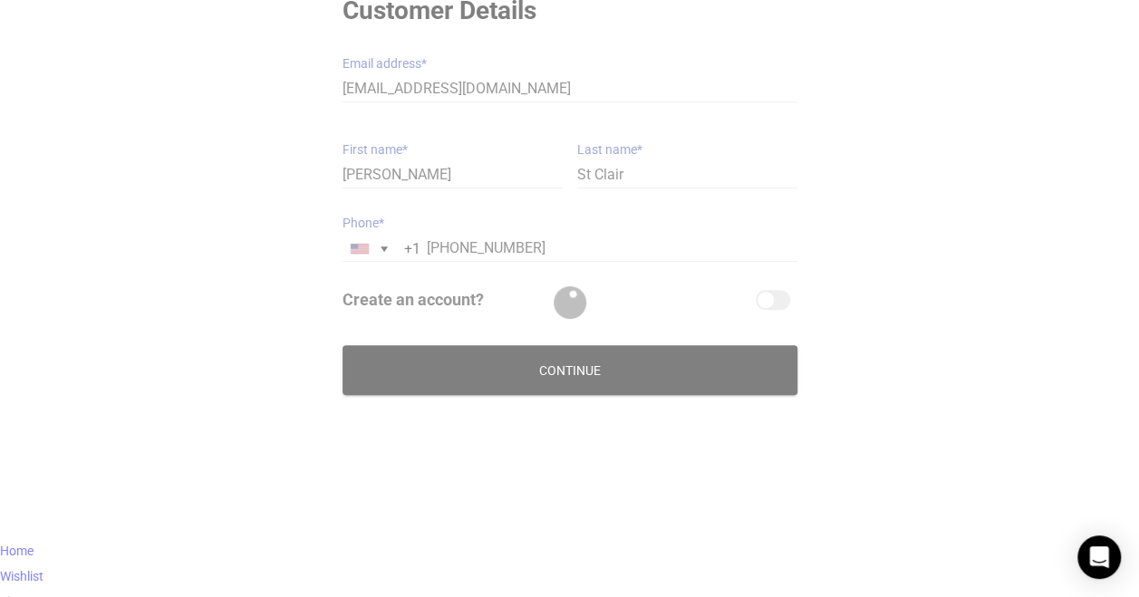
scroll to position [270, 0]
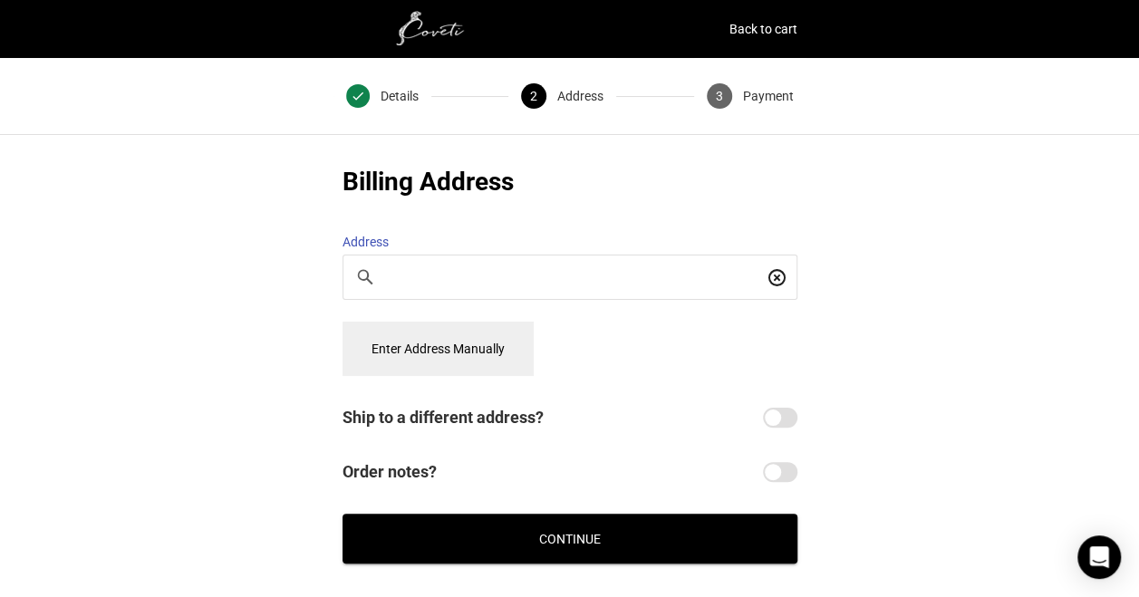
click at [518, 256] on div at bounding box center [569, 277] width 453 height 43
type input "8"
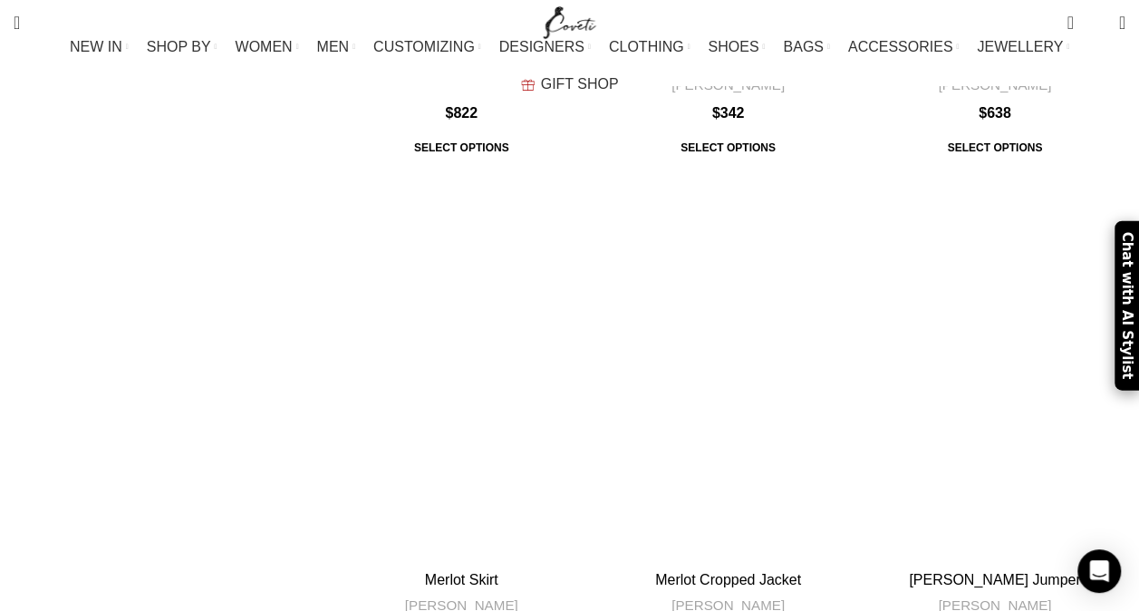
scroll to position [8207, 0]
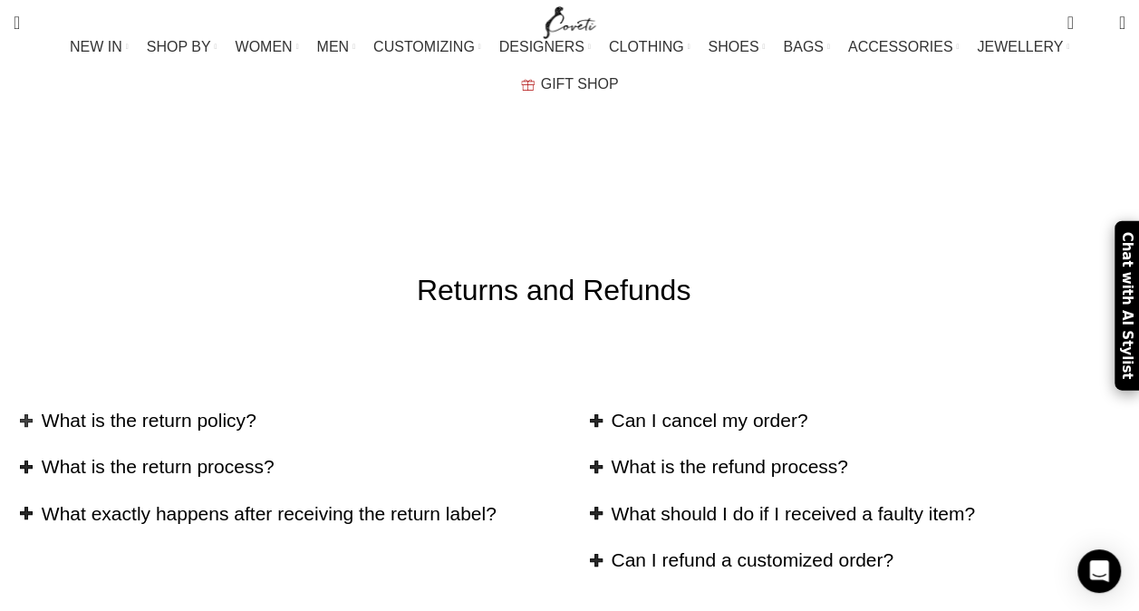
click at [231, 407] on h2 "What is the return policy?" at bounding box center [299, 420] width 515 height 26
